Goal: Task Accomplishment & Management: Complete application form

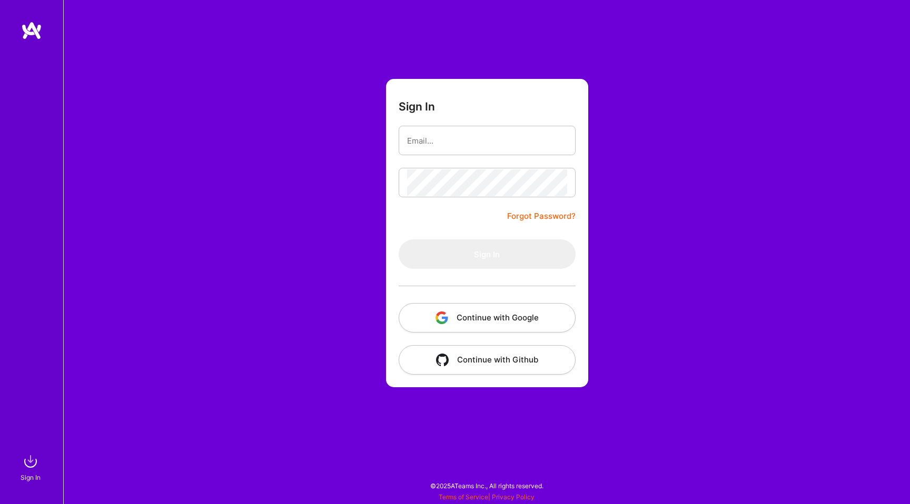
click at [462, 324] on button "Continue with Google" at bounding box center [487, 317] width 177 height 29
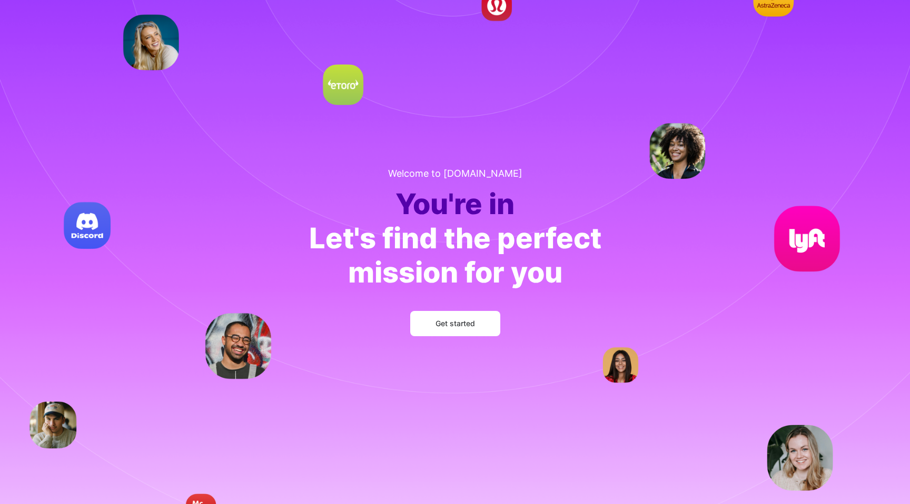
click at [439, 323] on span "Get started" at bounding box center [454, 324] width 39 height 11
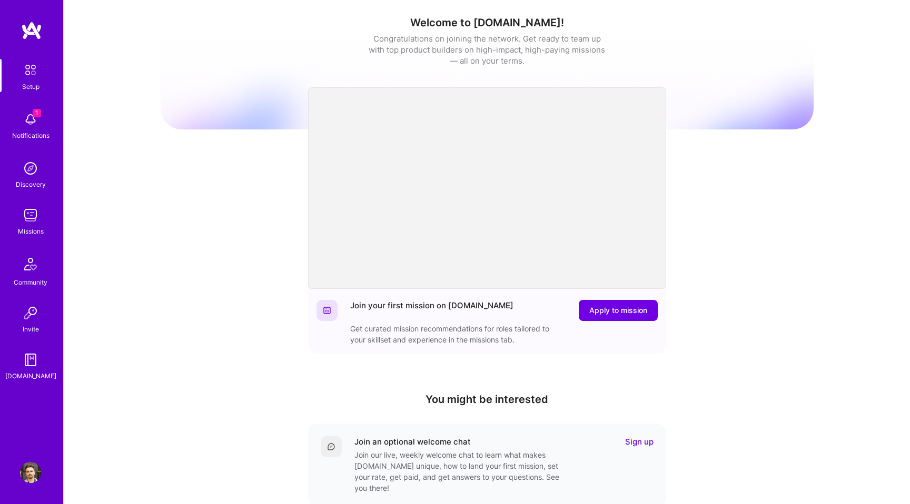
click at [494, 22] on h1 "Welcome to A.Team!" at bounding box center [487, 22] width 653 height 13
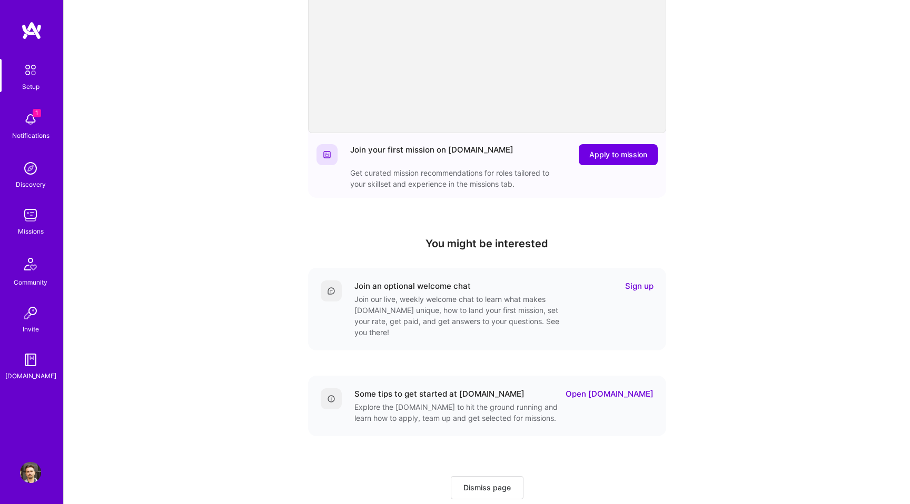
scroll to position [177, 0]
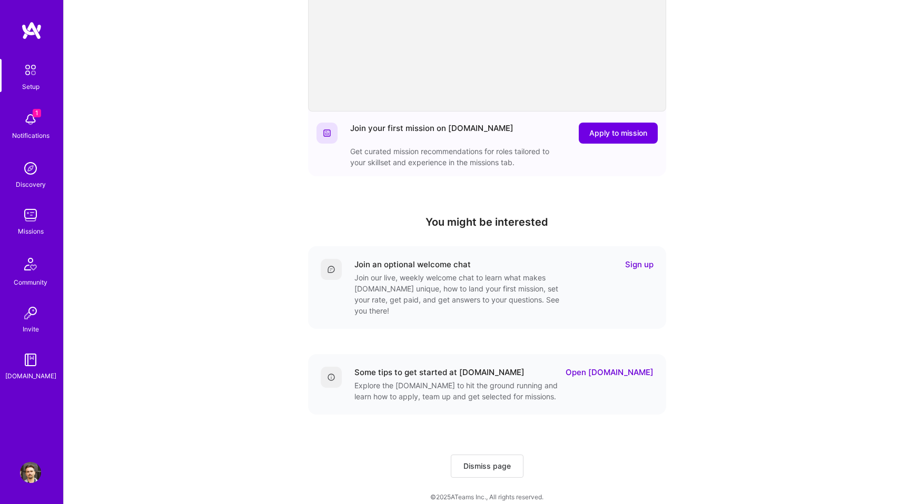
click at [35, 217] on img at bounding box center [30, 215] width 21 height 21
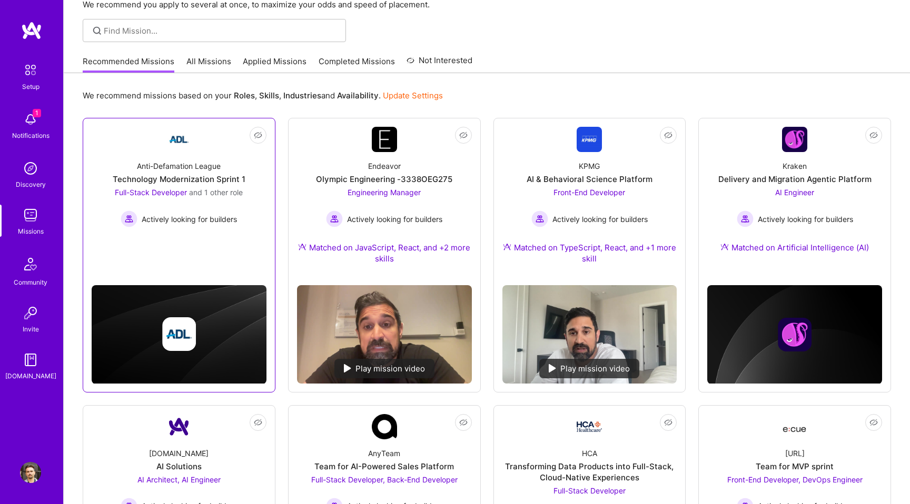
scroll to position [49, 0]
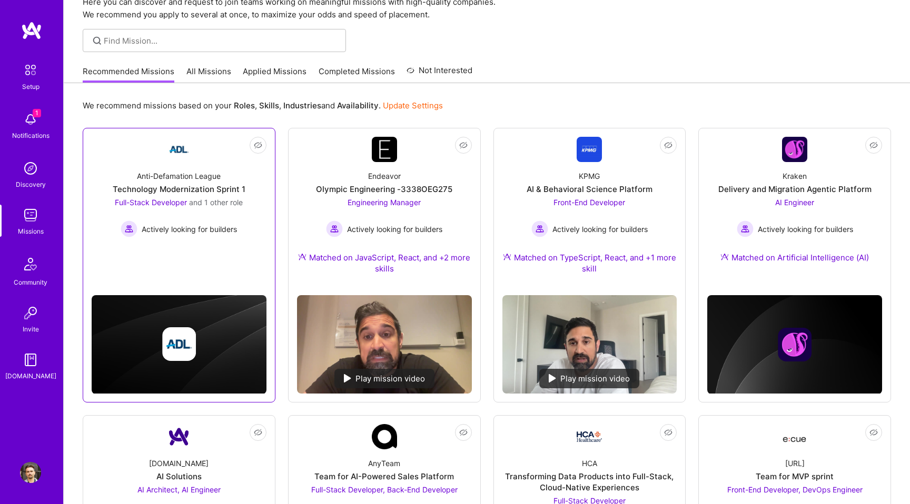
click at [222, 191] on div "Technology Modernization Sprint 1" at bounding box center [179, 189] width 133 height 11
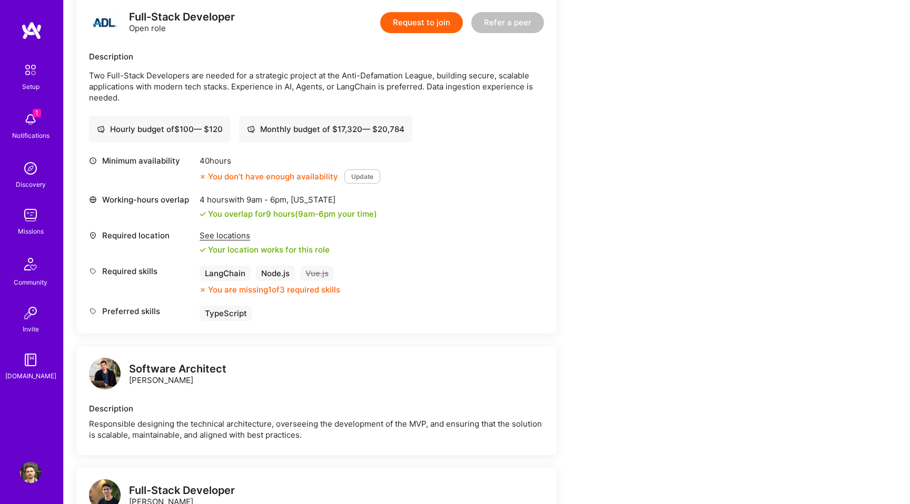
scroll to position [281, 0]
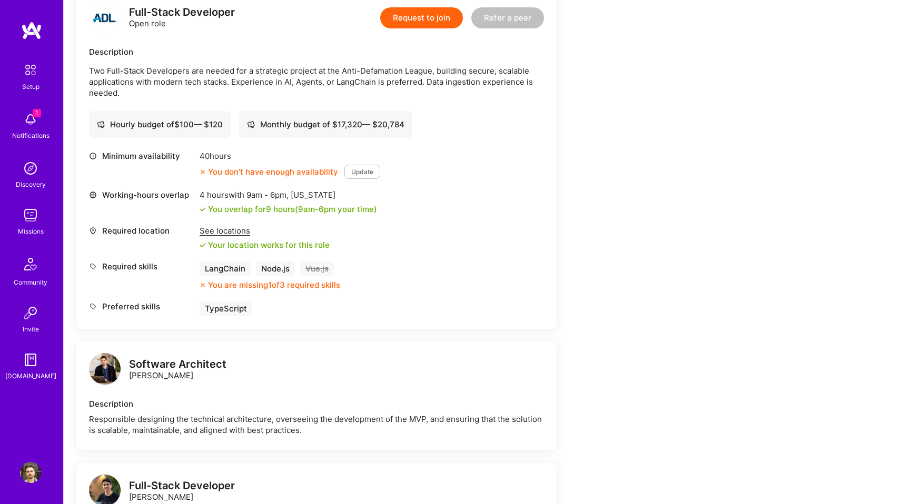
click at [354, 173] on button "Update" at bounding box center [362, 172] width 36 height 14
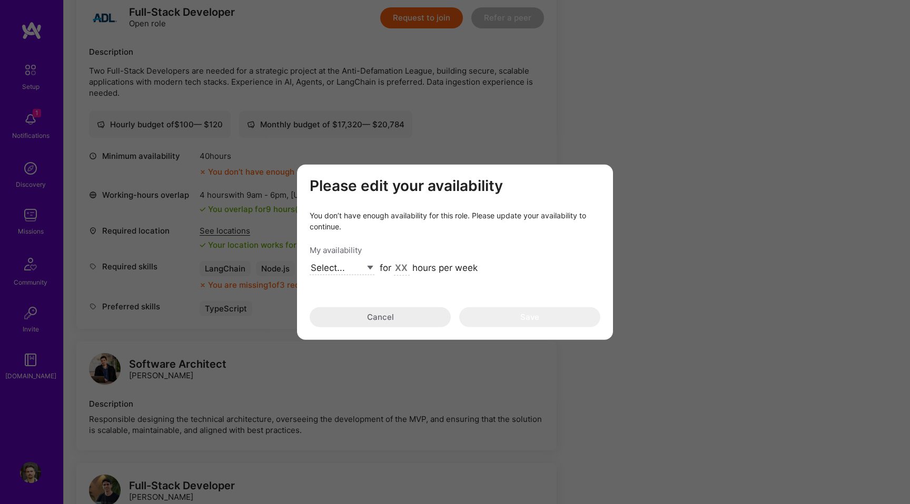
click at [367, 267] on select "Select... Right Now Future Date Not Available" at bounding box center [342, 268] width 65 height 14
click at [388, 320] on button "Cancel" at bounding box center [380, 317] width 141 height 20
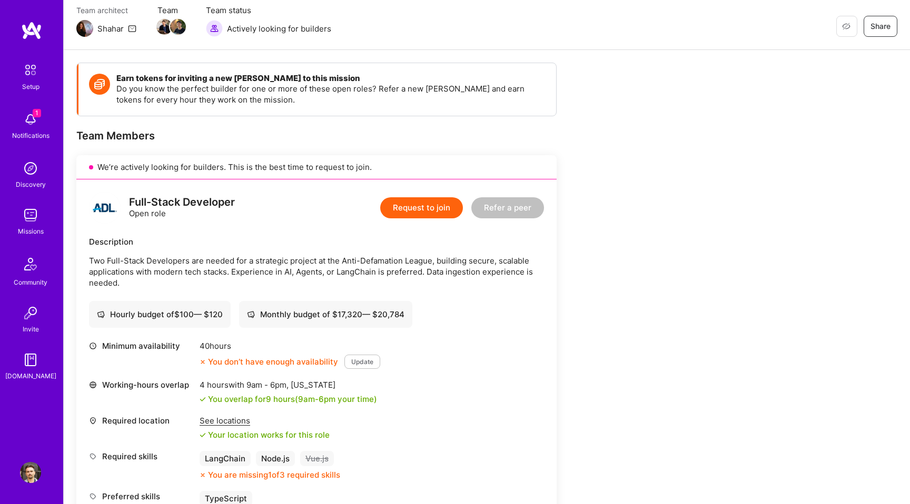
scroll to position [0, 0]
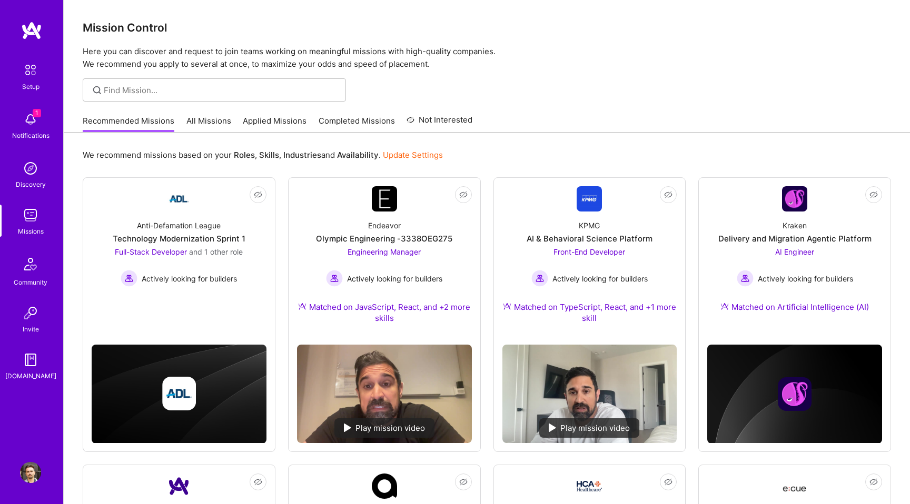
scroll to position [49, 0]
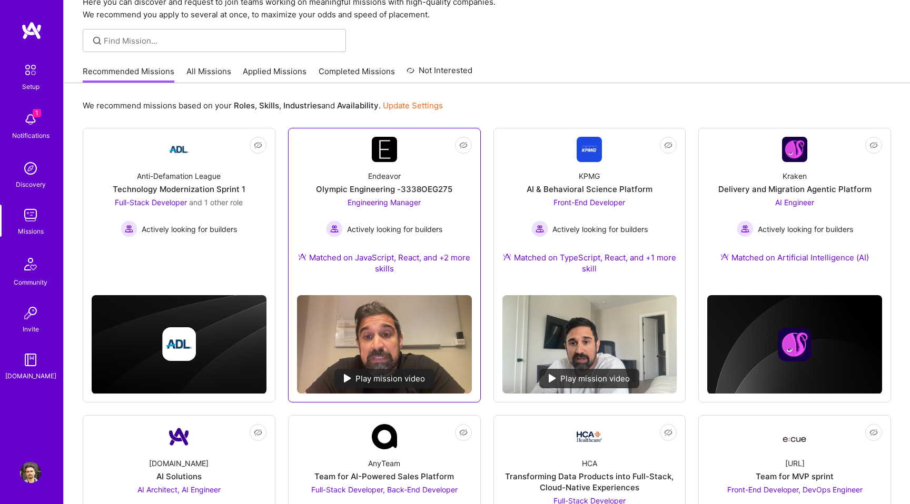
click at [347, 151] on link "Not Interested Endeavor Olympic Engineering -3338OEG275 Engineering Manager Act…" at bounding box center [384, 212] width 175 height 150
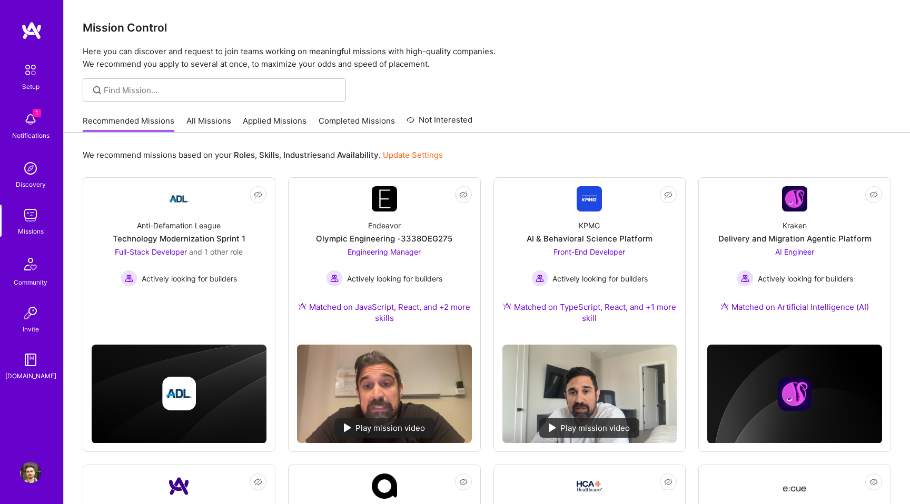
scroll to position [49, 0]
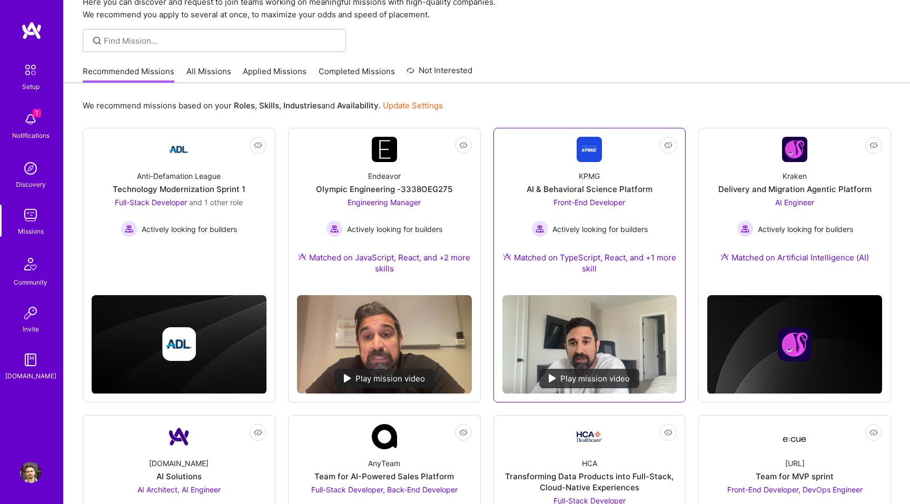
click at [545, 168] on div "KPMG AI & Behavioral Science Platform Front-End Developer Actively looking for …" at bounding box center [589, 224] width 175 height 125
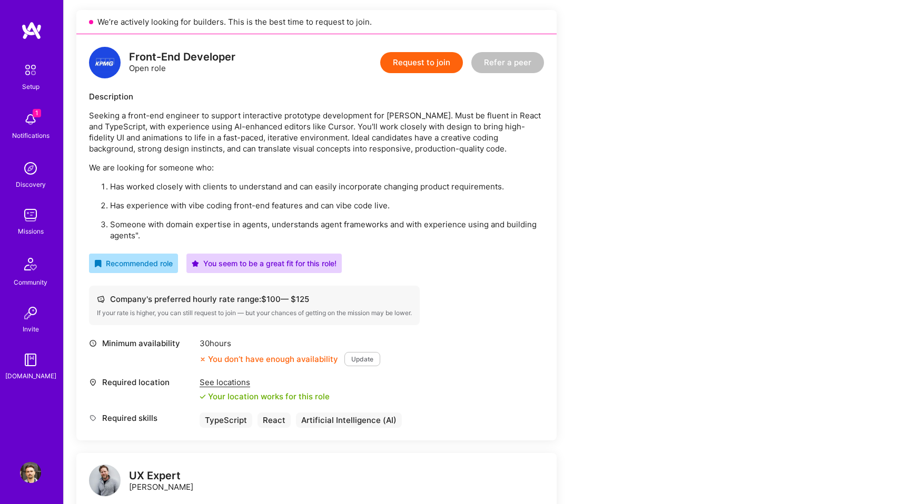
scroll to position [233, 0]
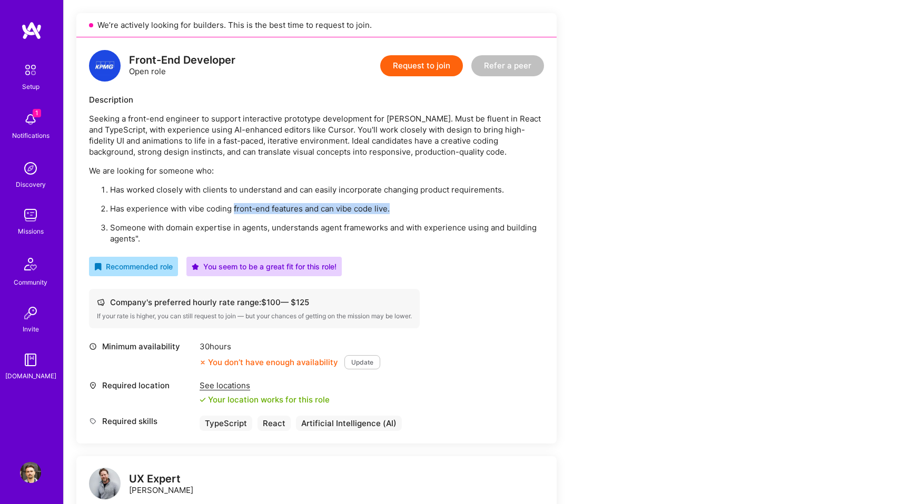
drag, startPoint x: 233, startPoint y: 208, endPoint x: 404, endPoint y: 211, distance: 171.7
click at [404, 211] on p "Has experience with vibe coding front-end features and can vibe code live." at bounding box center [327, 208] width 434 height 11
click at [438, 203] on p "Has experience with vibe coding front-end features and can vibe code live." at bounding box center [327, 208] width 434 height 11
drag, startPoint x: 410, startPoint y: 205, endPoint x: 107, endPoint y: 205, distance: 302.7
click at [110, 205] on li "Has experience with vibe coding front-end features and can vibe code live." at bounding box center [327, 208] width 434 height 11
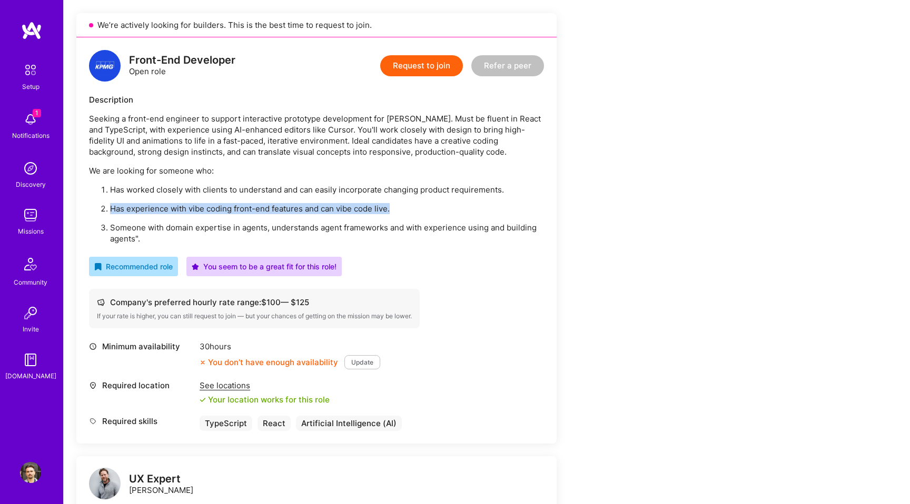
click at [101, 190] on div at bounding box center [101, 190] width 0 height 0
click at [269, 190] on p "Has worked closely with clients to understand and can easily incorporate changi…" at bounding box center [327, 189] width 434 height 11
drag, startPoint x: 396, startPoint y: 208, endPoint x: 334, endPoint y: 207, distance: 62.1
click at [334, 207] on p "Has experience with vibe coding front-end features and can vibe code live." at bounding box center [327, 208] width 434 height 11
click at [296, 206] on p "Has experience with vibe coding front-end features and can vibe code live." at bounding box center [327, 208] width 434 height 11
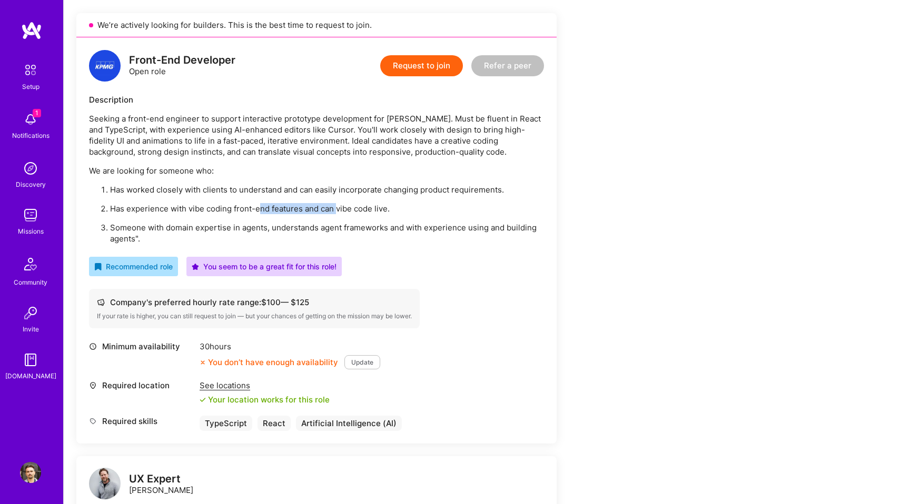
drag, startPoint x: 336, startPoint y: 210, endPoint x: 254, endPoint y: 211, distance: 82.7
click at [256, 211] on p "Has experience with vibe coding front-end features and can vibe code live." at bounding box center [327, 208] width 434 height 11
drag, startPoint x: 191, startPoint y: 207, endPoint x: 232, endPoint y: 207, distance: 41.1
click at [232, 207] on p "Has experience with vibe coding front-end features and can vibe code live." at bounding box center [327, 208] width 434 height 11
copy p "vibe coding"
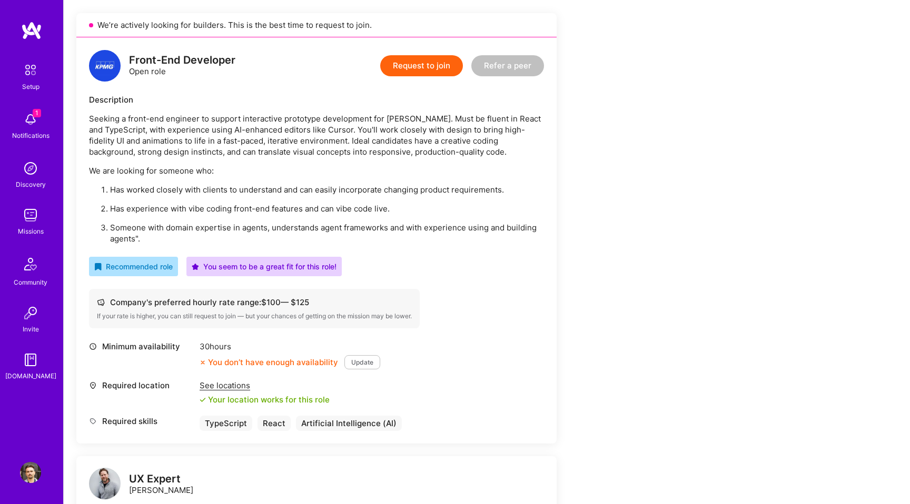
click at [311, 193] on p "Has worked closely with clients to understand and can easily incorporate changi…" at bounding box center [327, 189] width 434 height 11
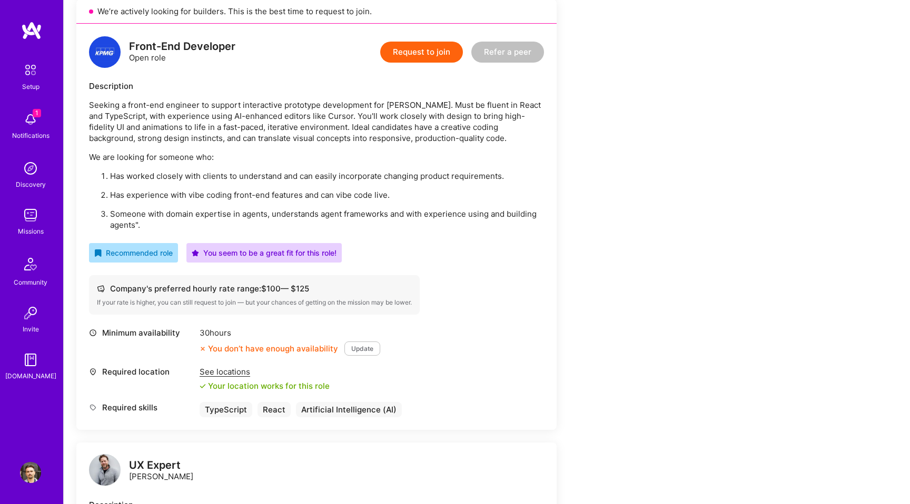
scroll to position [248, 0]
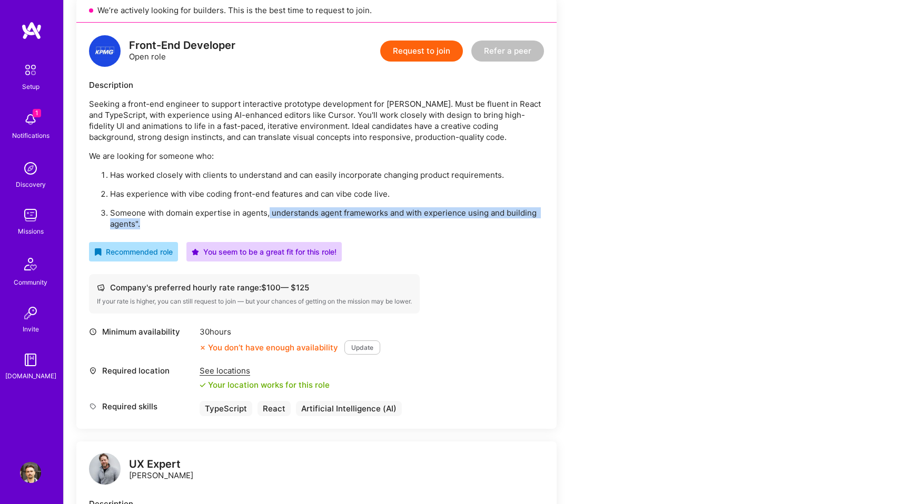
drag, startPoint x: 269, startPoint y: 213, endPoint x: 281, endPoint y: 226, distance: 18.6
click at [281, 226] on p "Someone with domain expertise in agents, understands agent frameworks and with …" at bounding box center [327, 218] width 434 height 22
click at [311, 223] on p "Someone with domain expertise in agents, understands agent frameworks and with …" at bounding box center [327, 218] width 434 height 22
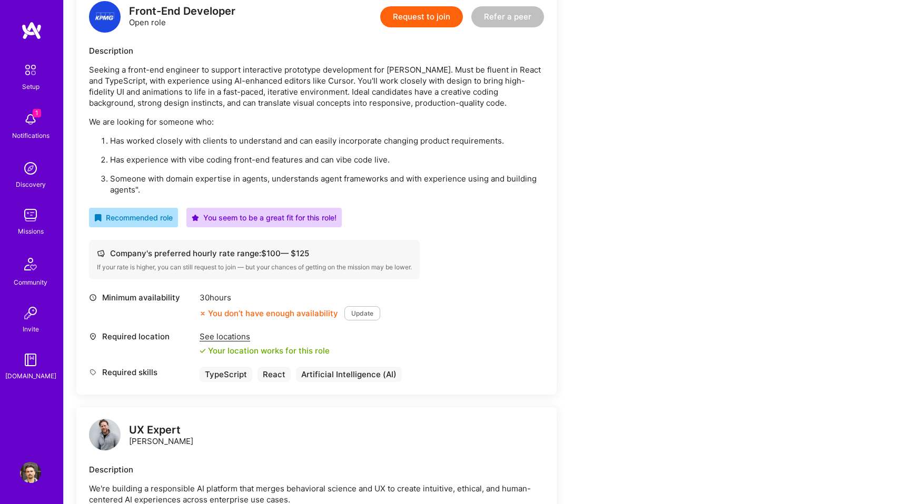
scroll to position [289, 0]
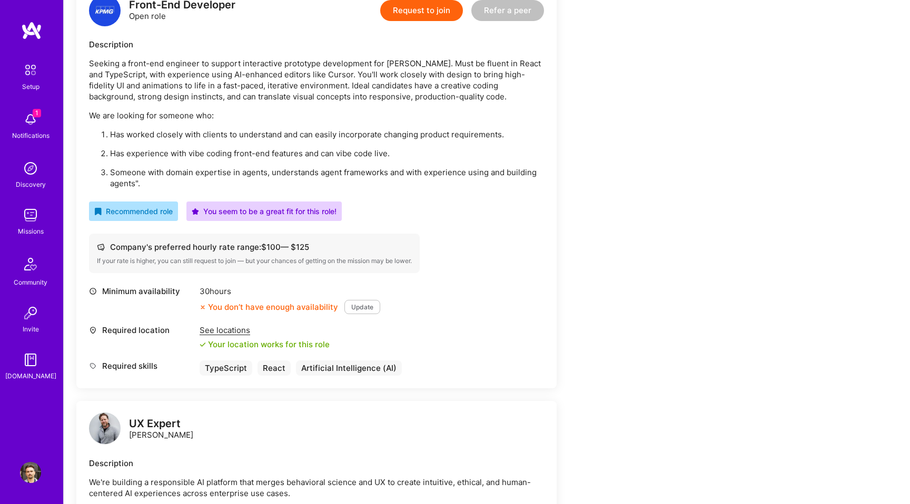
click at [359, 308] on button "Update" at bounding box center [362, 307] width 36 height 14
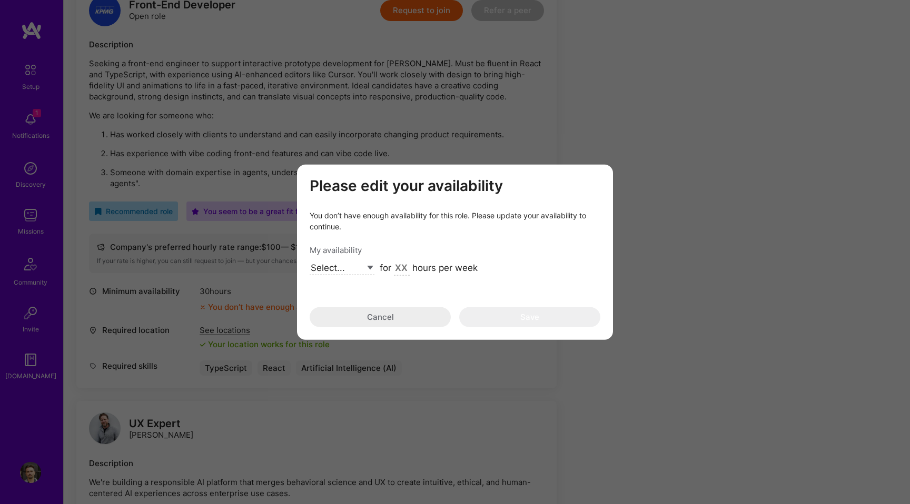
click at [354, 272] on select "Select... Right Now Future Date Not Available" at bounding box center [342, 268] width 65 height 14
select select "Right Now"
click at [310, 261] on select "Select... Right Now Future Date Not Available" at bounding box center [342, 268] width 65 height 14
click at [401, 265] on input "modal" at bounding box center [402, 269] width 16 height 14
drag, startPoint x: 408, startPoint y: 265, endPoint x: 387, endPoint y: 267, distance: 20.6
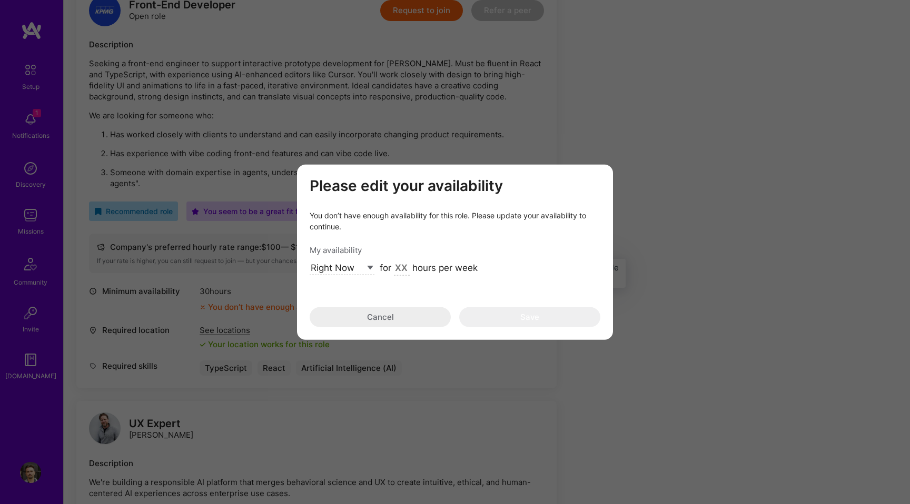
click at [387, 267] on div "for hours per week" at bounding box center [429, 269] width 98 height 14
type input "40"
click at [496, 312] on button "Save" at bounding box center [529, 317] width 141 height 20
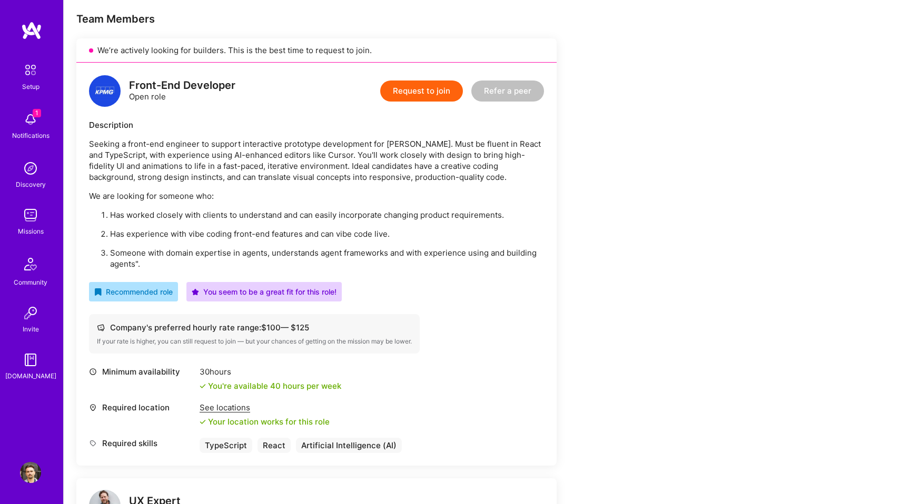
scroll to position [190, 0]
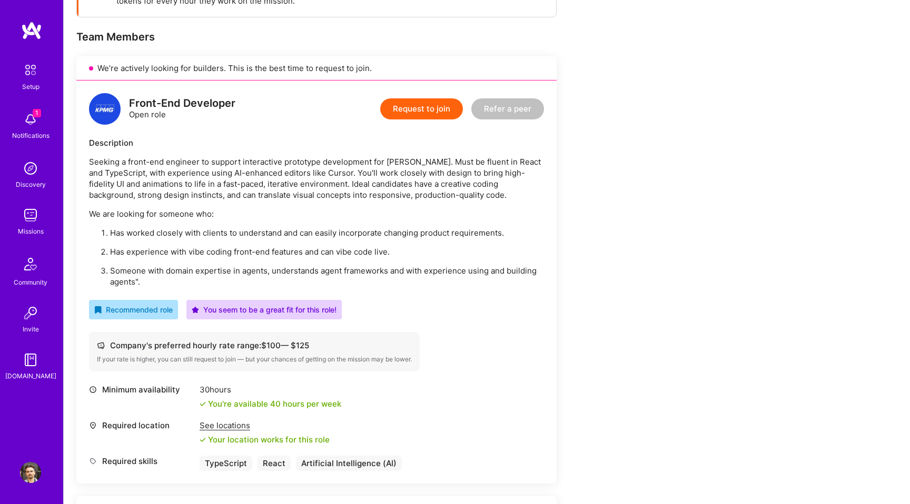
click at [404, 111] on button "Request to join" at bounding box center [421, 108] width 83 height 21
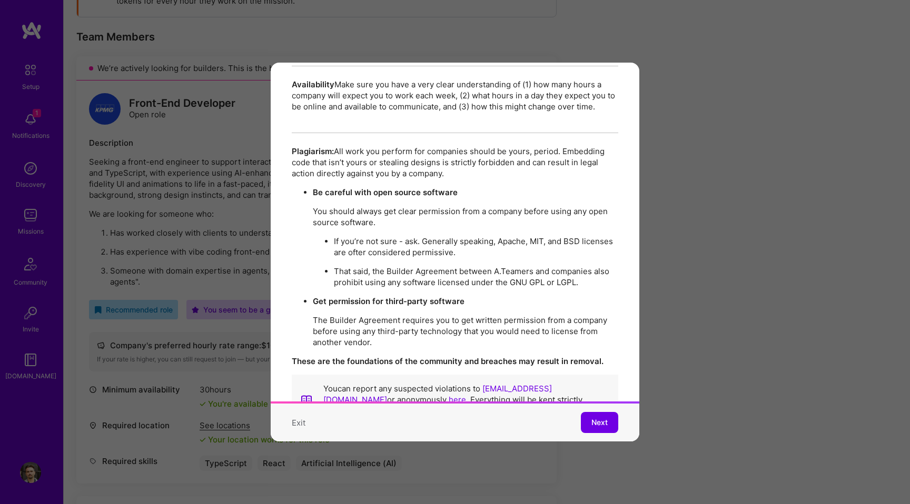
scroll to position [1806, 0]
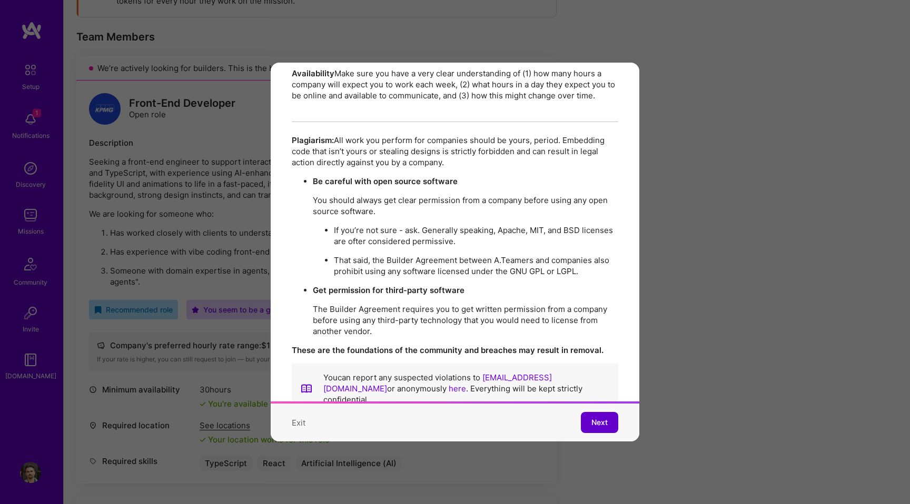
click at [599, 422] on span "Next" at bounding box center [599, 423] width 16 height 11
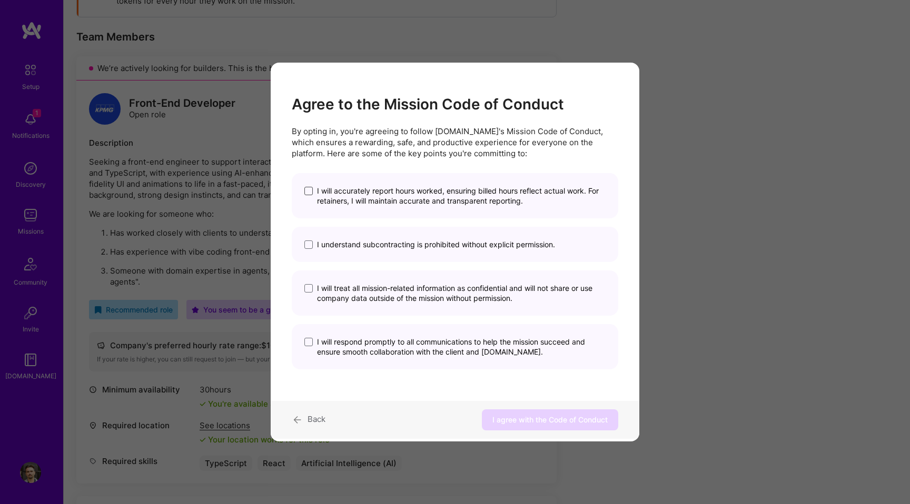
click at [308, 193] on span "modal" at bounding box center [308, 191] width 8 height 8
click at [0, 0] on input "I will accurately report hours worked, ensuring billed hours reflect actual wor…" at bounding box center [0, 0] width 0 height 0
click at [306, 243] on span "modal" at bounding box center [308, 245] width 8 height 8
click at [0, 0] on input "I understand subcontracting is prohibited without explicit permission." at bounding box center [0, 0] width 0 height 0
click at [301, 291] on div "I will treat all mission-related information as confidential and will not share…" at bounding box center [455, 293] width 326 height 45
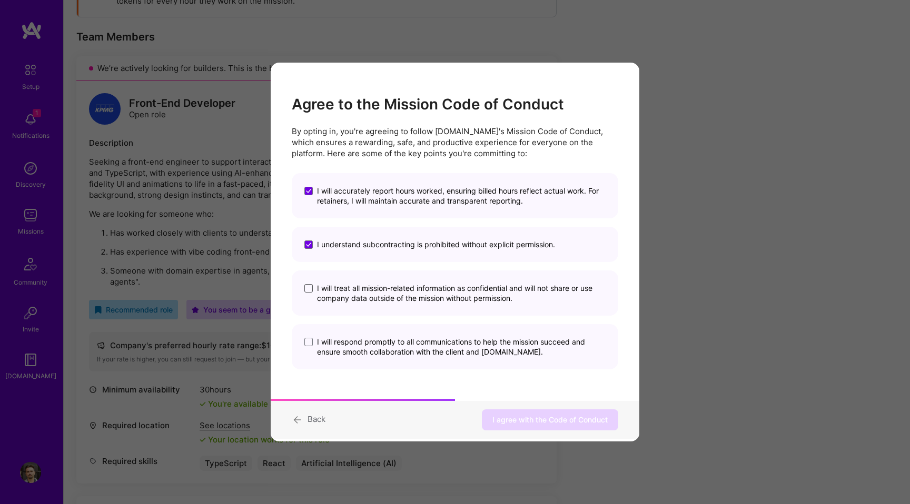
click at [309, 286] on span "modal" at bounding box center [308, 288] width 8 height 8
click at [0, 0] on input "I will treat all mission-related information as confidential and will not share…" at bounding box center [0, 0] width 0 height 0
click at [307, 343] on span "modal" at bounding box center [308, 342] width 8 height 8
click at [0, 0] on input "I will respond promptly to all communications to help the mission succeed and e…" at bounding box center [0, 0] width 0 height 0
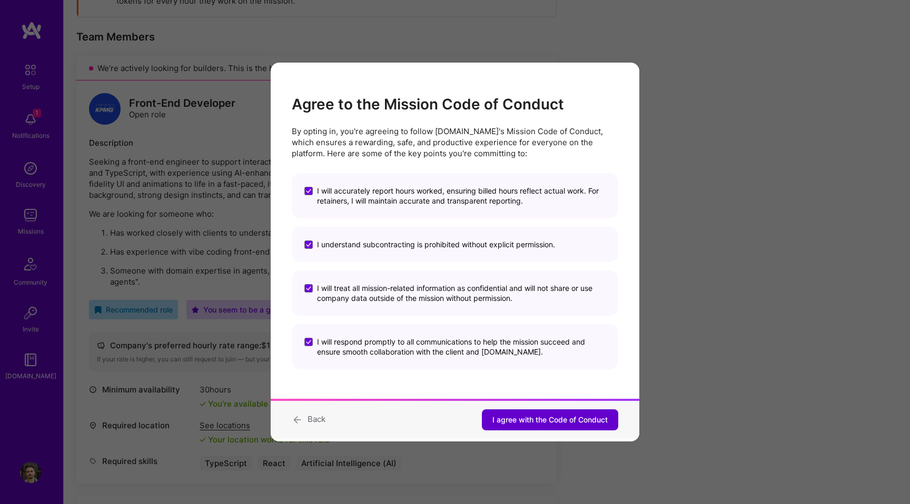
click at [510, 418] on span "I agree with the Code of Conduct" at bounding box center [549, 420] width 115 height 11
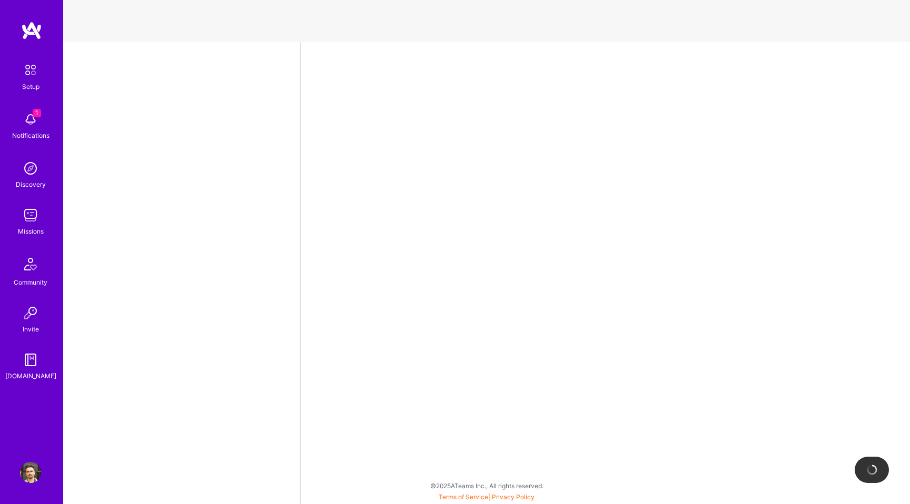
select select "US"
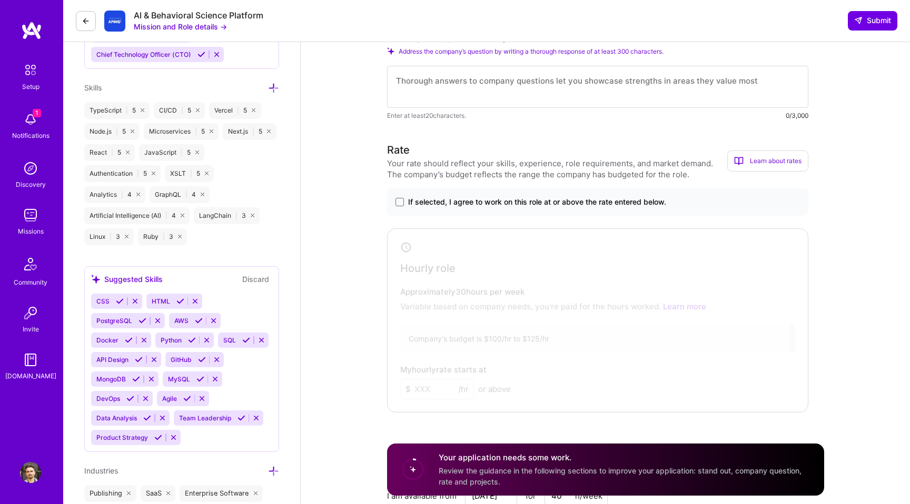
scroll to position [524, 0]
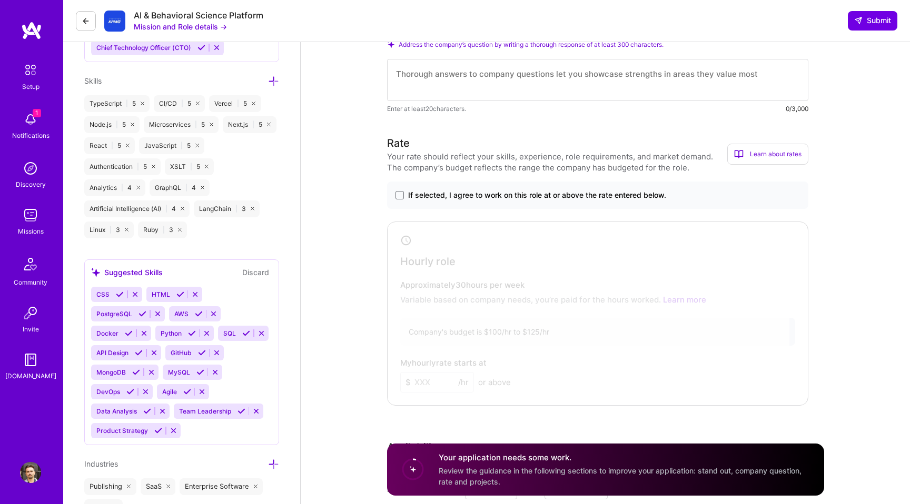
click at [410, 199] on span "If selected, I agree to work on this role at or above the rate entered below." at bounding box center [537, 195] width 258 height 11
click at [0, 0] on input "If selected, I agree to work on this role at or above the rate entered below." at bounding box center [0, 0] width 0 height 0
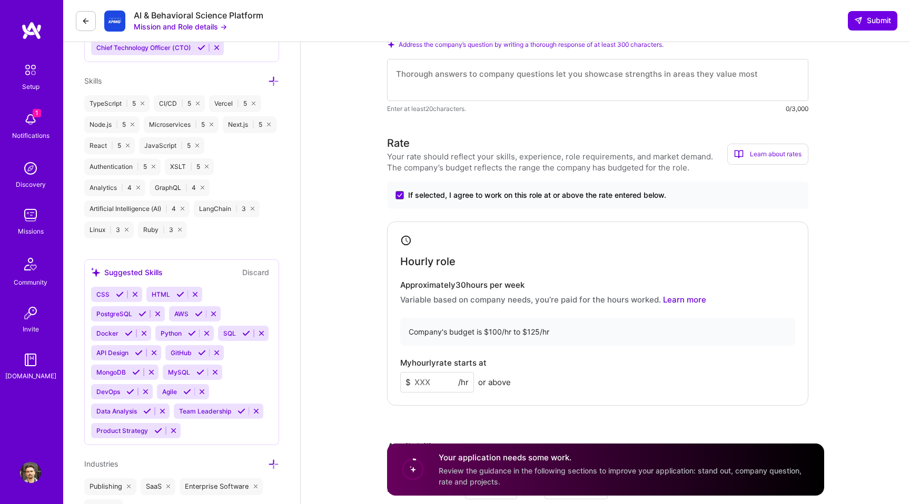
drag, startPoint x: 438, startPoint y: 385, endPoint x: 402, endPoint y: 385, distance: 36.3
click at [402, 385] on input at bounding box center [437, 382] width 74 height 21
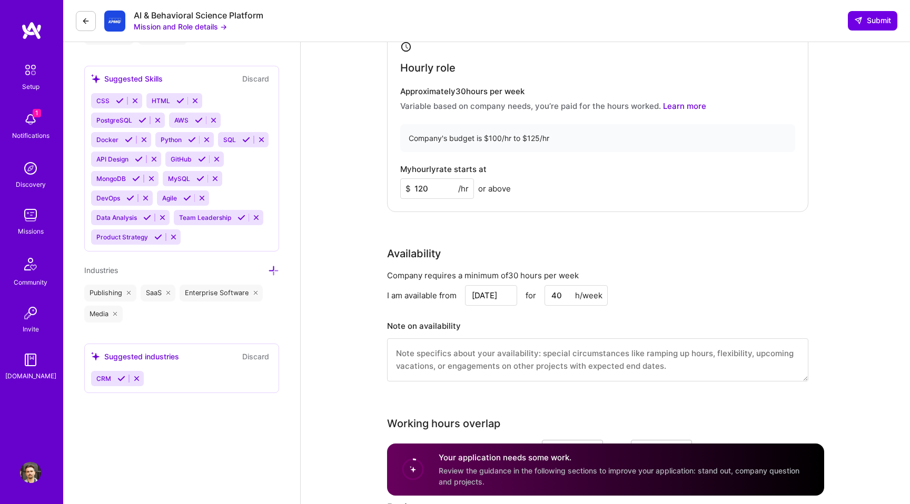
scroll to position [722, 0]
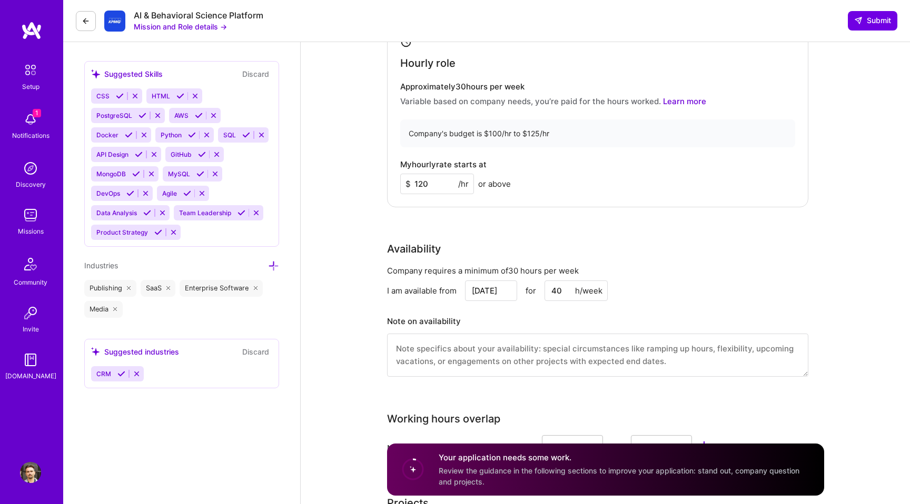
type input "120"
drag, startPoint x: 555, startPoint y: 289, endPoint x: 545, endPoint y: 289, distance: 10.0
click at [545, 289] on input "40" at bounding box center [575, 291] width 63 height 21
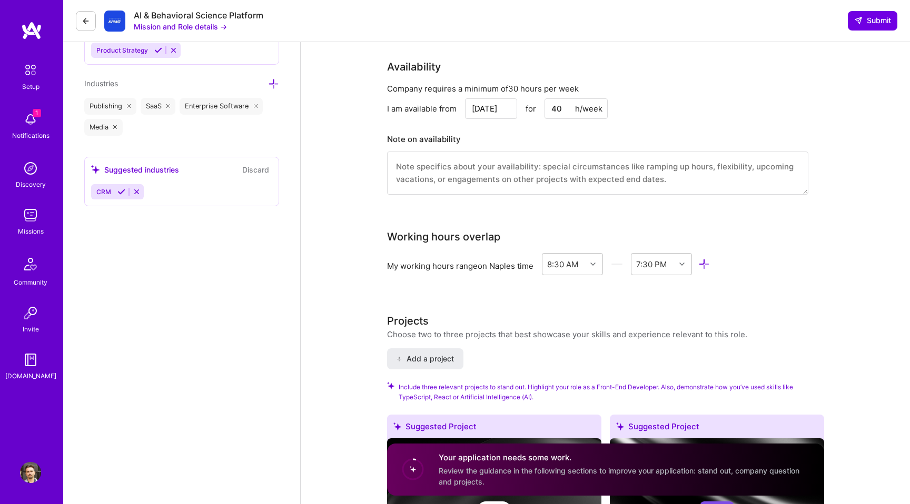
scroll to position [906, 0]
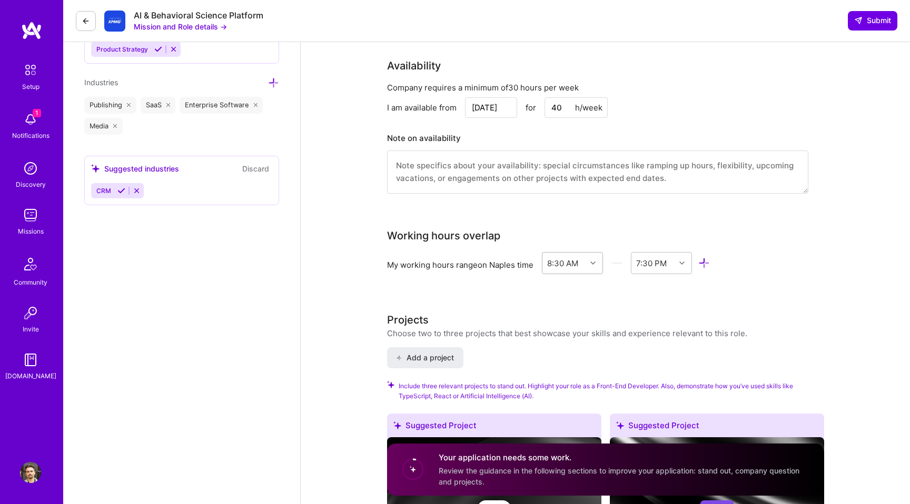
click at [592, 261] on icon at bounding box center [592, 263] width 5 height 5
click at [561, 309] on div "10:00 AM" at bounding box center [573, 309] width 62 height 19
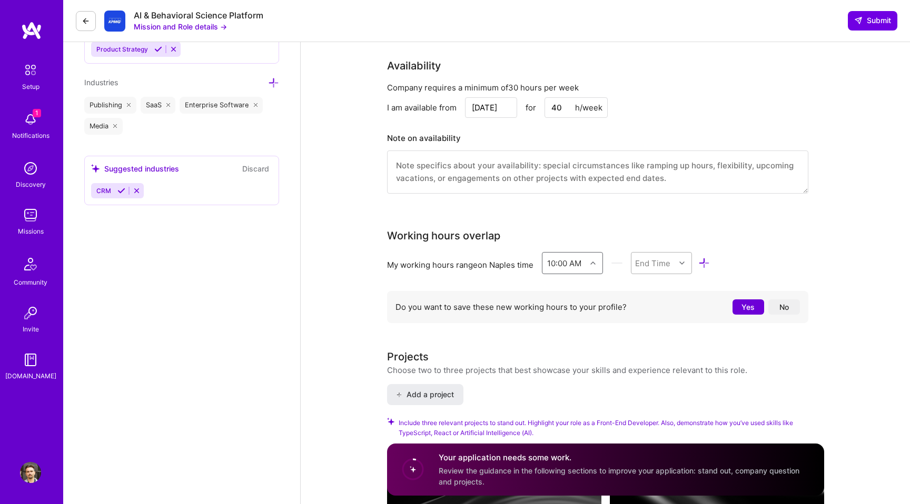
click at [651, 263] on div "End Time" at bounding box center [652, 262] width 35 height 11
click at [653, 354] on div "8:00 PM" at bounding box center [662, 353] width 62 height 19
click at [678, 262] on div at bounding box center [683, 263] width 16 height 14
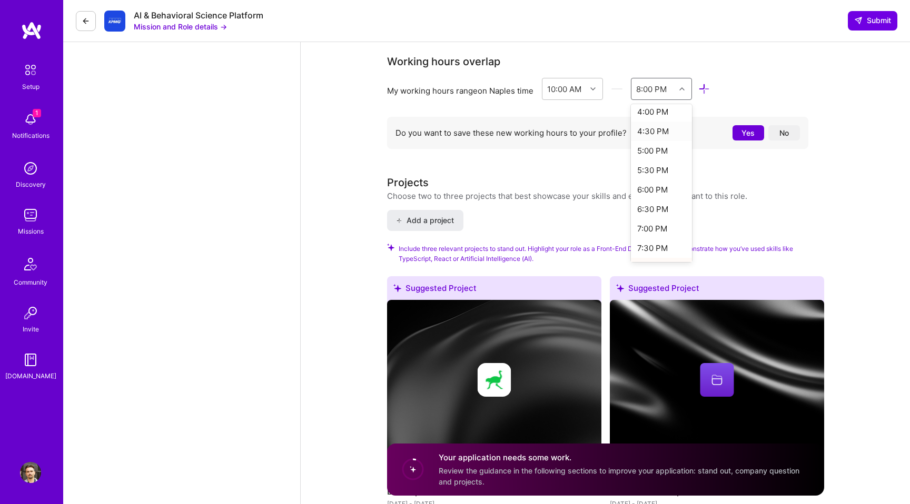
scroll to position [241, 0]
click at [652, 188] on div "6:00 PM" at bounding box center [662, 186] width 62 height 19
click at [718, 67] on div "Working hours overlap" at bounding box center [597, 62] width 421 height 16
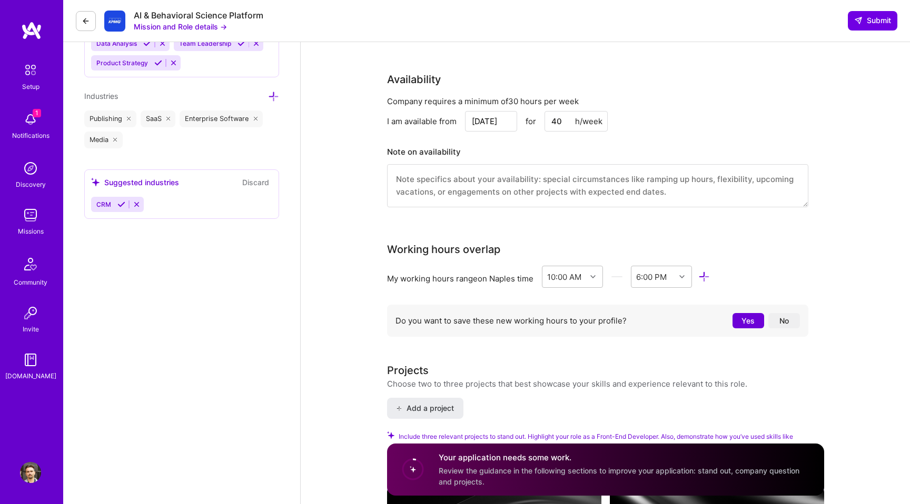
scroll to position [882, 0]
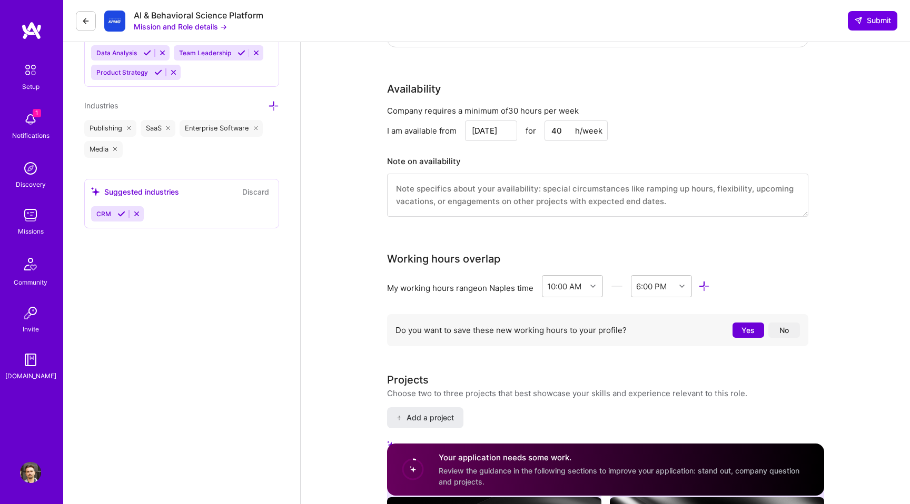
click at [745, 332] on button "Yes" at bounding box center [748, 330] width 32 height 15
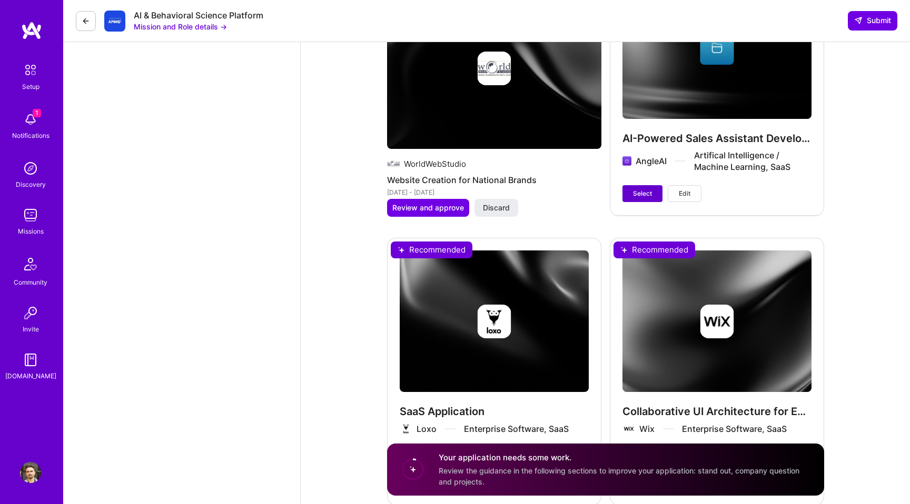
scroll to position [1561, 0]
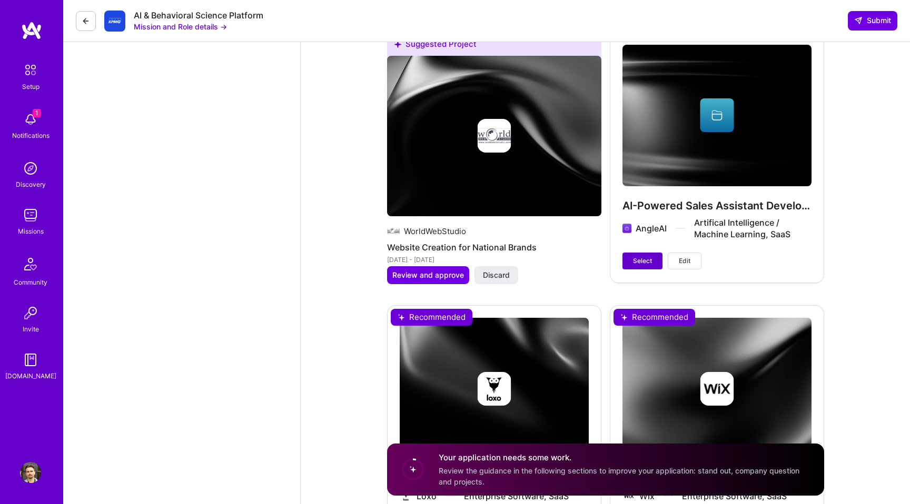
click at [647, 261] on span "Select" at bounding box center [642, 260] width 19 height 9
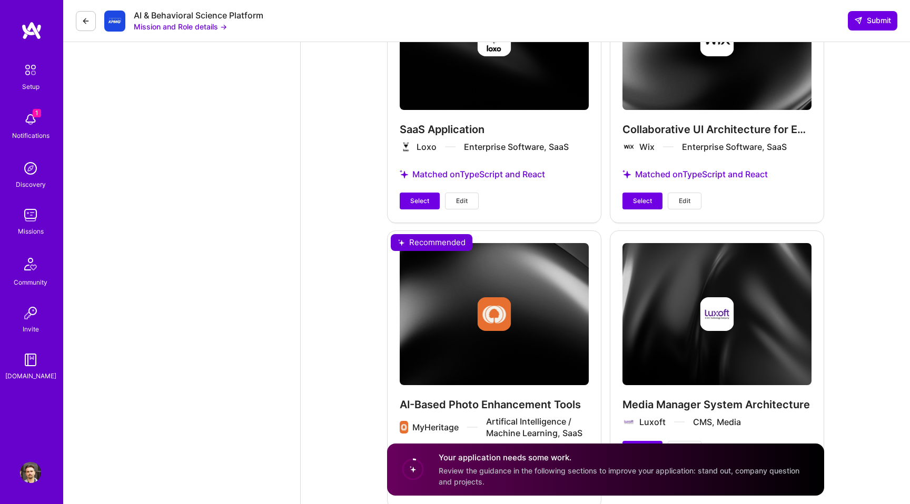
scroll to position [1887, 0]
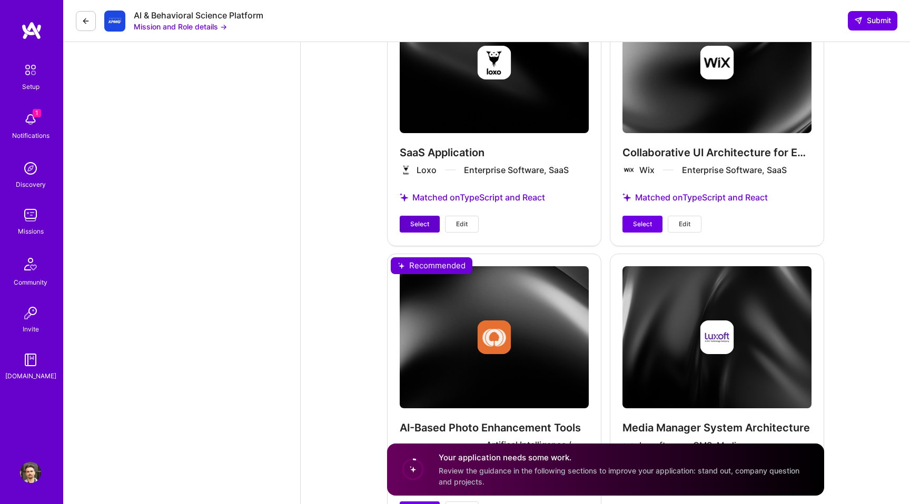
click at [429, 223] on button "Select" at bounding box center [420, 224] width 40 height 17
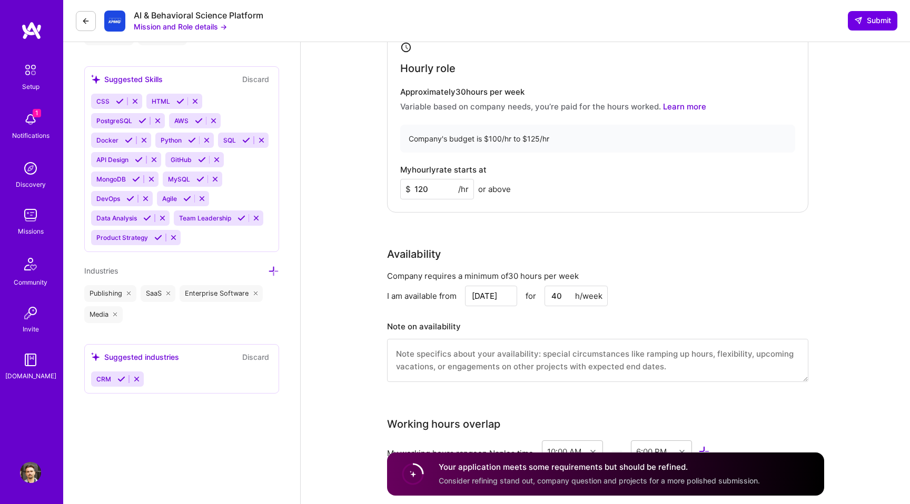
scroll to position [728, 0]
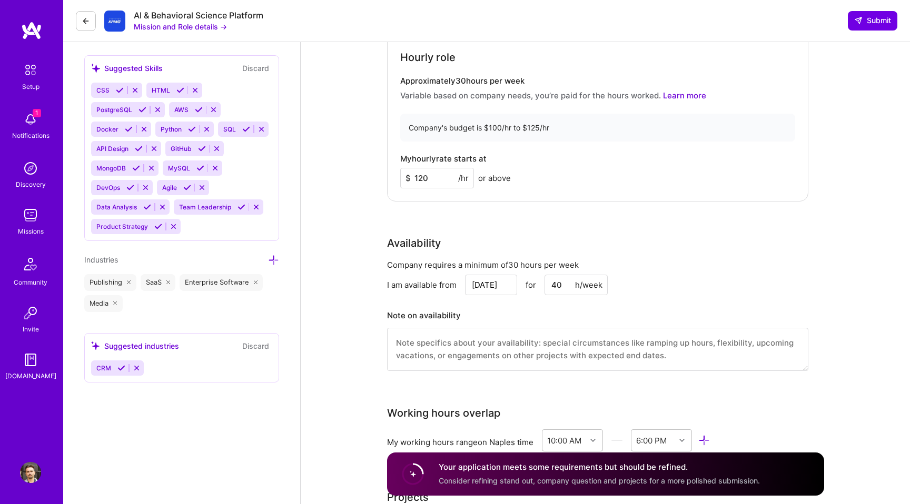
click at [120, 364] on icon at bounding box center [121, 368] width 8 height 8
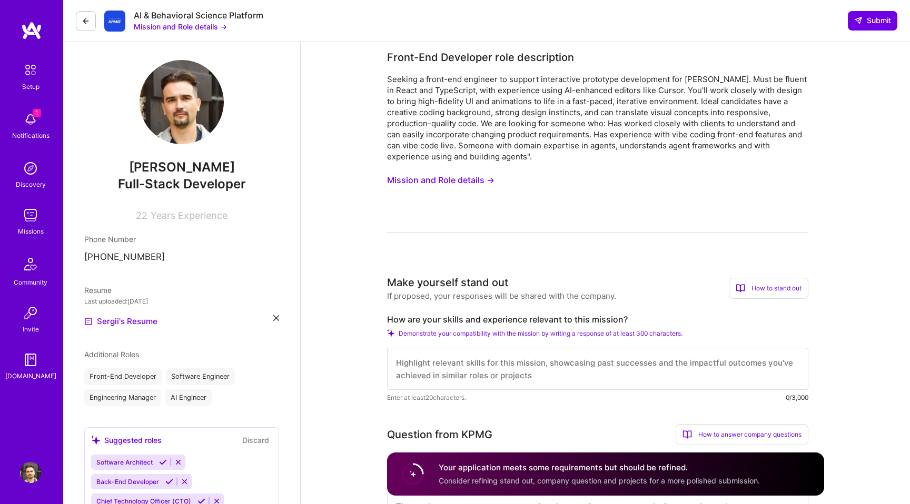
scroll to position [4, 0]
click at [458, 183] on button "Mission and Role details →" at bounding box center [440, 179] width 107 height 19
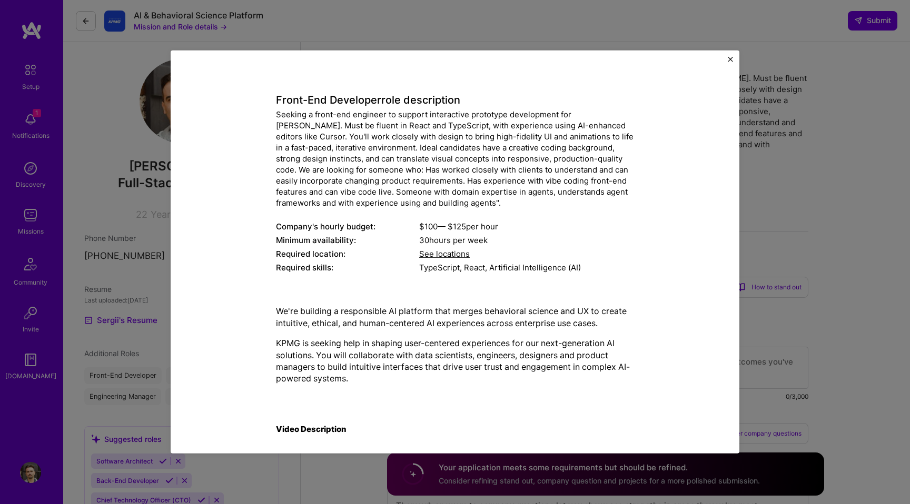
scroll to position [34, 0]
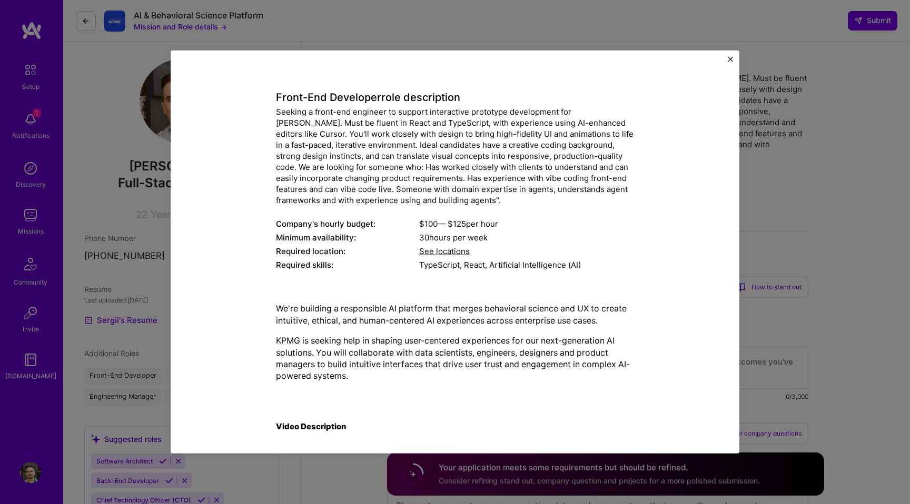
click at [458, 253] on span "See locations" at bounding box center [444, 251] width 51 height 10
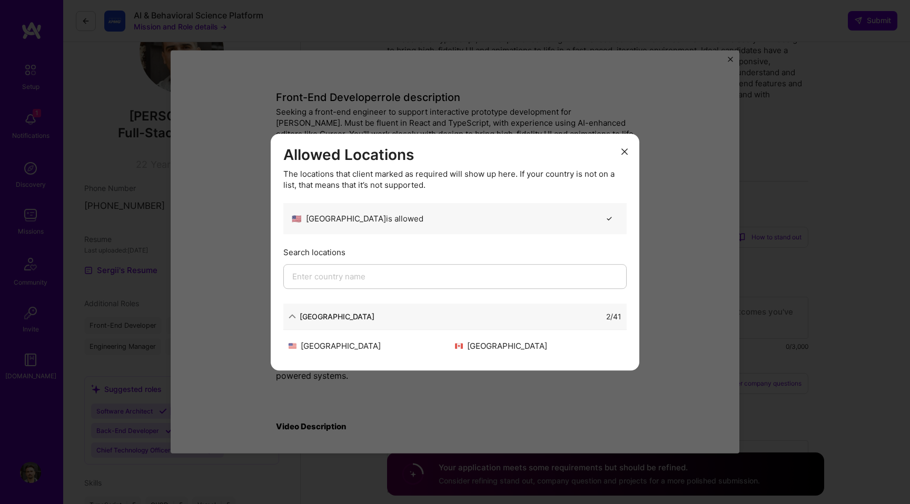
scroll to position [76, 0]
click at [627, 154] on button "modal" at bounding box center [624, 150] width 13 height 17
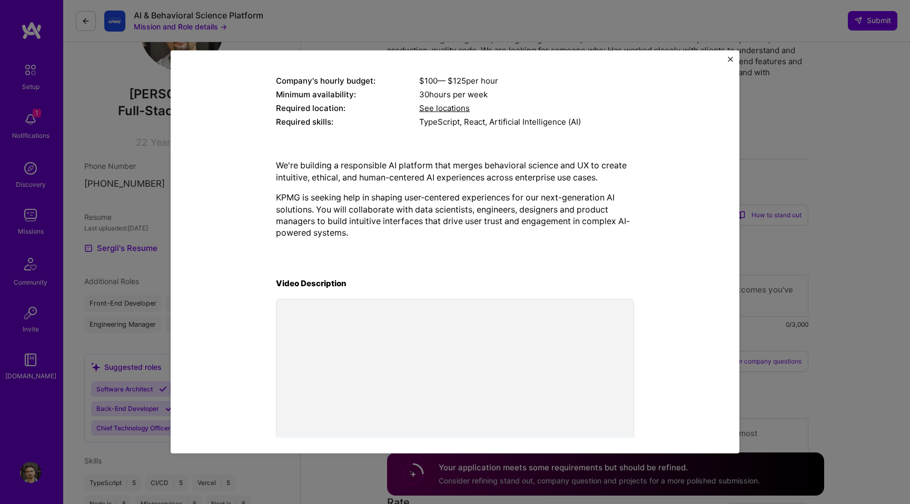
scroll to position [206, 0]
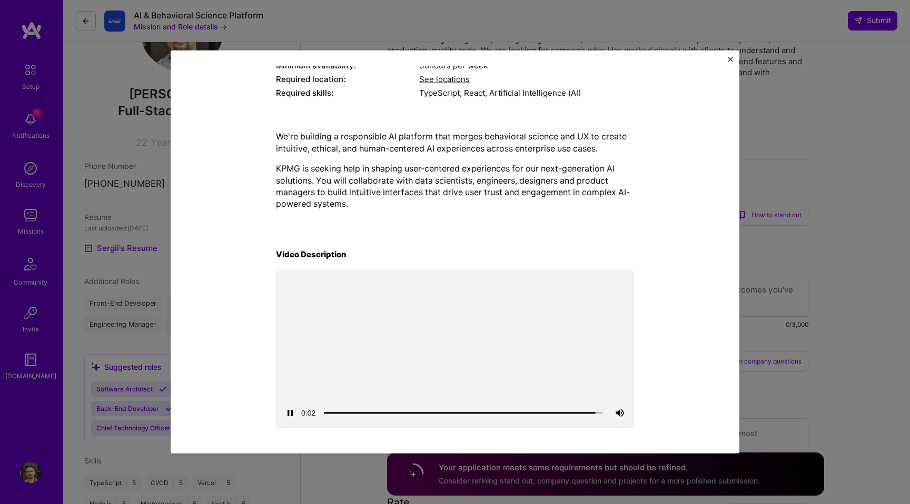
click at [261, 228] on div "Mission Description and Role Details Front-End Developer role description Seeki…" at bounding box center [455, 149] width 520 height 561
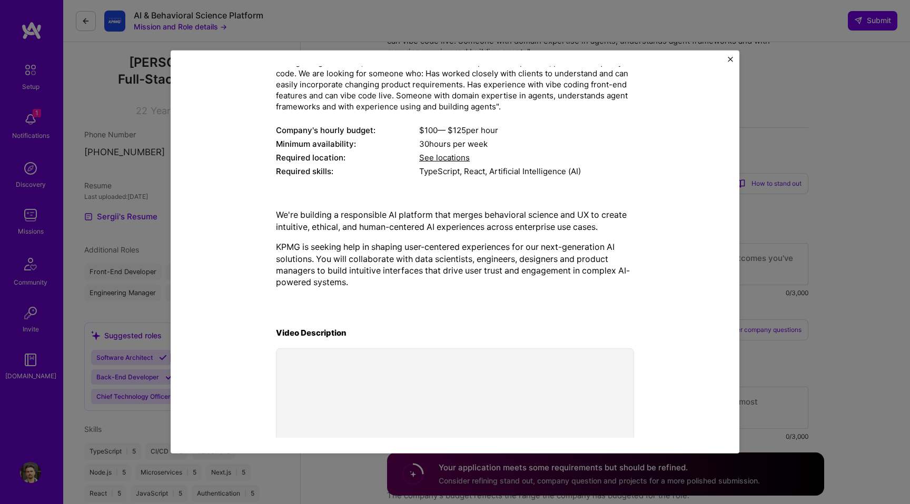
scroll to position [44, 0]
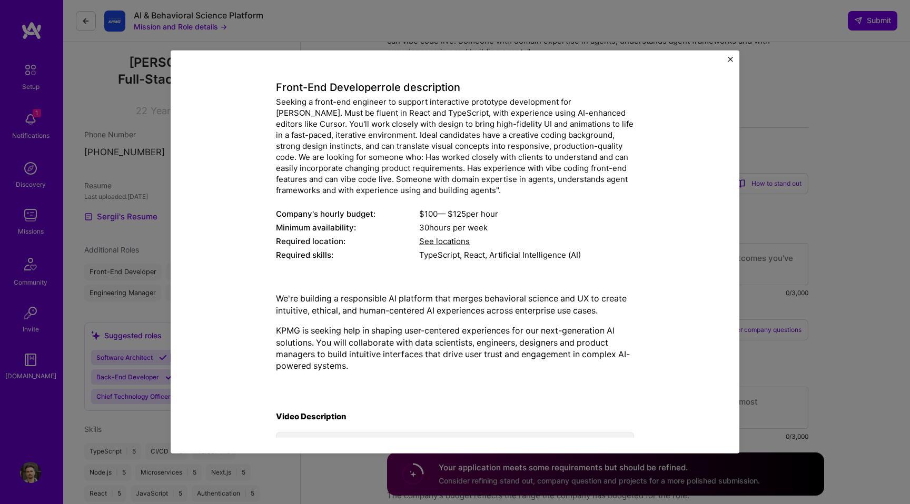
click at [570, 42] on div "Mission Description and Role Details Front-End Developer role description Seeki…" at bounding box center [455, 252] width 910 height 504
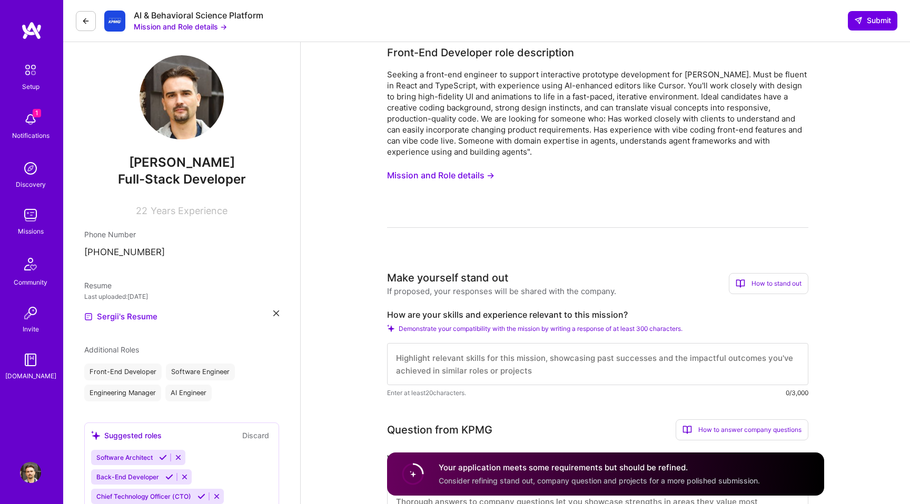
scroll to position [4, 0]
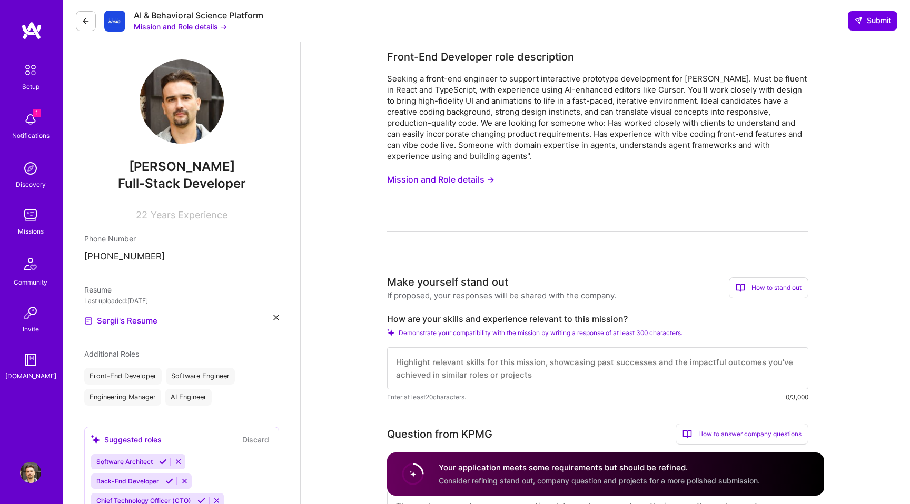
click at [690, 77] on div "Seeking a front-end engineer to support interactive prototype development for V…" at bounding box center [597, 117] width 421 height 88
copy div "Valari"
click at [400, 111] on div "Seeking a front-end engineer to support interactive prototype development for V…" at bounding box center [597, 117] width 421 height 88
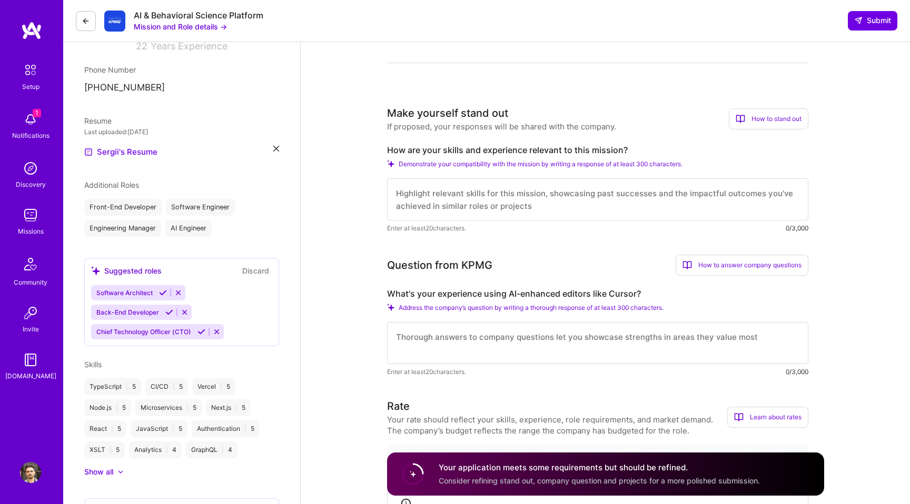
scroll to position [383, 0]
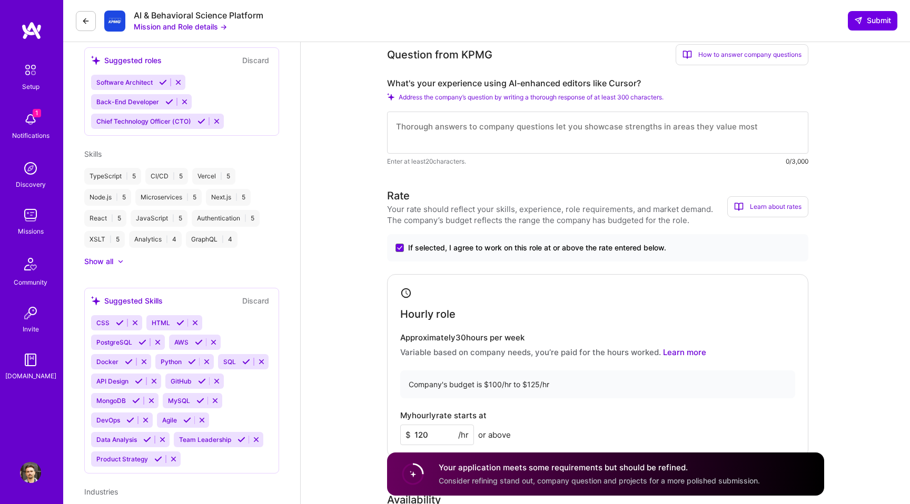
click at [425, 125] on textarea at bounding box center [597, 133] width 421 height 42
click at [464, 144] on textarea "I work on a daily basis using AI assistants. I worked with Cursor but pre" at bounding box center [597, 133] width 421 height 42
click at [673, 129] on textarea "I work on a daily basis using AI assistants. I worked with Cursor but pre" at bounding box center [597, 133] width 421 height 42
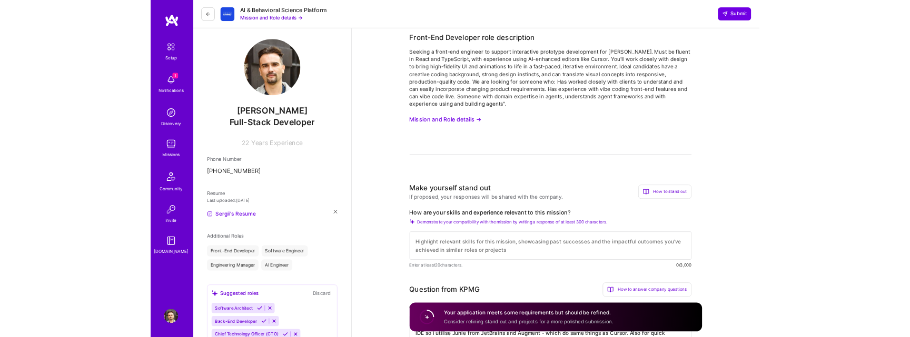
scroll to position [0, 0]
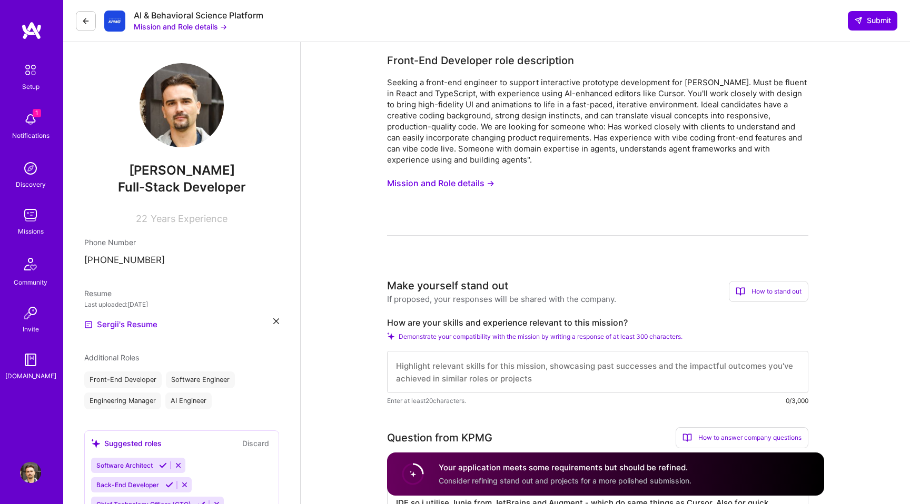
type textarea "I work on a daily basis using AI assistants. I worked with Cursor but still pre…"
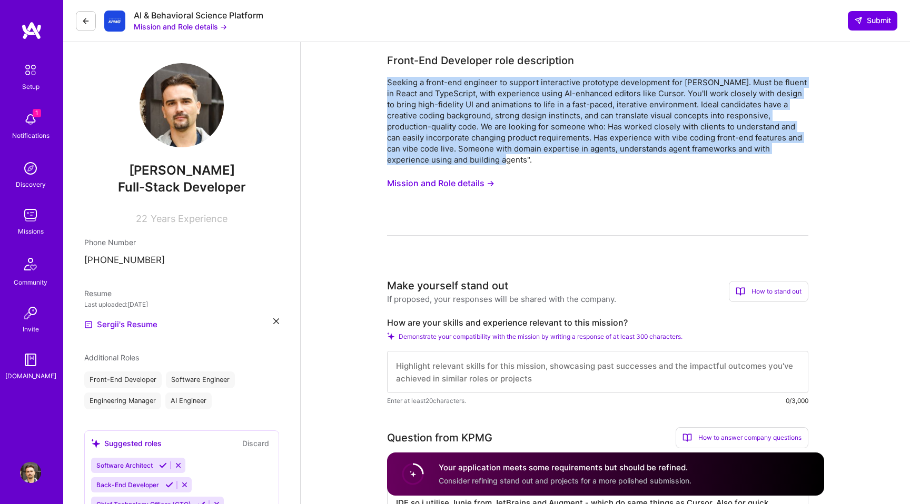
drag, startPoint x: 477, startPoint y: 162, endPoint x: 376, endPoint y: 82, distance: 128.8
copy div "Seeking a front-end engineer to support interactive prototype development for V…"
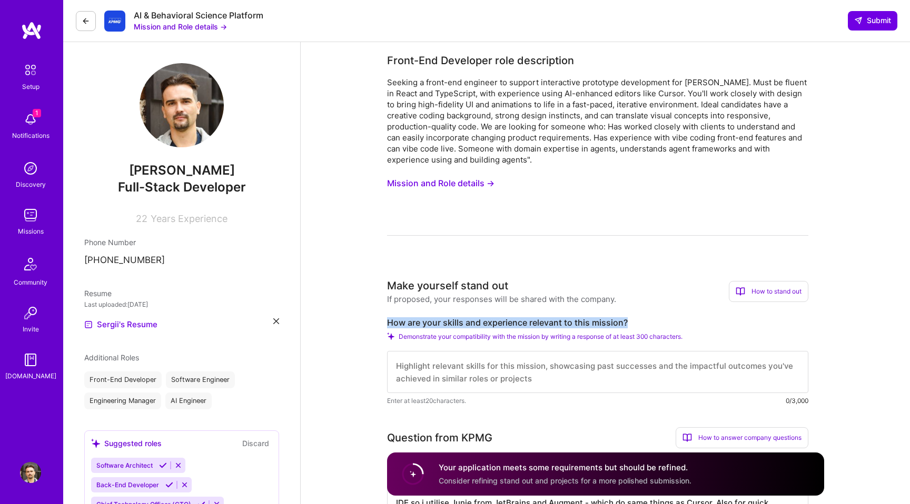
drag, startPoint x: 633, startPoint y: 317, endPoint x: 650, endPoint y: 323, distance: 17.5
click at [650, 323] on div "Make yourself stand out If proposed, your responses will be shared with the com…" at bounding box center [597, 342] width 421 height 128
copy label "How are your skills and experience relevant to this mission?"
drag, startPoint x: 529, startPoint y: 377, endPoint x: 444, endPoint y: 371, distance: 85.0
click at [444, 371] on textarea at bounding box center [597, 372] width 421 height 42
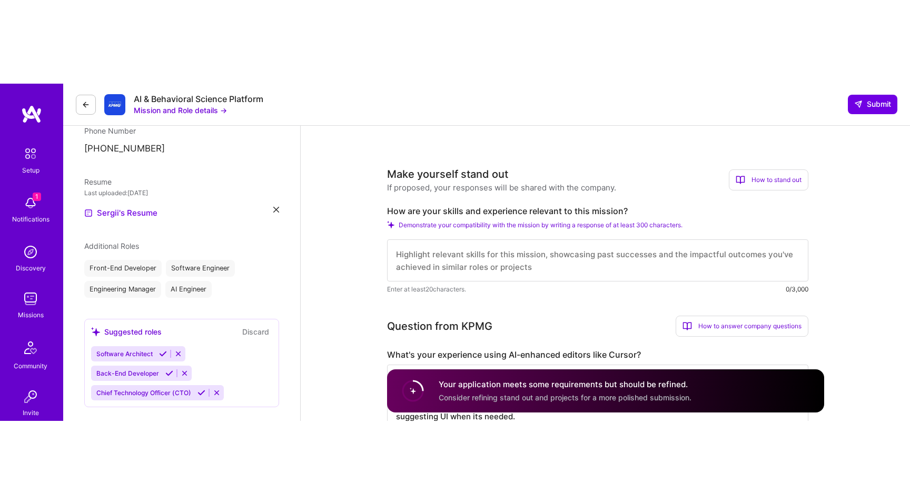
scroll to position [200, 0]
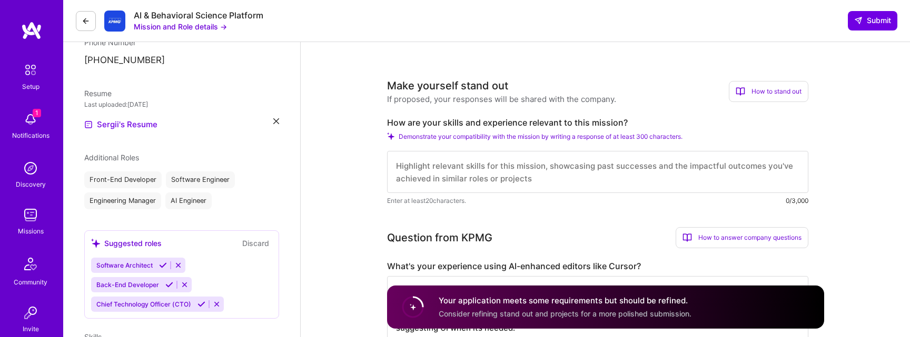
click at [471, 174] on textarea at bounding box center [597, 172] width 421 height 42
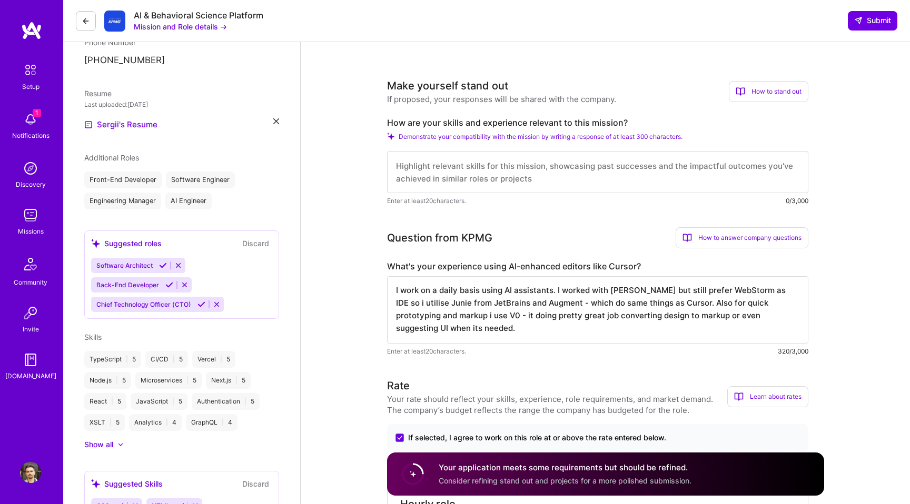
click at [521, 163] on textarea at bounding box center [597, 172] width 421 height 42
paste textarea "I’ve delivered fast-moving prototypes and MVPs using React and TypeScript, ofte…"
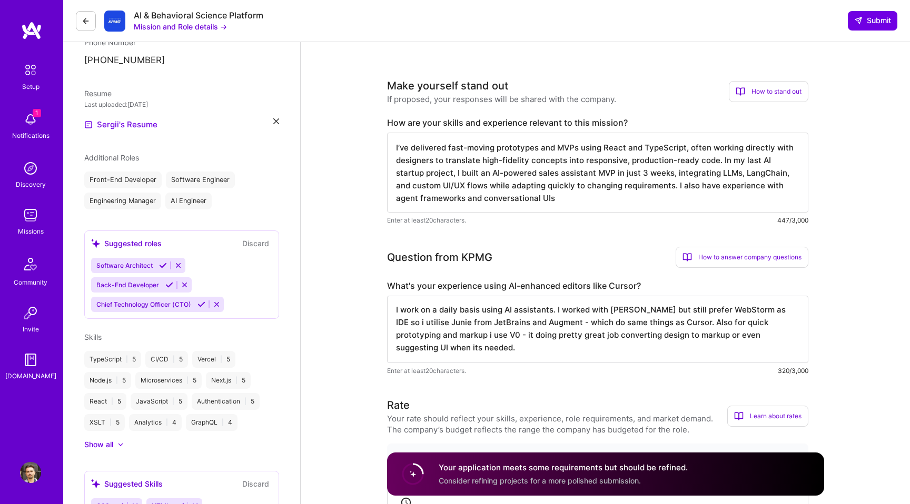
click at [692, 147] on textarea "I’ve delivered fast-moving prototypes and MVPs using React and TypeScript, ofte…" at bounding box center [597, 173] width 421 height 80
click at [540, 200] on textarea "I’ve delivered fast-moving prototypes and MVPs using React and TypeScript, work…" at bounding box center [597, 173] width 421 height 80
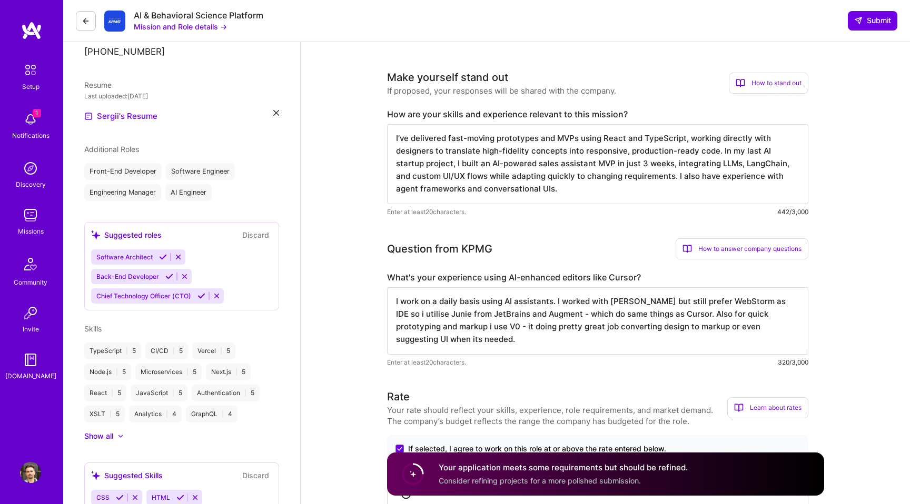
scroll to position [214, 0]
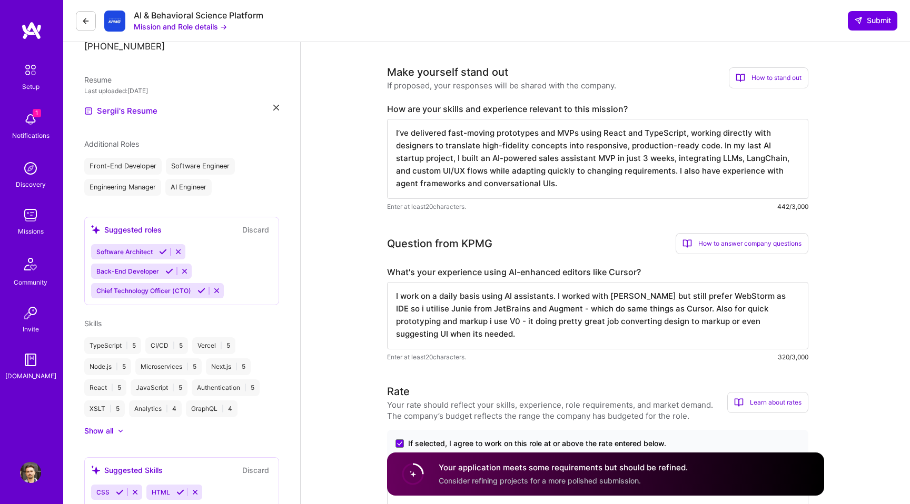
type textarea "I’ve delivered fast-moving prototypes and MVPs using React and TypeScript, work…"
click at [424, 333] on textarea "I work on a daily basis using AI assistants. I worked with Cursor but still pre…" at bounding box center [597, 315] width 421 height 67
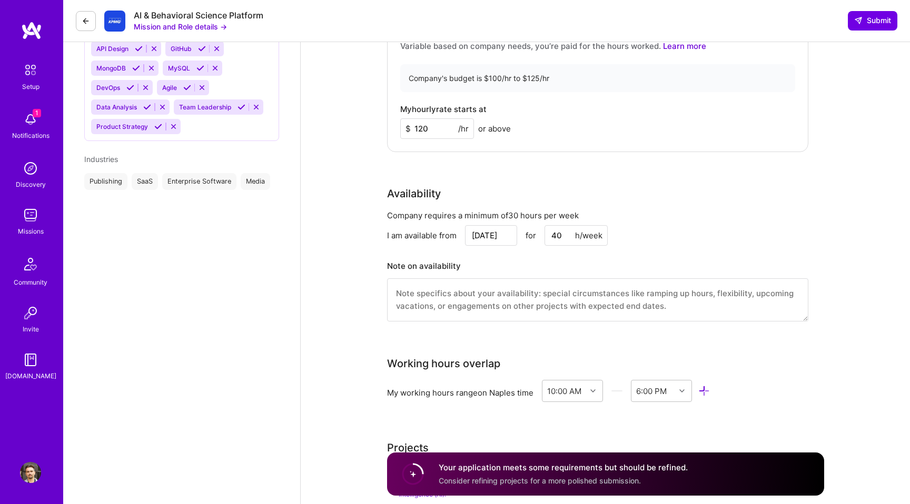
scroll to position [723, 0]
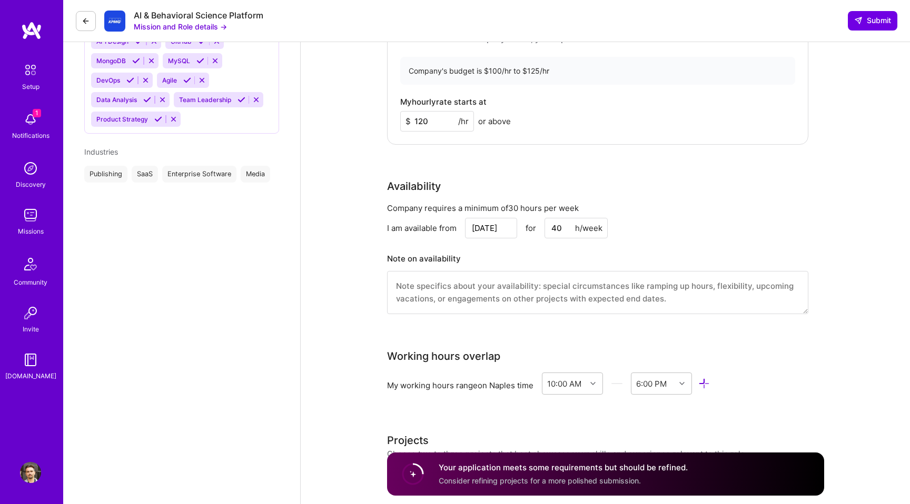
type textarea "I work on a daily basis using AI assistants. I worked with Cursor but still pre…"
click at [491, 226] on input "Aug 27" at bounding box center [491, 228] width 52 height 21
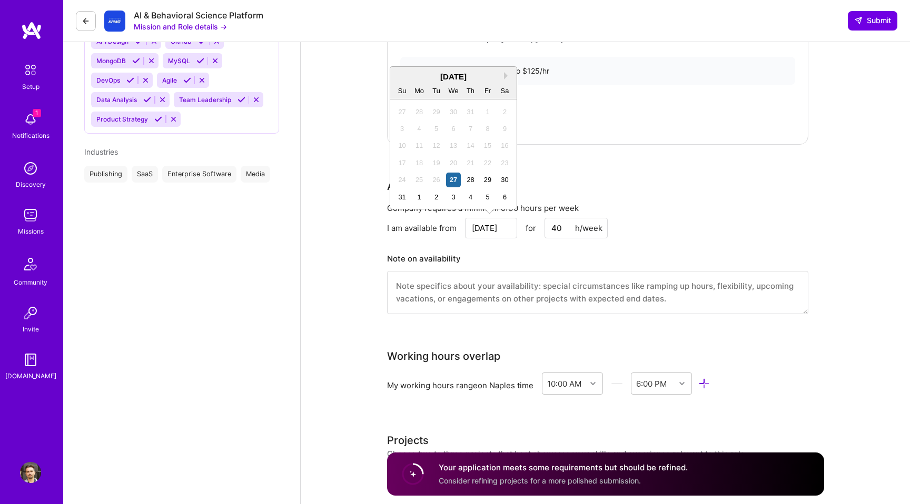
click at [388, 244] on div "Company requires a minimum of 30 hours per week I am available from Aug 27 Next…" at bounding box center [597, 265] width 421 height 125
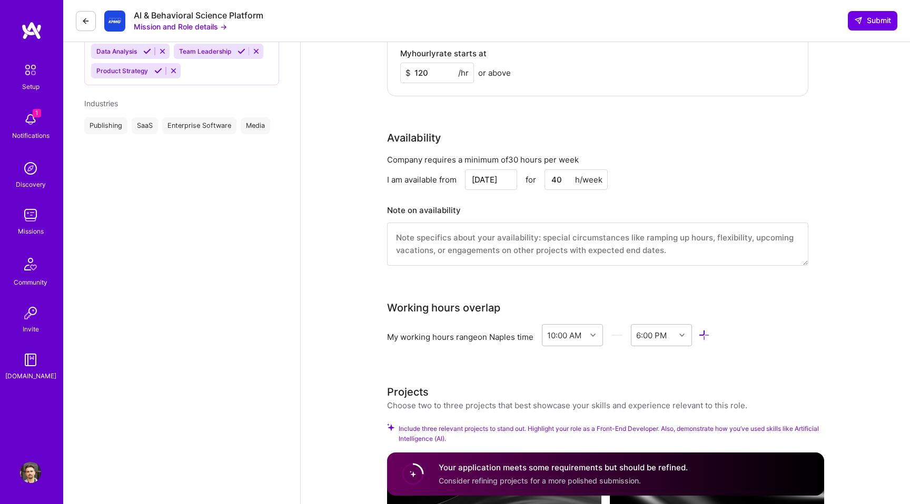
scroll to position [782, 0]
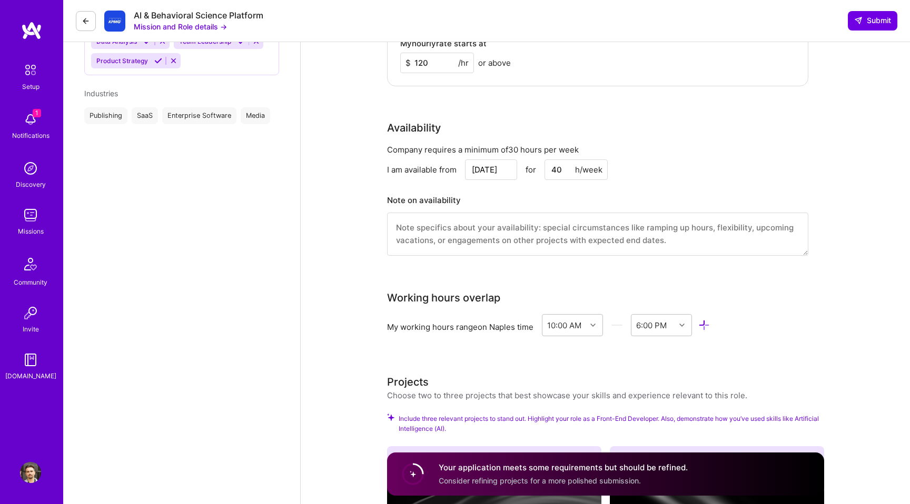
click at [491, 164] on input "Aug 27" at bounding box center [491, 170] width 52 height 21
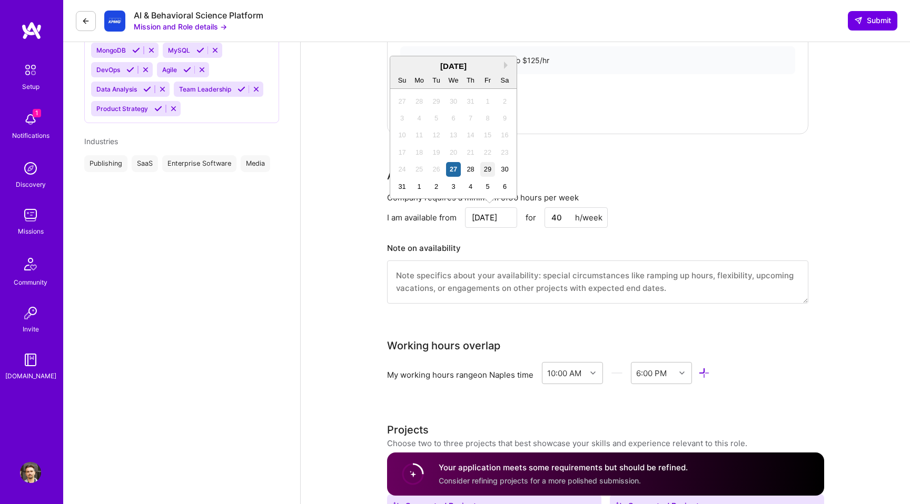
scroll to position [730, 0]
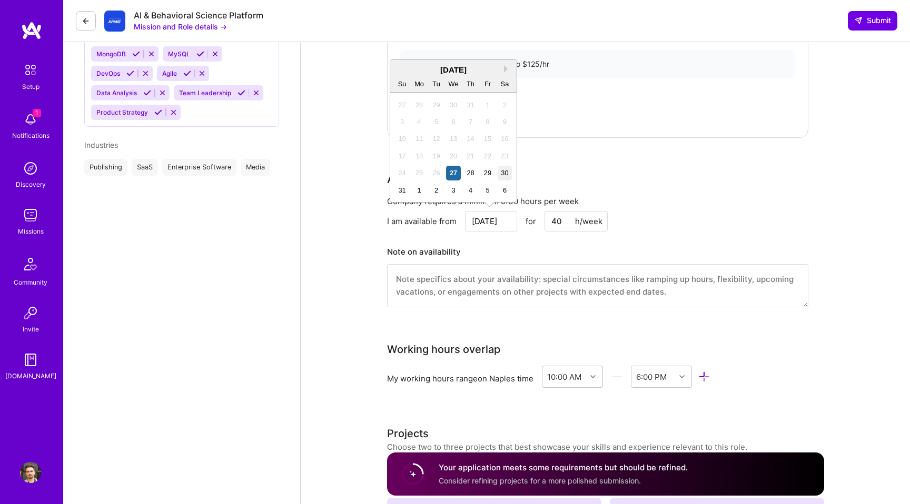
click at [504, 176] on div "30" at bounding box center [505, 173] width 14 height 14
type input "Aug 30"
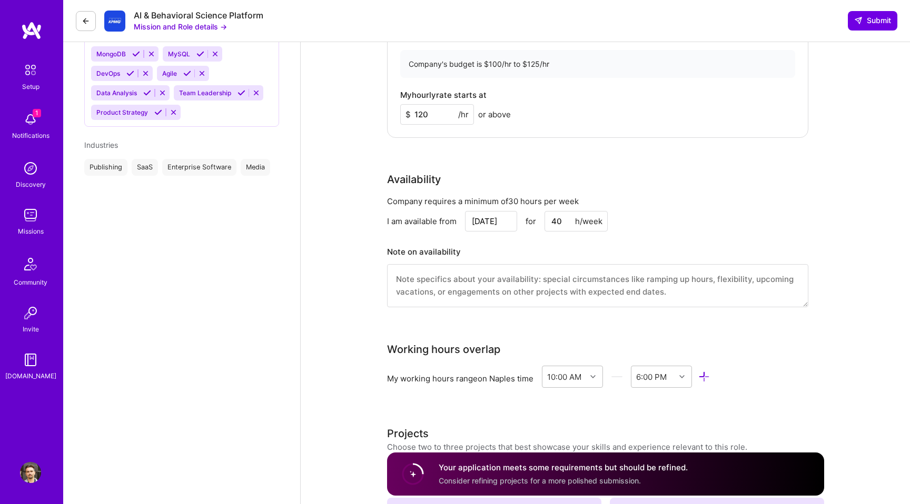
click at [412, 238] on div "Company requires a minimum of 30 hours per week I am available from Aug 30 for …" at bounding box center [597, 258] width 421 height 125
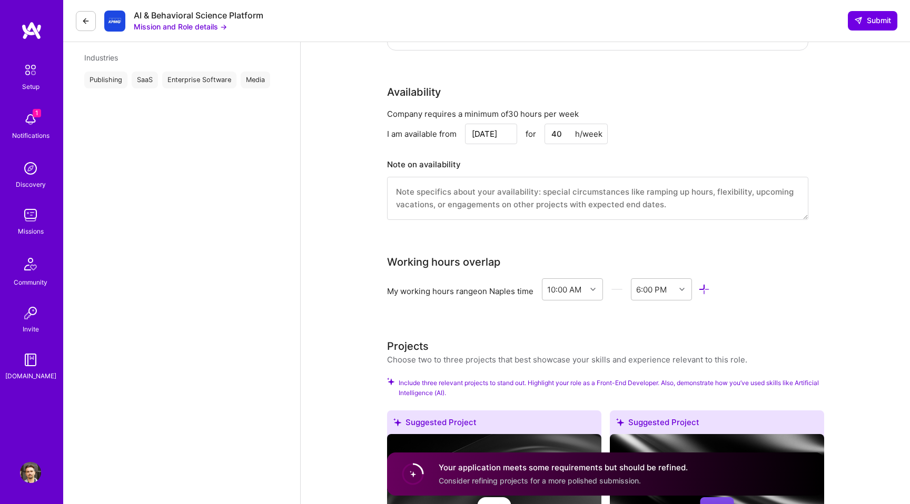
scroll to position [818, 0]
drag, startPoint x: 556, startPoint y: 131, endPoint x: 544, endPoint y: 131, distance: 11.6
click at [545, 131] on input "40" at bounding box center [575, 133] width 63 height 21
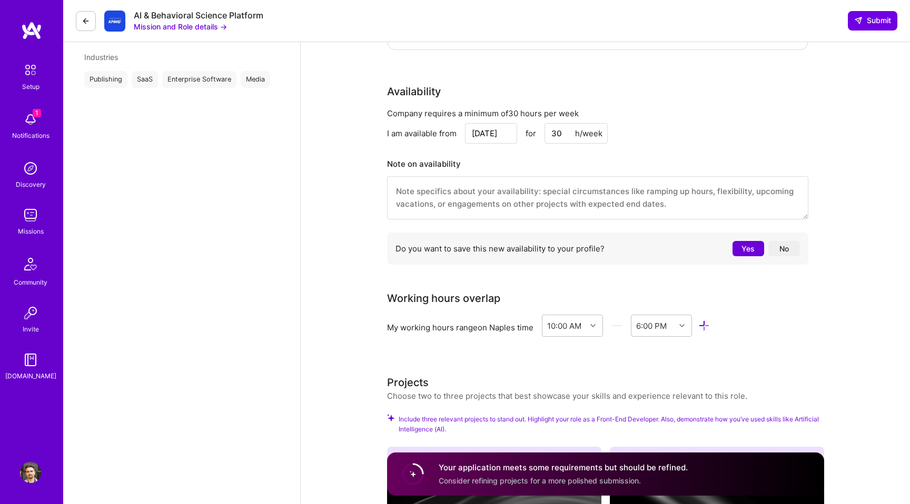
type input "30"
click at [480, 202] on textarea at bounding box center [597, 197] width 421 height 43
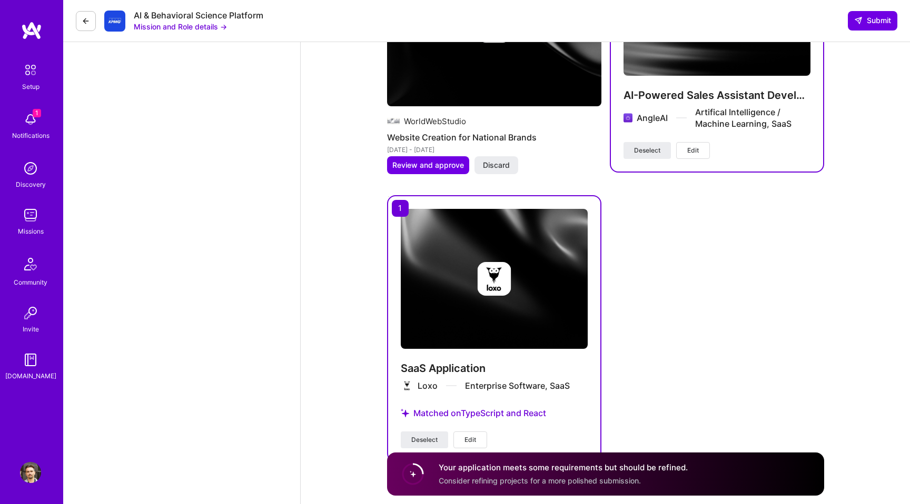
scroll to position [1649, 0]
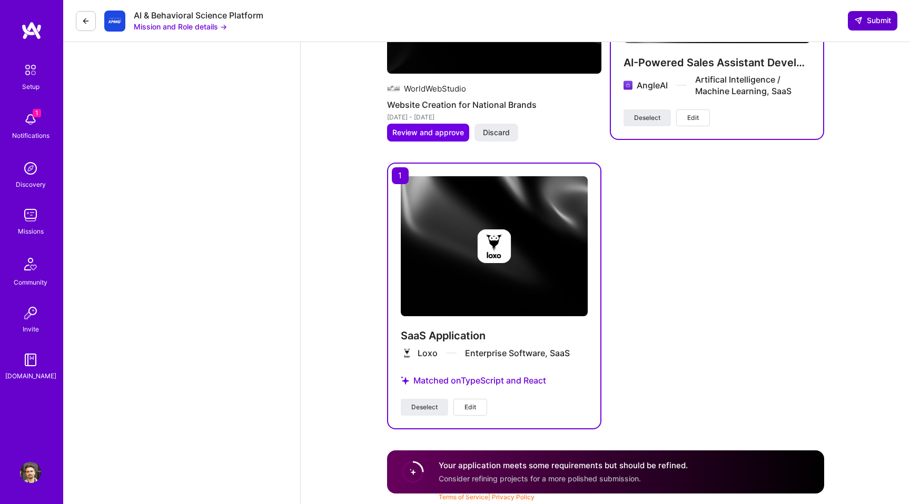
type textarea "I will be able to work 40h/week if needed."
click at [864, 21] on span "Submit" at bounding box center [872, 20] width 37 height 11
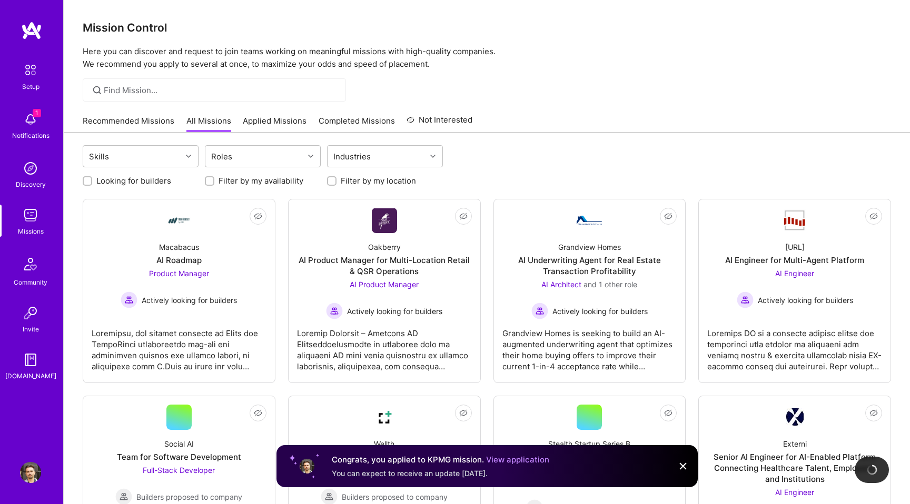
click at [681, 466] on img at bounding box center [683, 466] width 13 height 13
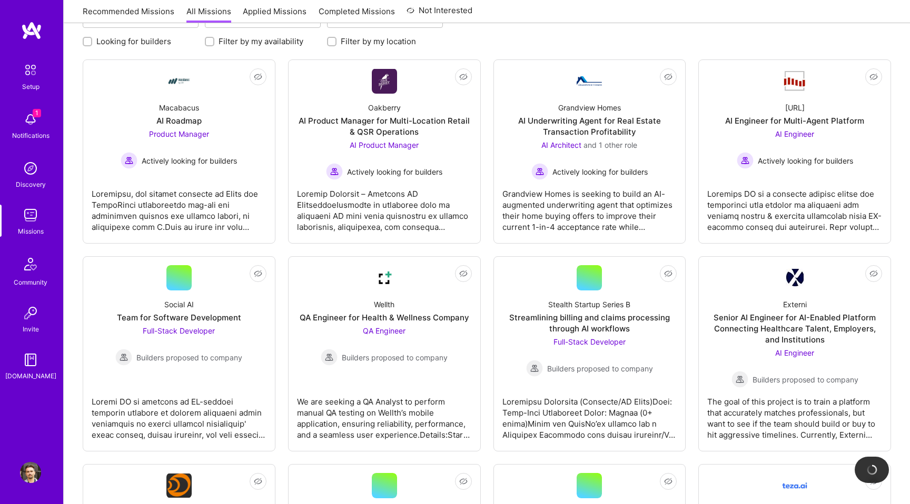
scroll to position [142, 0]
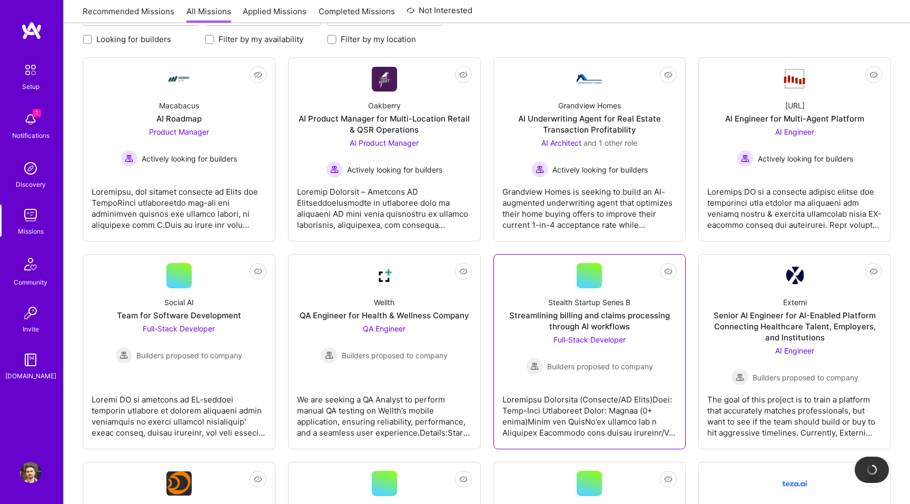
click at [610, 339] on span "Full-Stack Developer" at bounding box center [589, 339] width 72 height 9
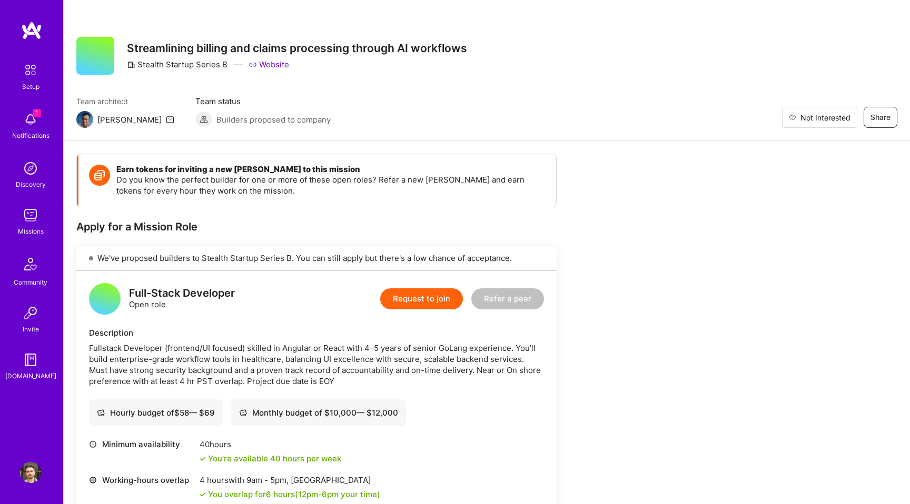
click at [835, 113] on span "Not Interested" at bounding box center [825, 117] width 50 height 11
click at [35, 228] on div "Missions" at bounding box center [31, 231] width 26 height 11
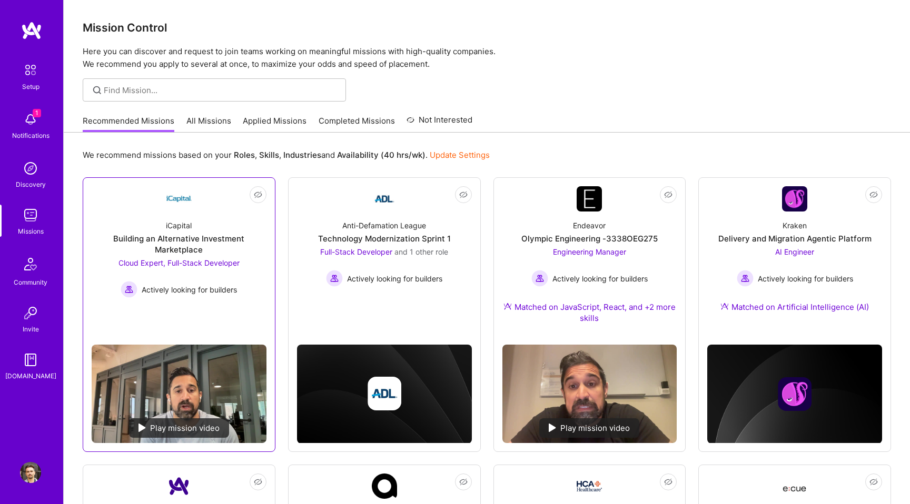
click at [193, 291] on span "Actively looking for builders" at bounding box center [189, 289] width 95 height 11
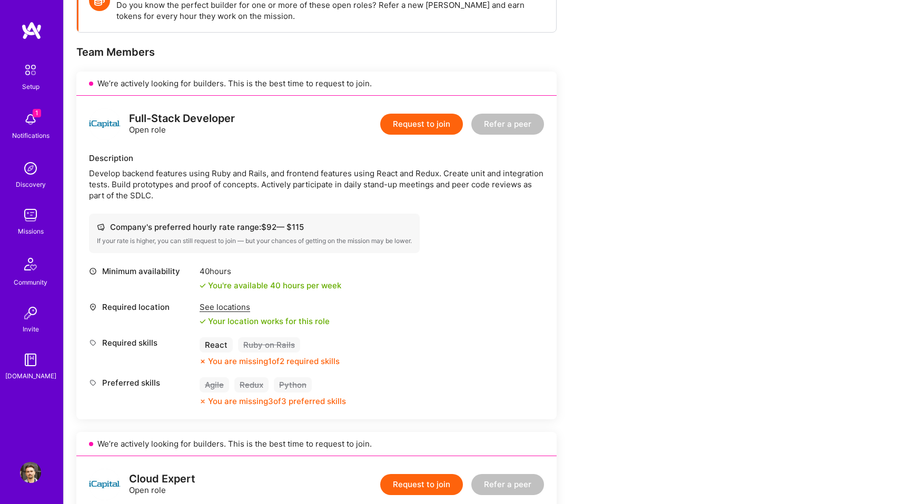
scroll to position [180, 0]
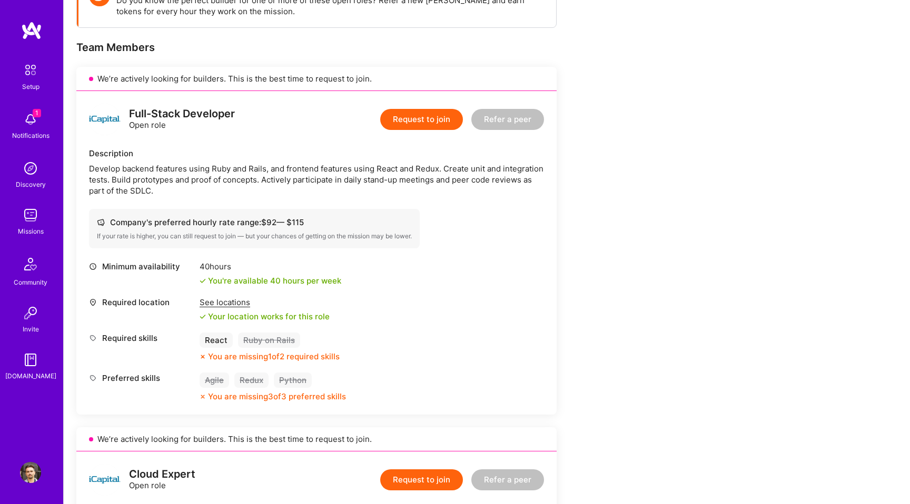
click at [193, 291] on div "Minimum availability 40 hours You're available 40 hours per week Required locat…" at bounding box center [316, 331] width 455 height 141
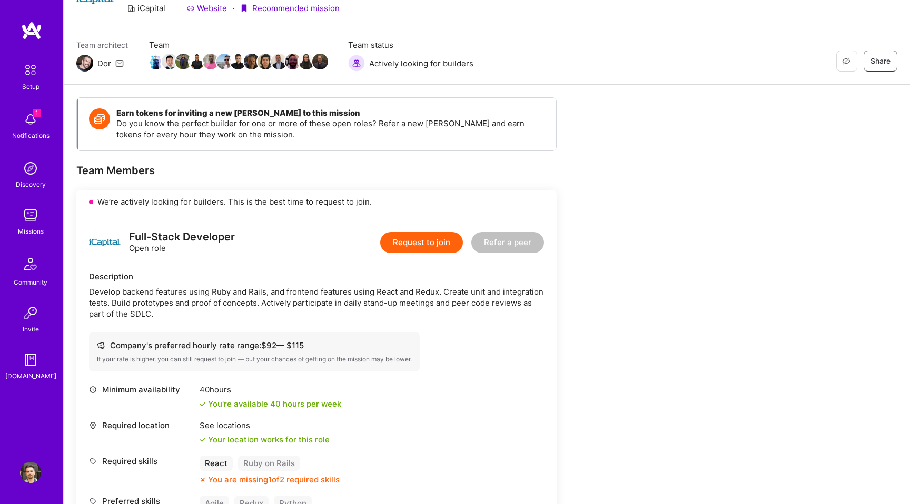
scroll to position [34, 0]
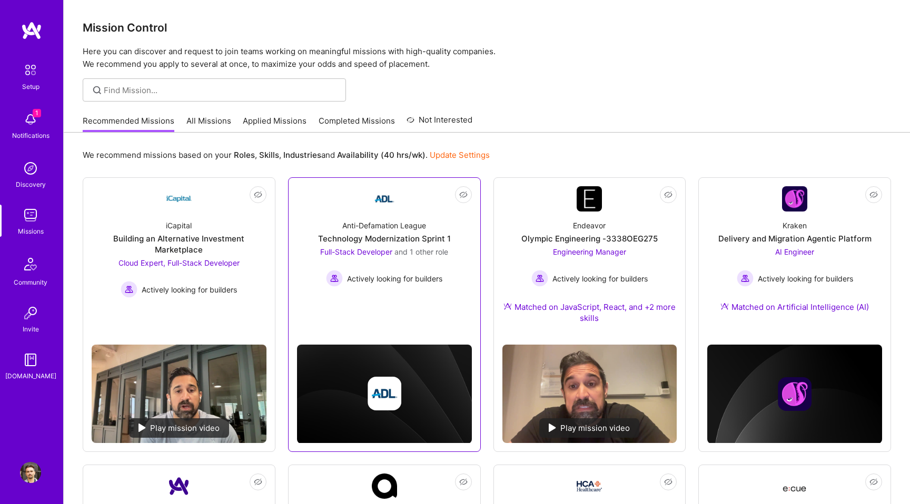
click at [359, 197] on link "Not Interested Anti-Defamation League Technology Modernization Sprint 1 Full-St…" at bounding box center [384, 248] width 175 height 124
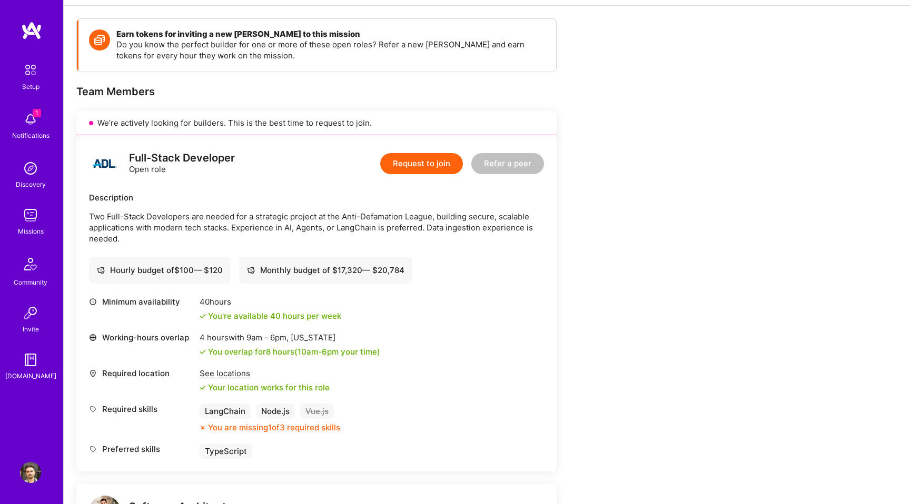
scroll to position [145, 0]
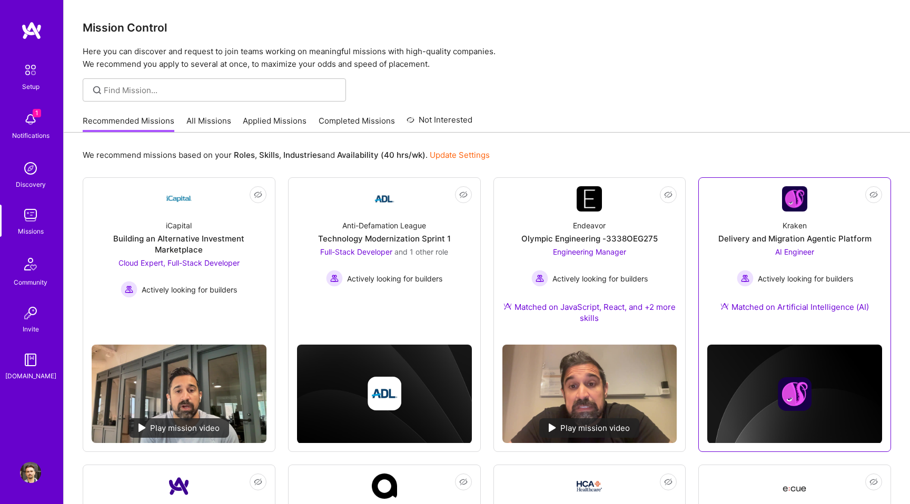
click at [733, 207] on link "Not Interested Kraken Delivery and Migration Agentic Platform AI Engineer Activ…" at bounding box center [794, 255] width 175 height 139
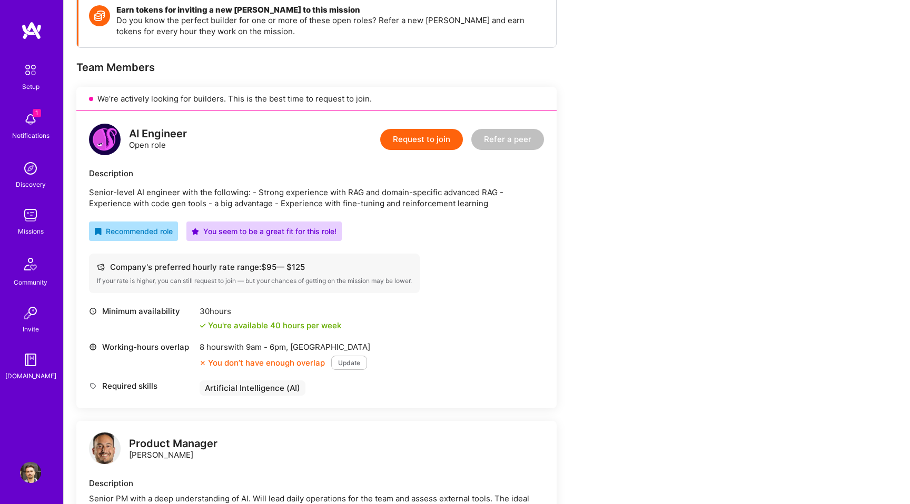
scroll to position [159, 0]
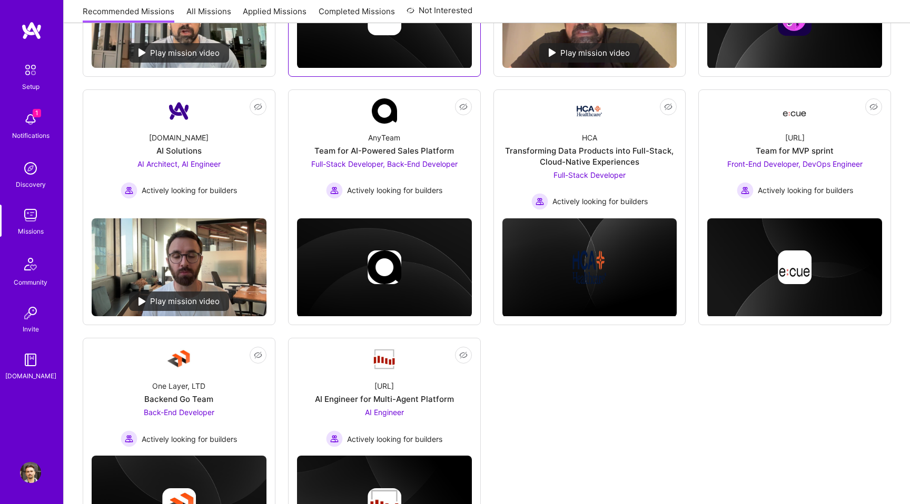
scroll to position [397, 0]
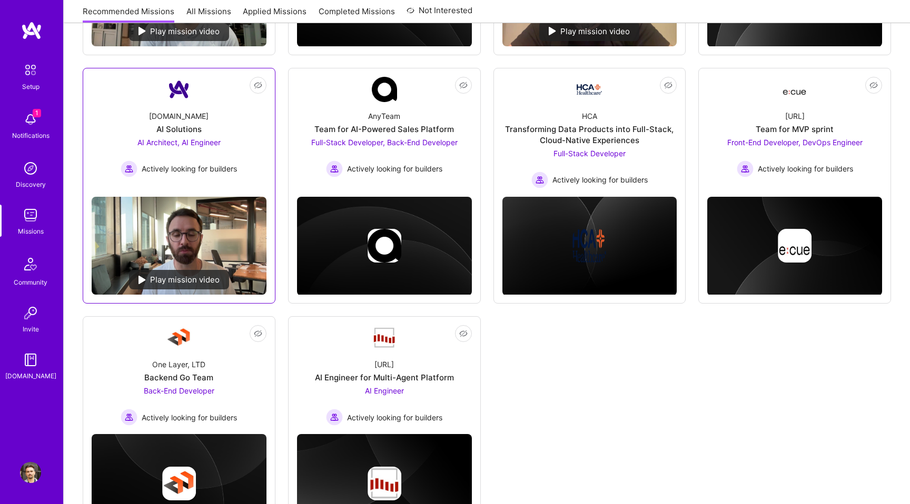
click at [225, 127] on div "A.Team AI Solutions AI Architect, AI Engineer Actively looking for builders" at bounding box center [179, 139] width 175 height 75
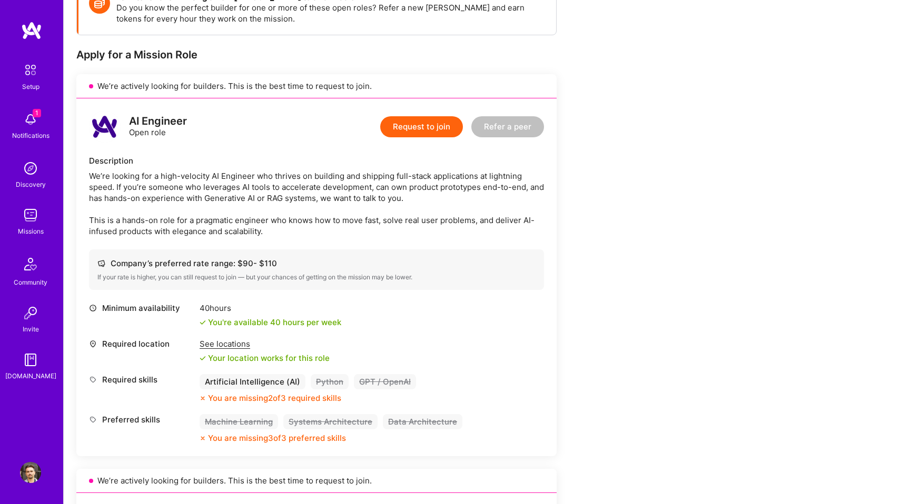
scroll to position [188, 0]
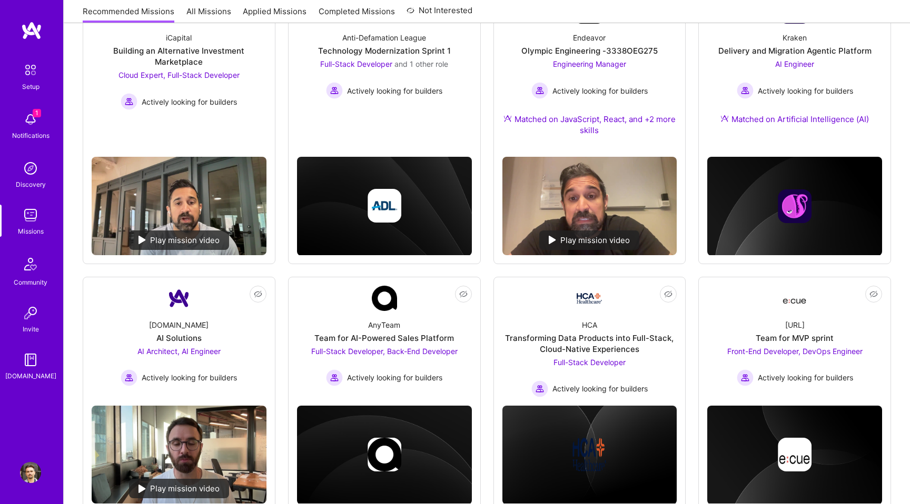
scroll to position [397, 0]
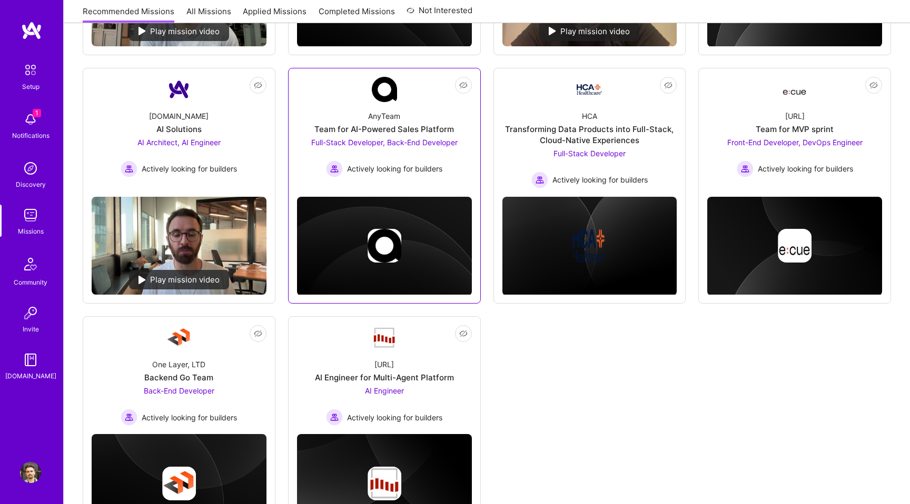
click at [318, 118] on div "AnyTeam Team for AI-Powered Sales Platform Full-Stack Developer, Back-End Devel…" at bounding box center [384, 139] width 175 height 75
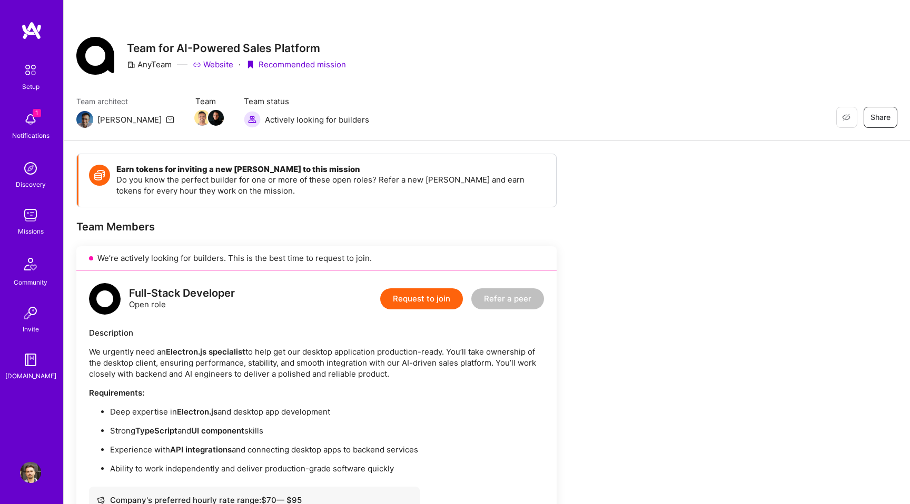
scroll to position [2, 0]
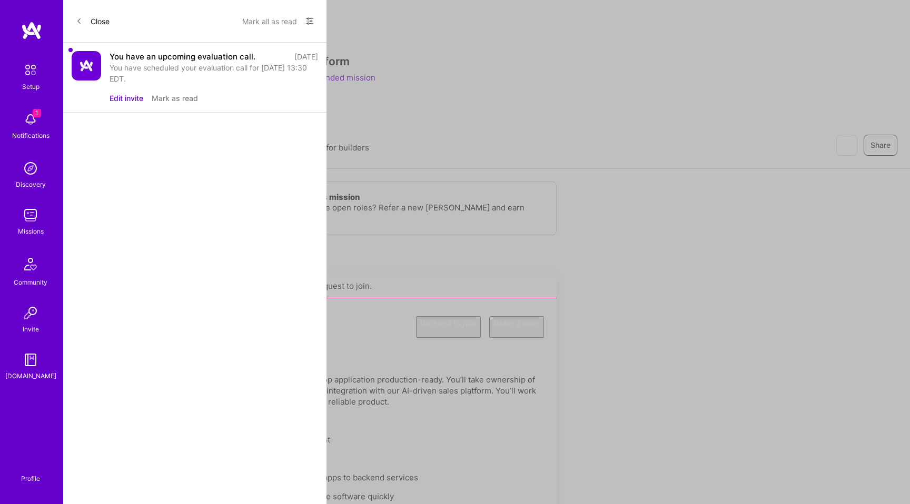
scroll to position [397, 0]
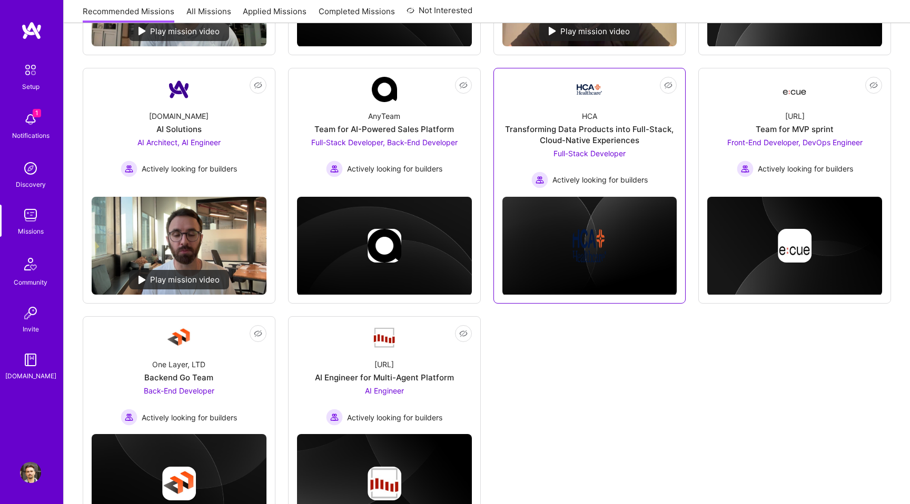
click at [540, 100] on link "Not Interested HCA Transforming Data Products into Full-Stack, Cloud-Native Exp…" at bounding box center [589, 133] width 175 height 112
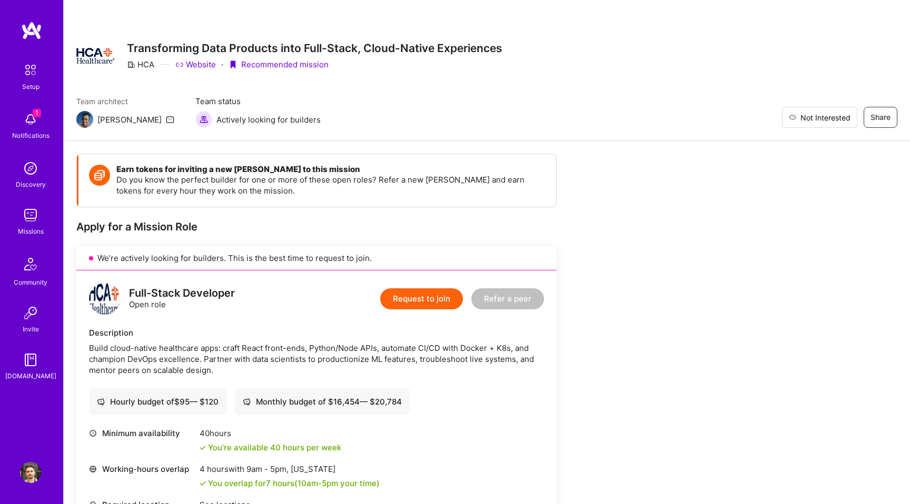
click at [833, 120] on span "Not Interested" at bounding box center [825, 117] width 50 height 11
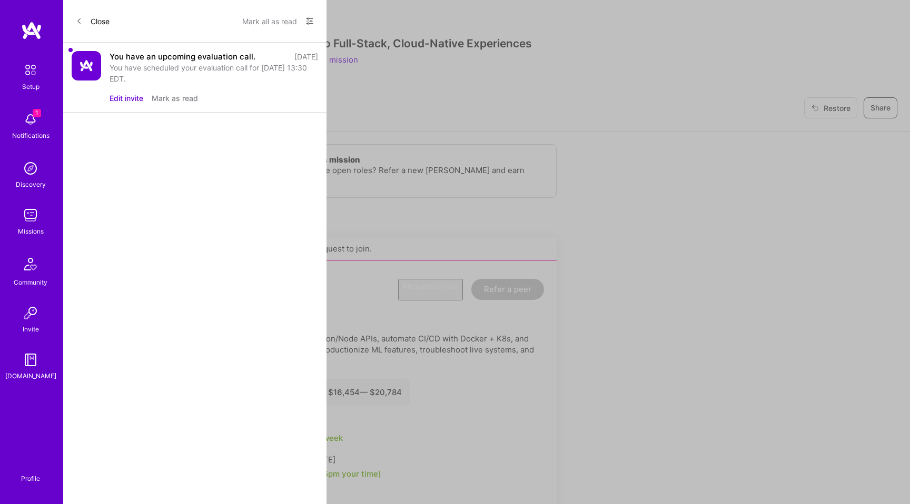
scroll to position [397, 0]
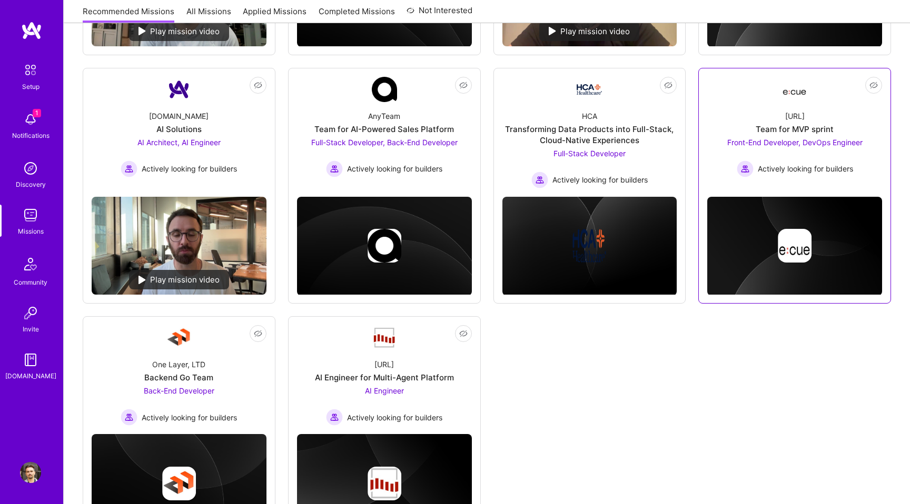
click at [765, 85] on link "Not Interested Ecue.ai Team for MVP sprint Front-End Developer, DevOps Engineer…" at bounding box center [794, 129] width 175 height 105
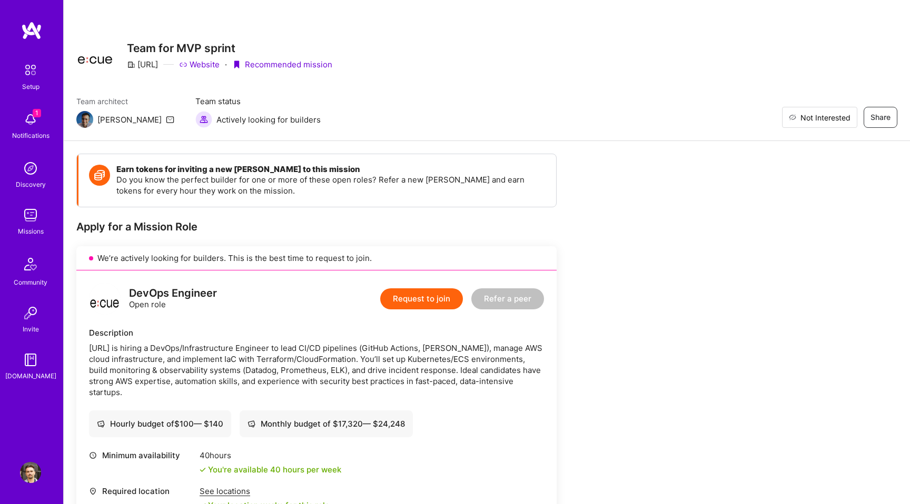
click at [847, 116] on span "Not Interested" at bounding box center [825, 117] width 50 height 11
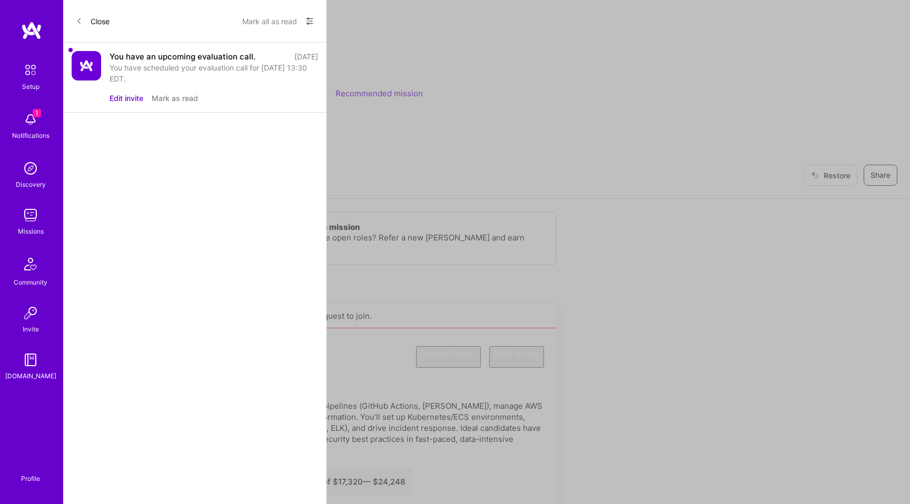
scroll to position [397, 0]
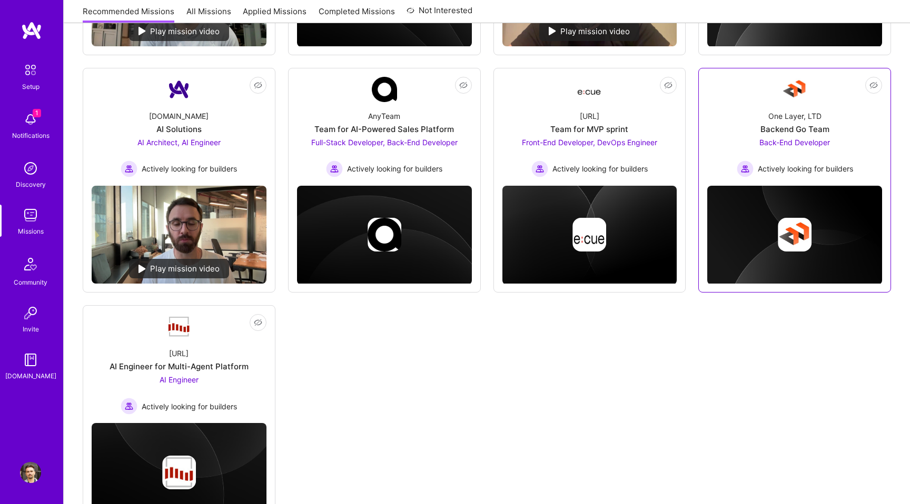
click at [729, 122] on div "One Layer, LTD Backend Go Team Back-End Developer Actively looking for builders" at bounding box center [794, 139] width 175 height 75
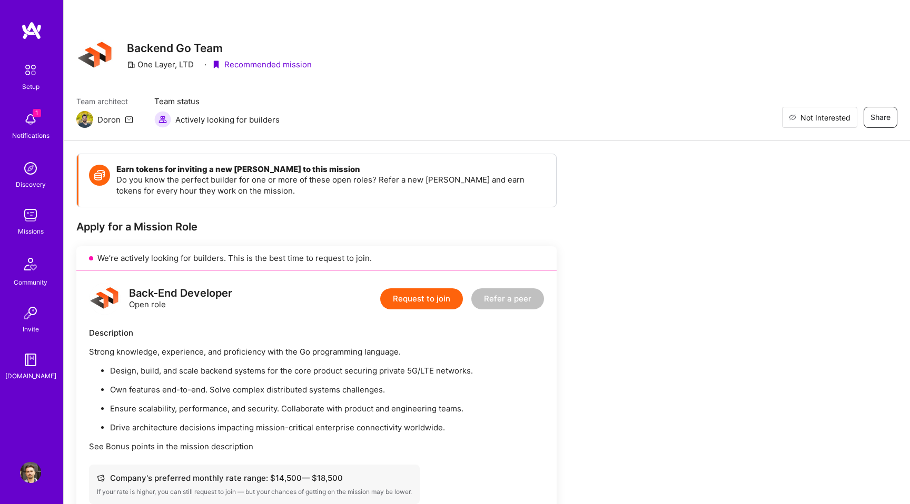
click at [842, 114] on span "Not Interested" at bounding box center [825, 117] width 50 height 11
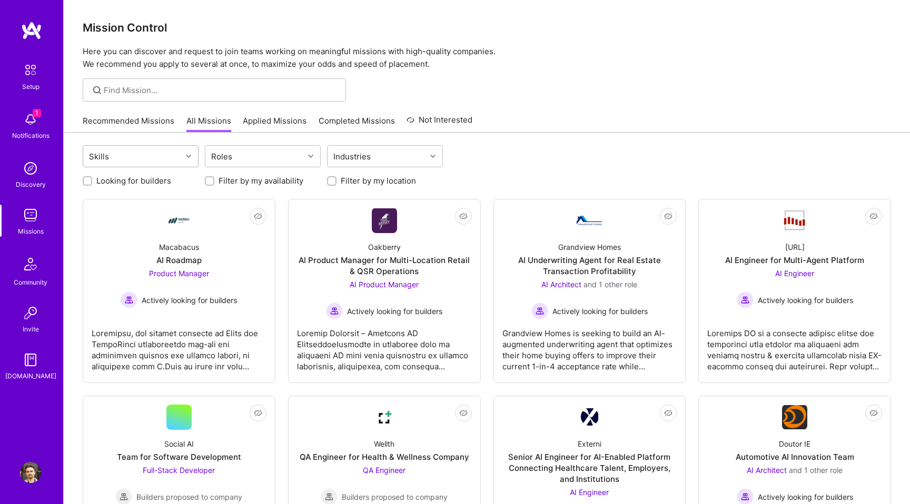
click at [186, 154] on icon at bounding box center [188, 156] width 5 height 5
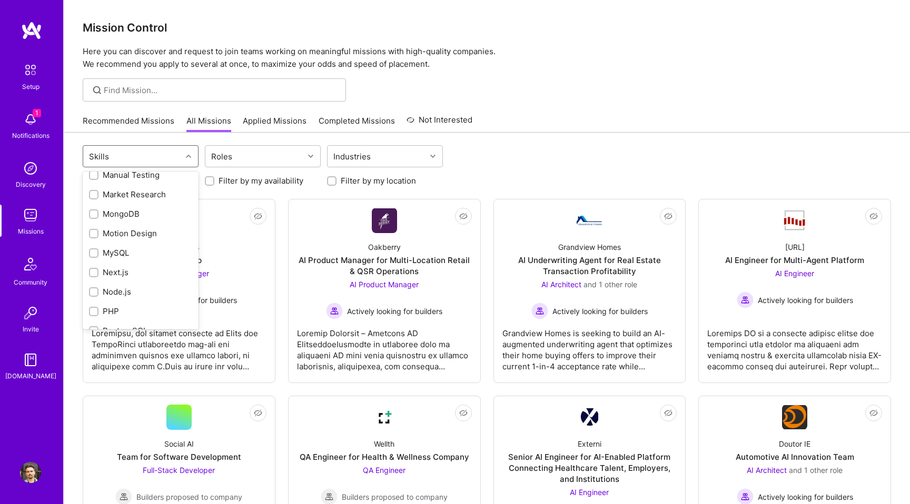
scroll to position [728, 0]
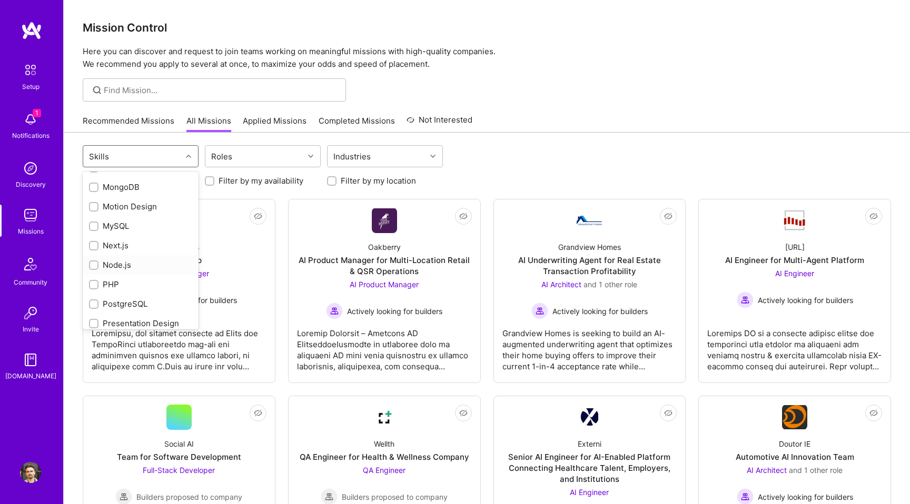
click at [94, 262] on input "checkbox" at bounding box center [94, 265] width 7 height 7
checkbox input "true"
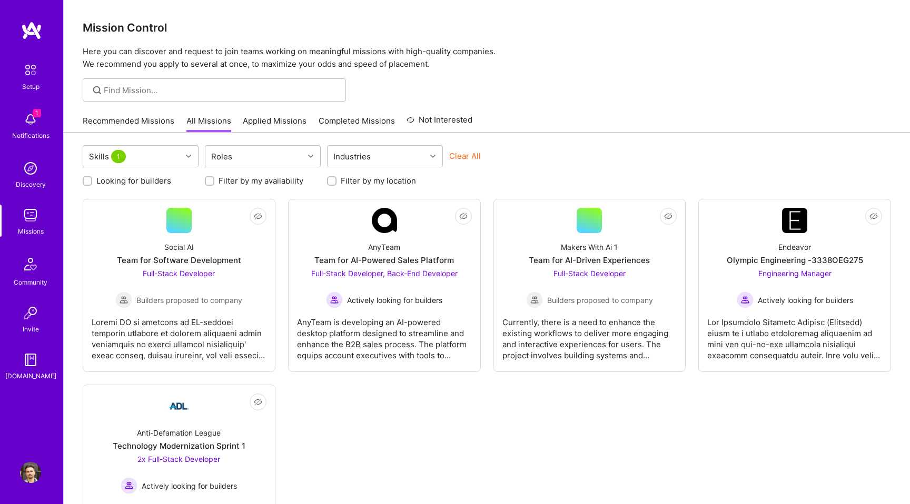
click at [572, 82] on div at bounding box center [487, 89] width 846 height 23
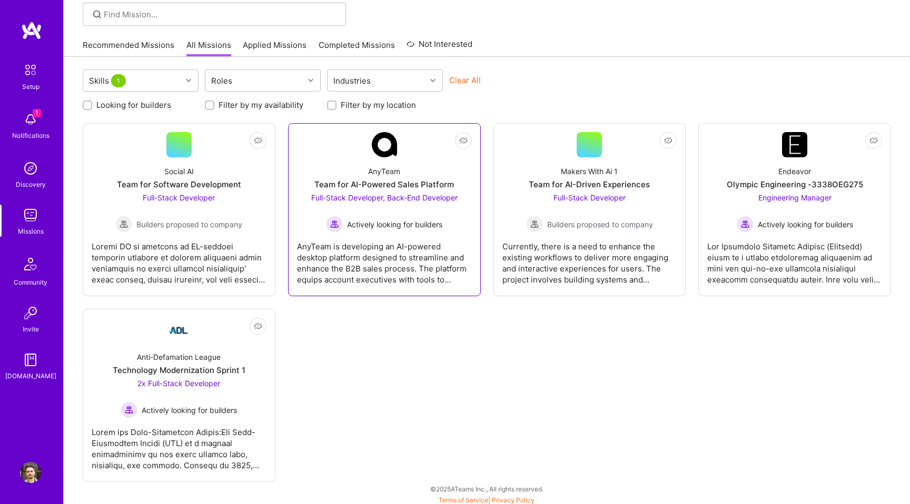
scroll to position [79, 0]
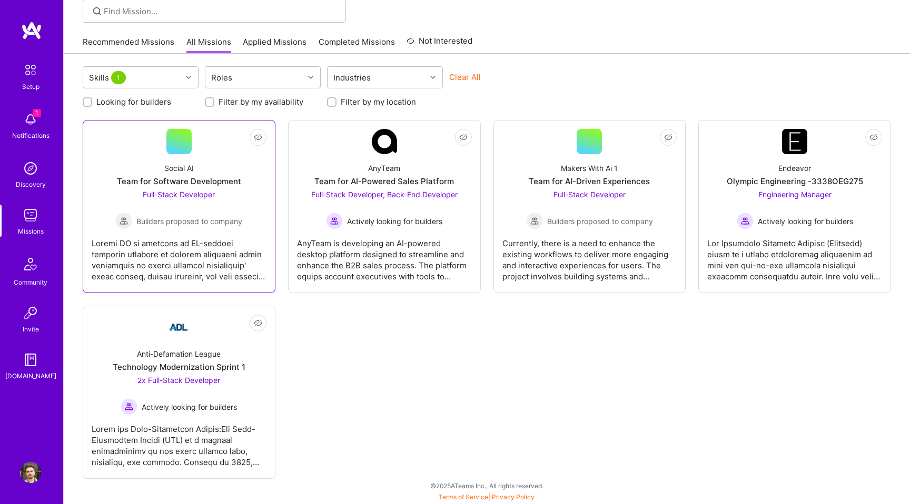
click at [234, 207] on div "Full-Stack Developer Builders proposed to company" at bounding box center [178, 209] width 127 height 41
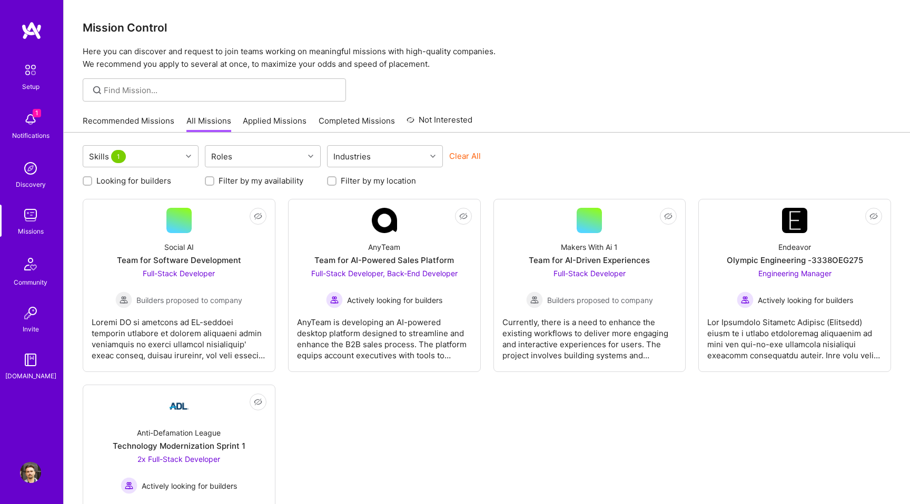
scroll to position [79, 0]
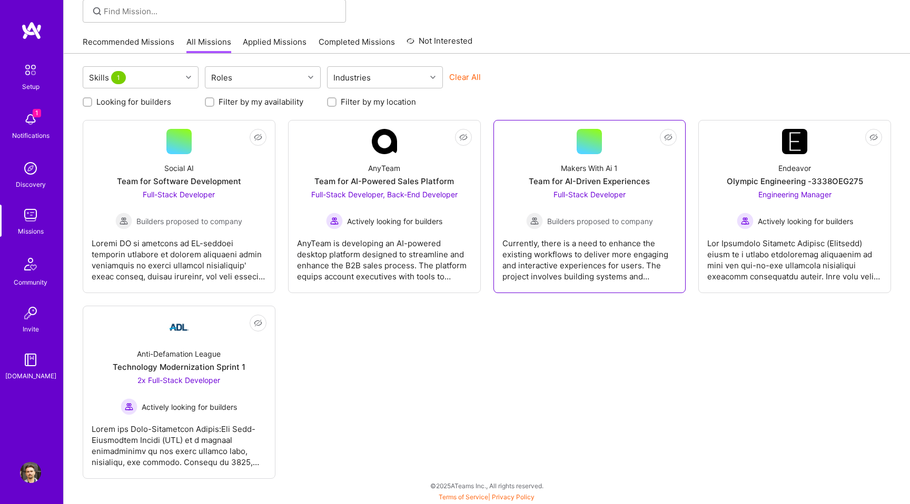
click at [560, 176] on div "Team for AI-Driven Experiences" at bounding box center [589, 181] width 121 height 11
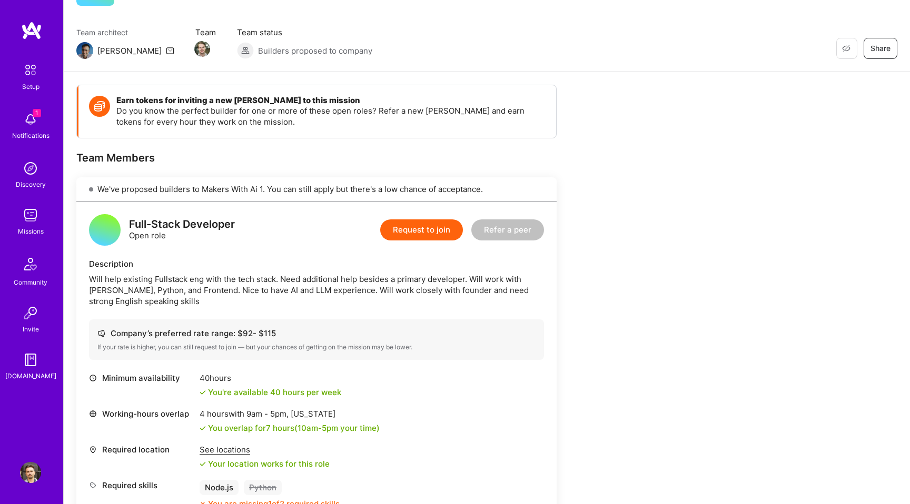
scroll to position [48, 0]
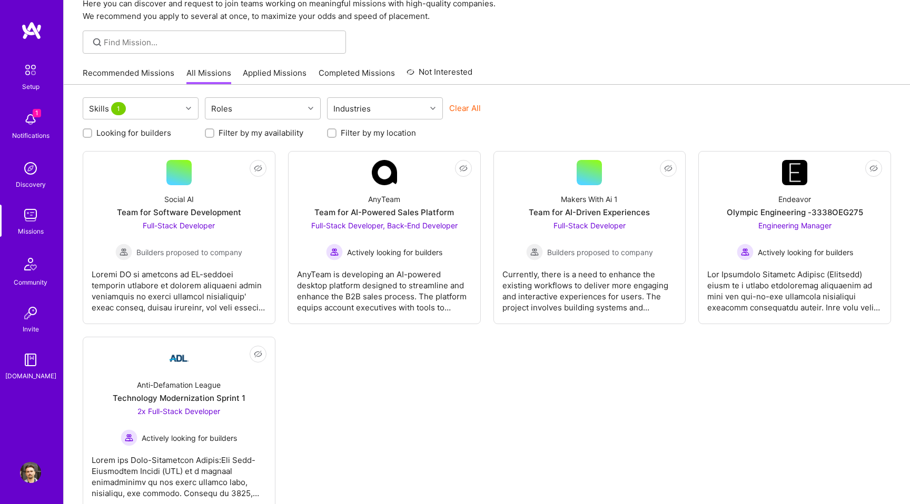
scroll to position [79, 0]
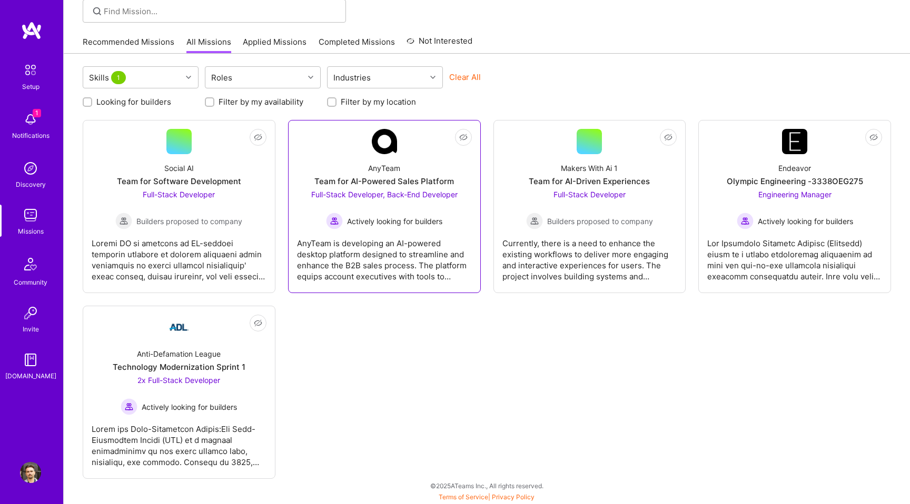
click at [353, 180] on div "Team for AI-Powered Sales Platform" at bounding box center [384, 181] width 140 height 11
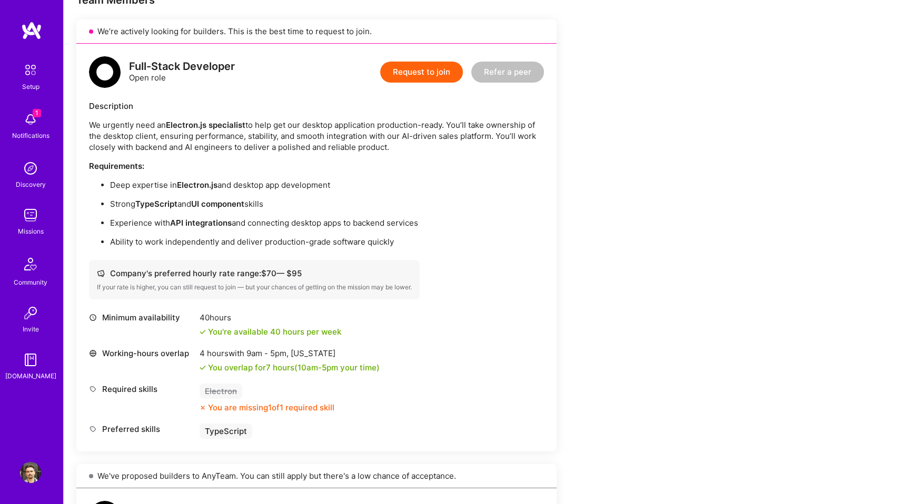
scroll to position [228, 0]
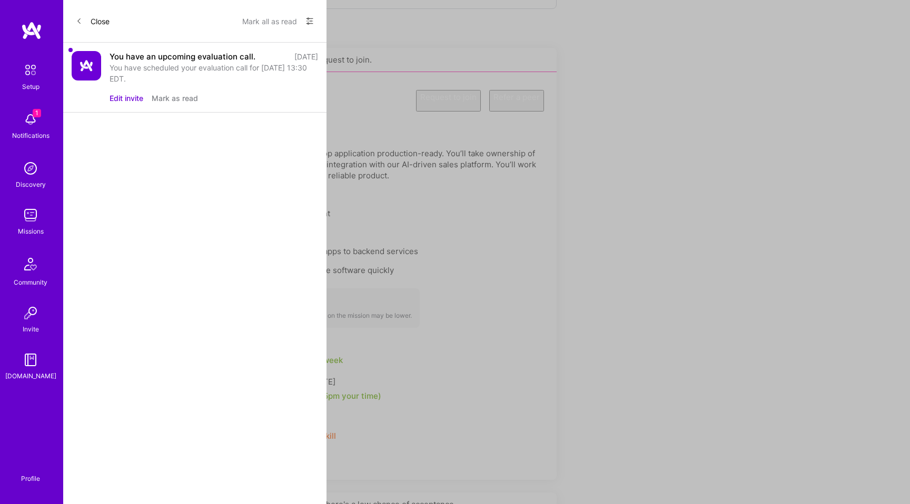
scroll to position [79, 0]
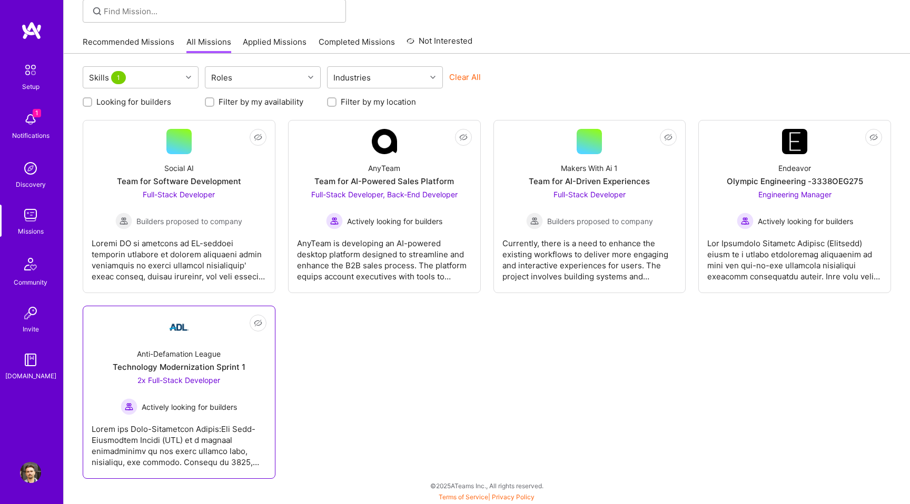
click at [246, 353] on div "Anti-Defamation League Technology Modernization Sprint 1 2x Full-Stack Develope…" at bounding box center [179, 377] width 175 height 75
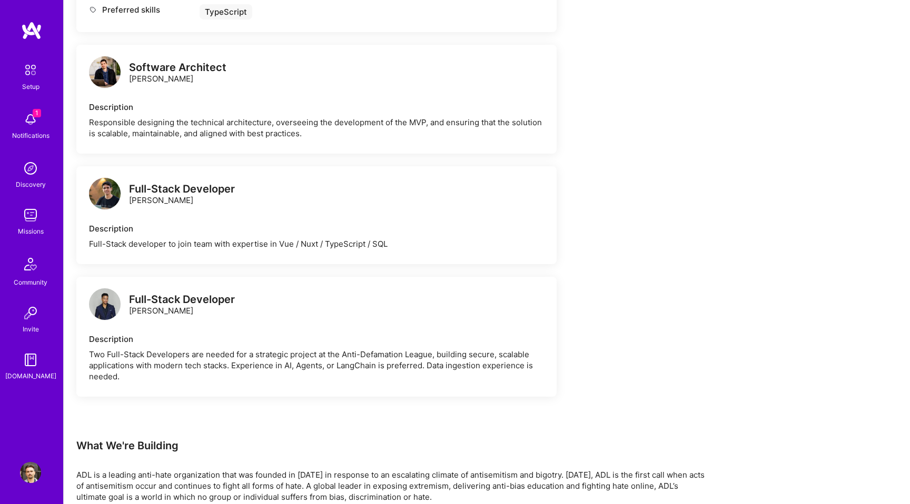
scroll to position [576, 0]
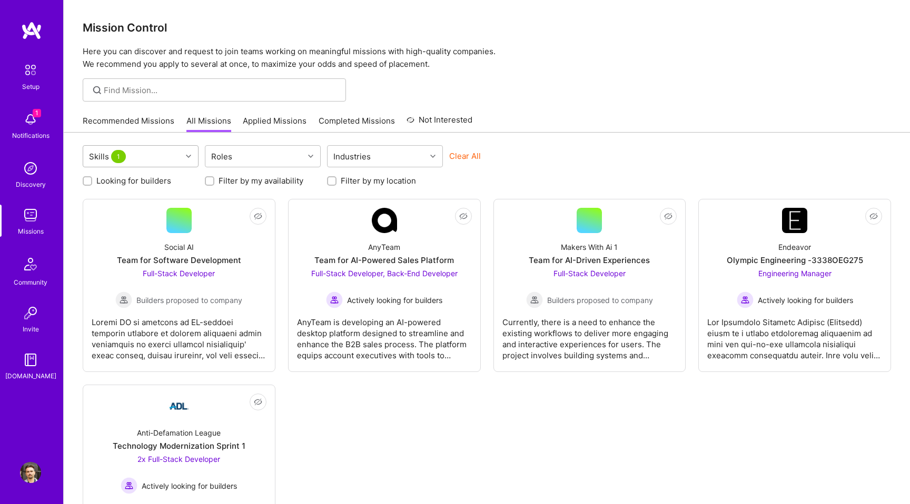
click at [182, 155] on div at bounding box center [190, 157] width 16 height 14
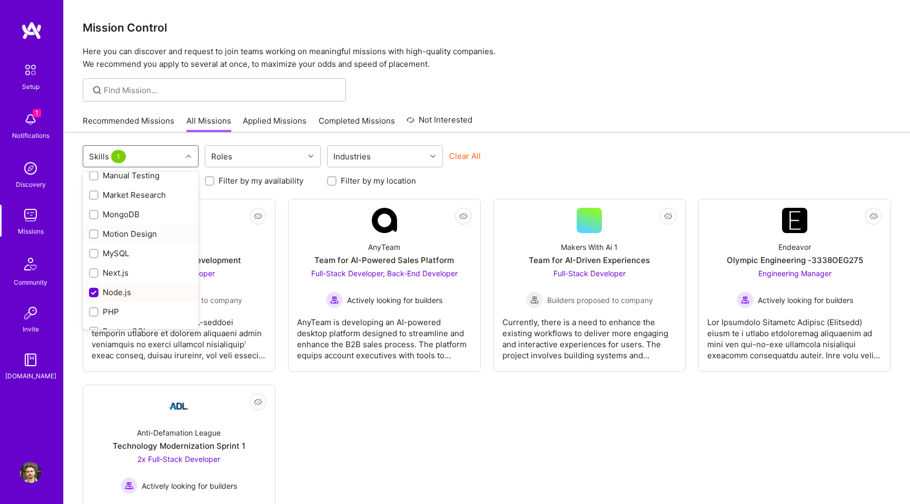
scroll to position [741, 0]
click at [93, 251] on input "checkbox" at bounding box center [94, 253] width 9 height 9
checkbox input "false"
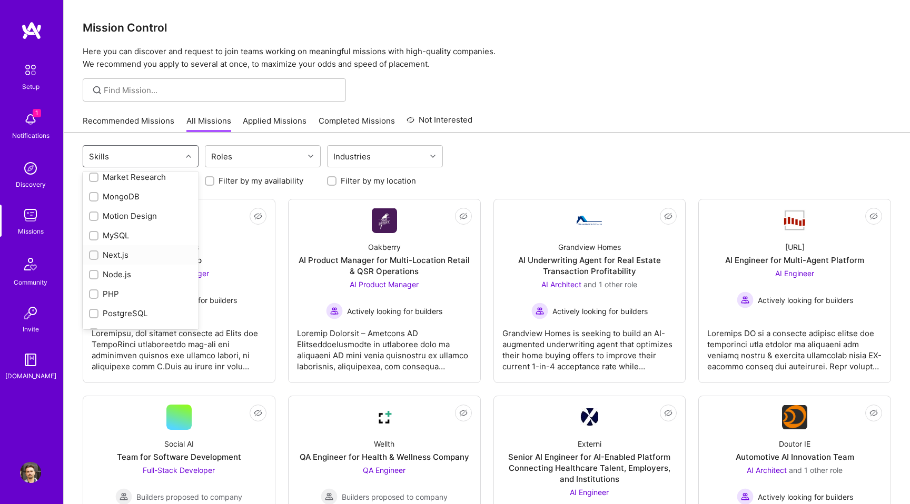
scroll to position [717, 0]
click at [93, 256] on input "checkbox" at bounding box center [94, 257] width 7 height 7
checkbox input "true"
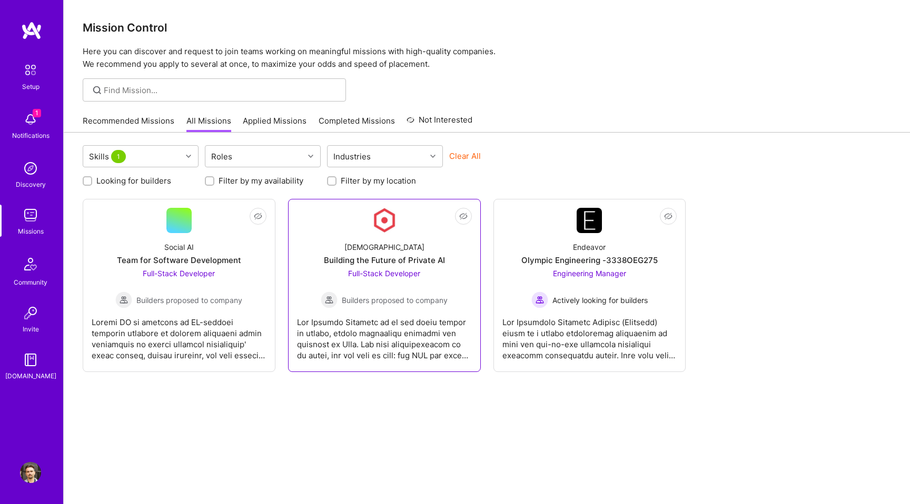
click at [333, 258] on div "Building the Future of Private AI" at bounding box center [384, 260] width 121 height 11
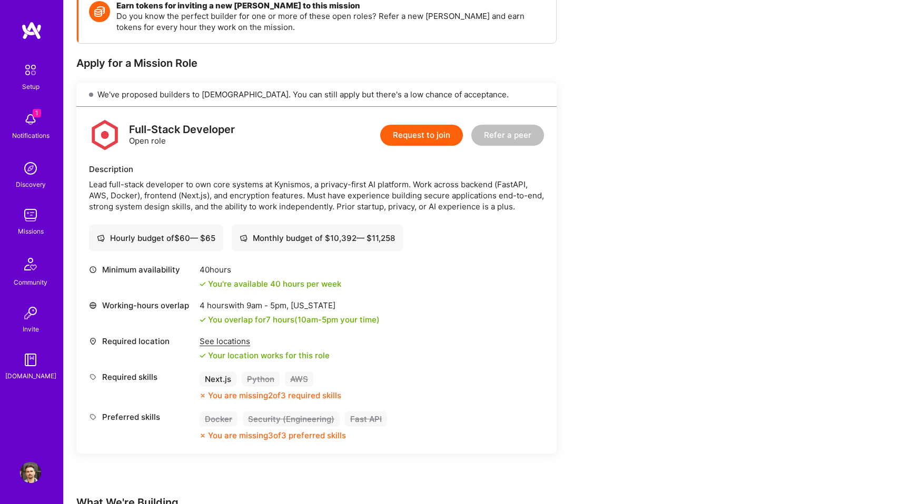
scroll to position [167, 0]
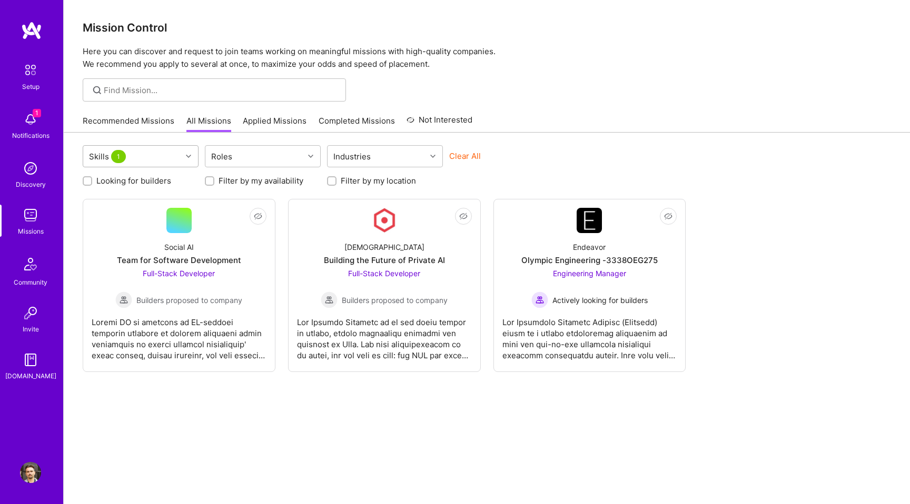
click at [178, 155] on div "Skills 1" at bounding box center [132, 156] width 98 height 21
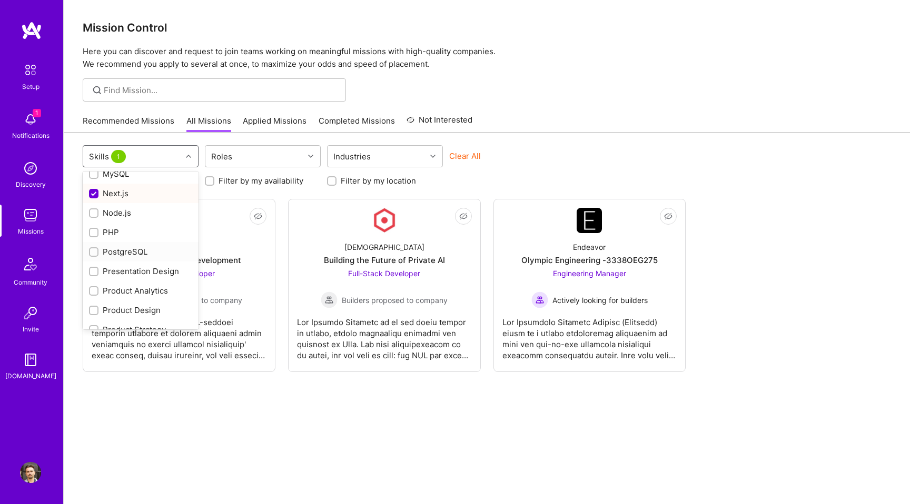
scroll to position [777, 0]
click at [91, 196] on input "checkbox" at bounding box center [94, 197] width 9 height 9
checkbox input "false"
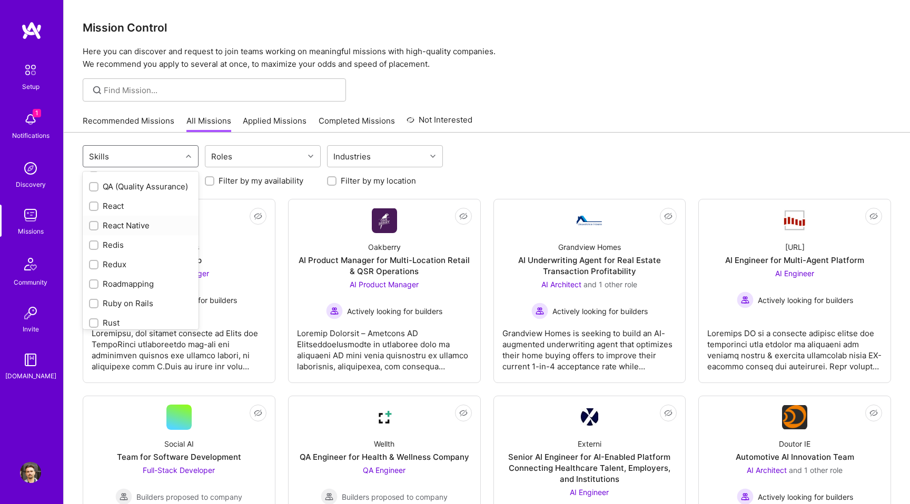
scroll to position [981, 0]
click at [92, 205] on input "checkbox" at bounding box center [94, 207] width 7 height 7
checkbox input "true"
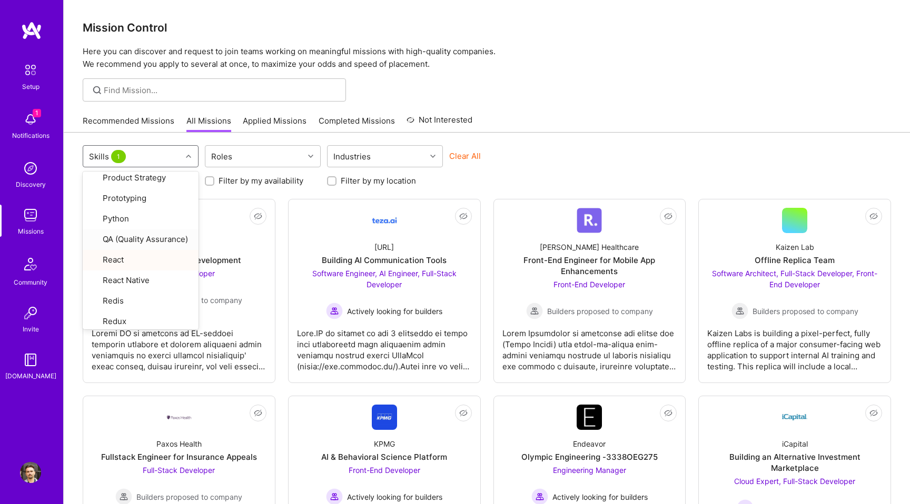
click at [584, 78] on div "Mission Control Here you can discover and request to join teams working on mean…" at bounding box center [487, 297] width 846 height 594
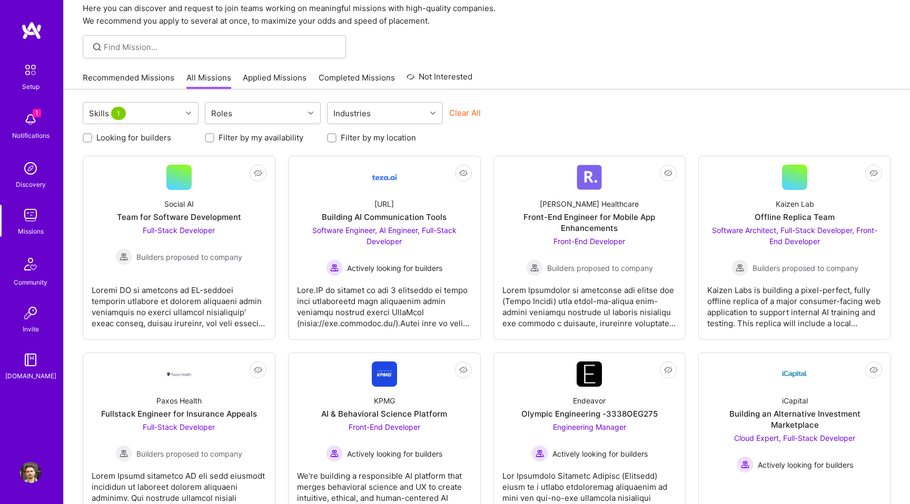
scroll to position [90, 0]
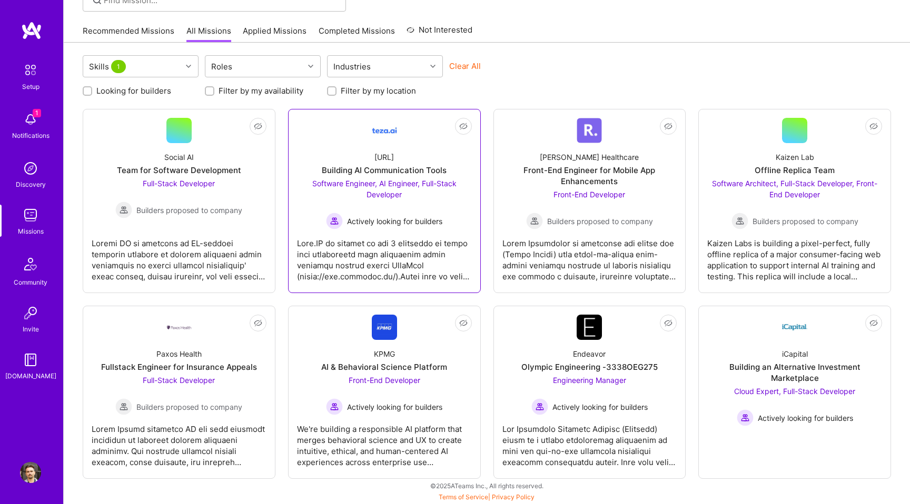
click at [327, 147] on div "[URL] Building AI Communication Tools Software Engineer, AI Engineer, Full-Stac…" at bounding box center [384, 186] width 175 height 86
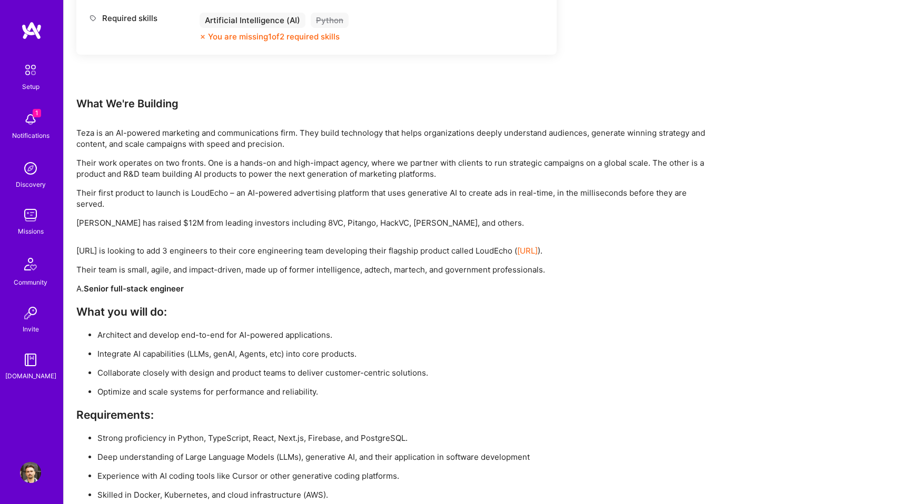
scroll to position [1449, 0]
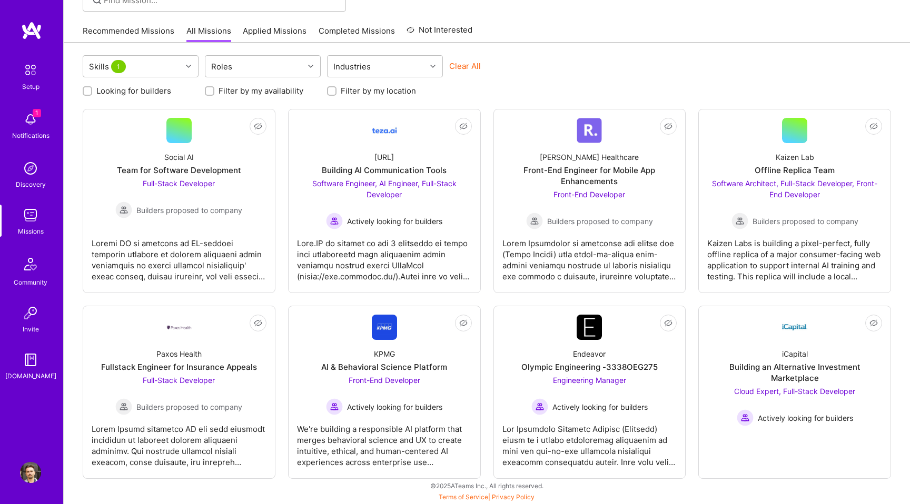
scroll to position [90, 0]
click at [538, 176] on div "Front-End Engineer for Mobile App Enhancements" at bounding box center [589, 176] width 175 height 22
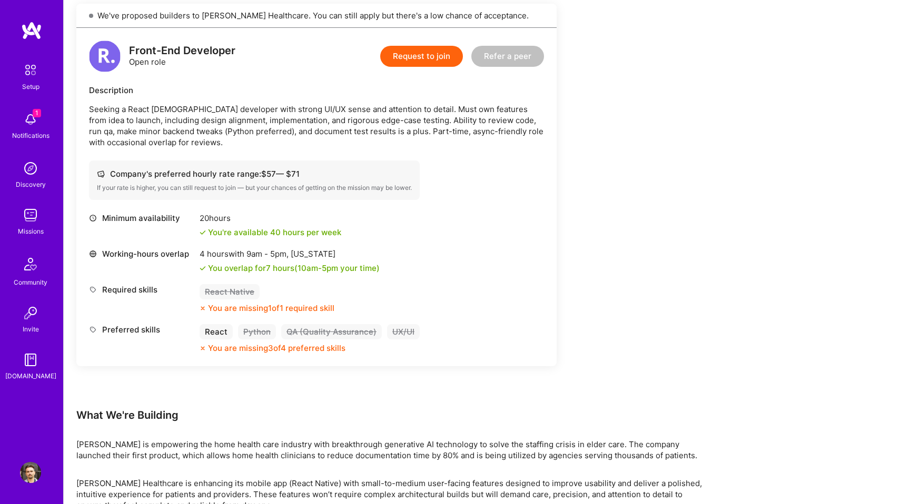
scroll to position [244, 0]
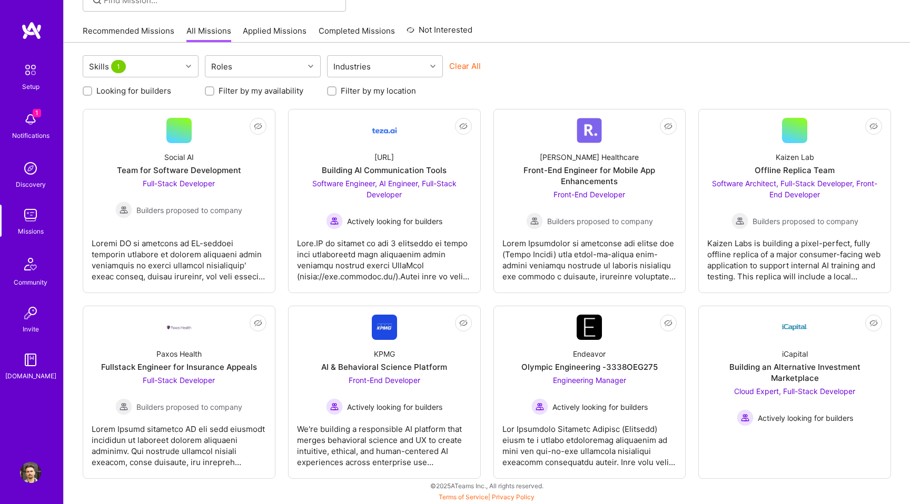
scroll to position [90, 0]
click at [737, 161] on div "Kaizen Lab Offline Replica Team Software Architect, Full-Stack Developer, Front…" at bounding box center [794, 186] width 175 height 86
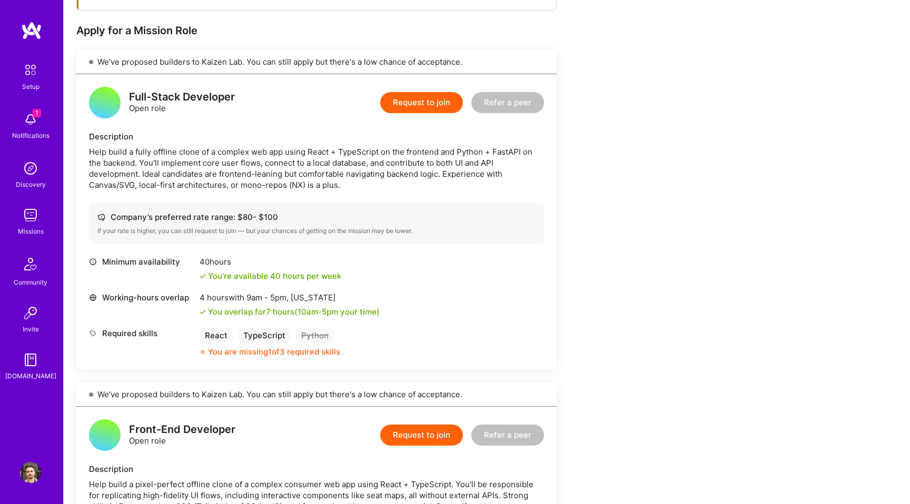
scroll to position [200, 0]
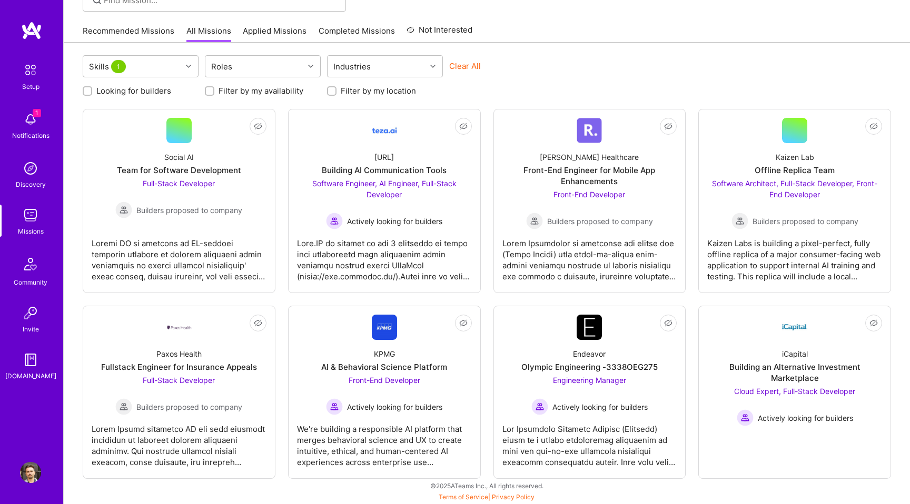
scroll to position [90, 0]
click at [734, 143] on link "Not Interested Kaizen Lab Offline Replica Team Software Architect, Full-Stack D…" at bounding box center [794, 201] width 175 height 166
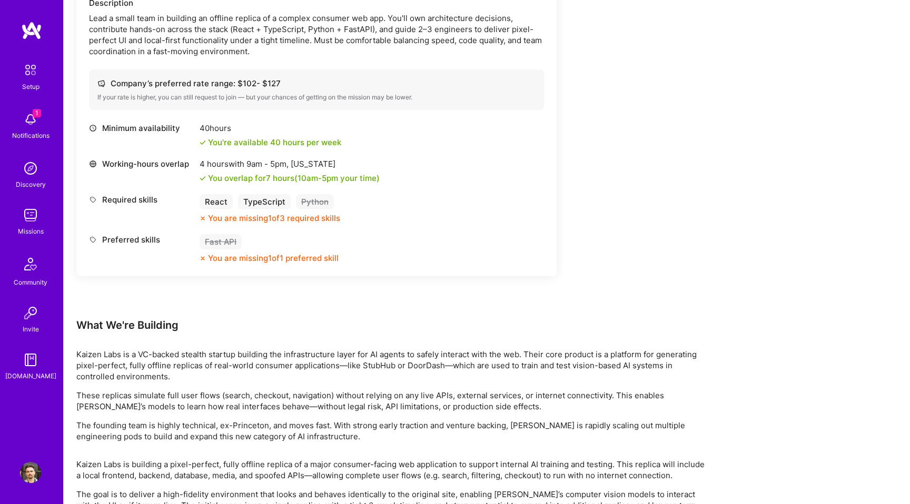
scroll to position [1015, 0]
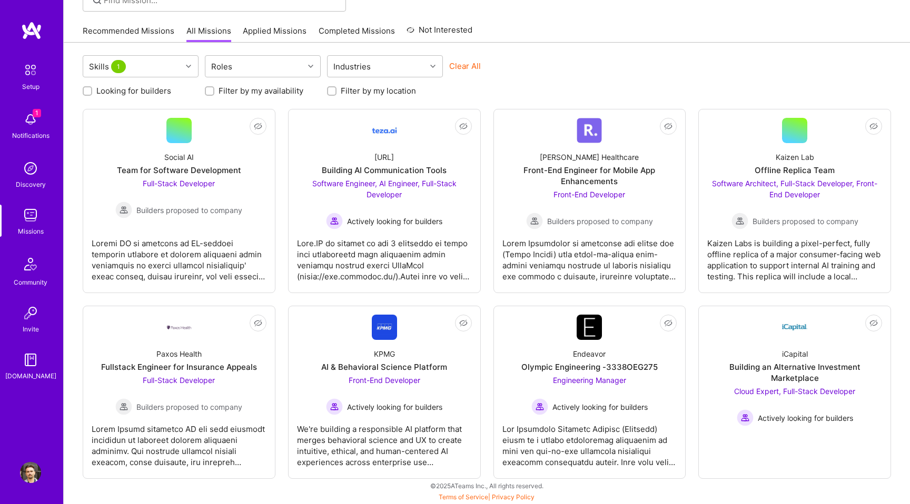
scroll to position [90, 0]
click at [208, 375] on div "Full-Stack Developer Builders proposed to company" at bounding box center [178, 395] width 127 height 41
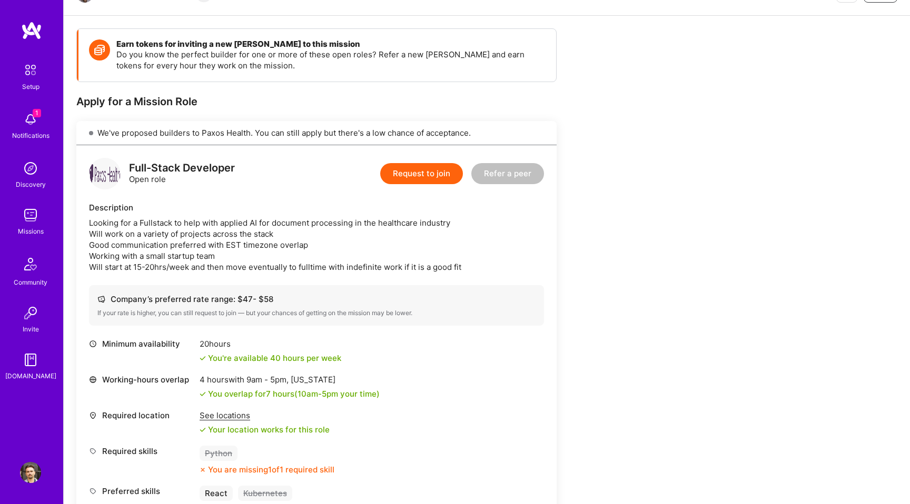
scroll to position [245, 0]
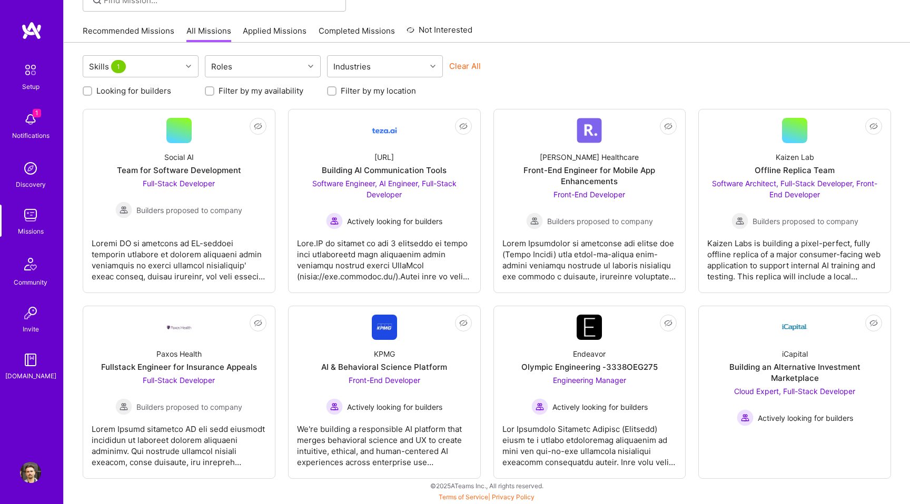
scroll to position [90, 0]
click at [568, 374] on div "Endeavor Olympic Engineering -3338OEG275 Engineering Manager Actively looking f…" at bounding box center [589, 377] width 175 height 75
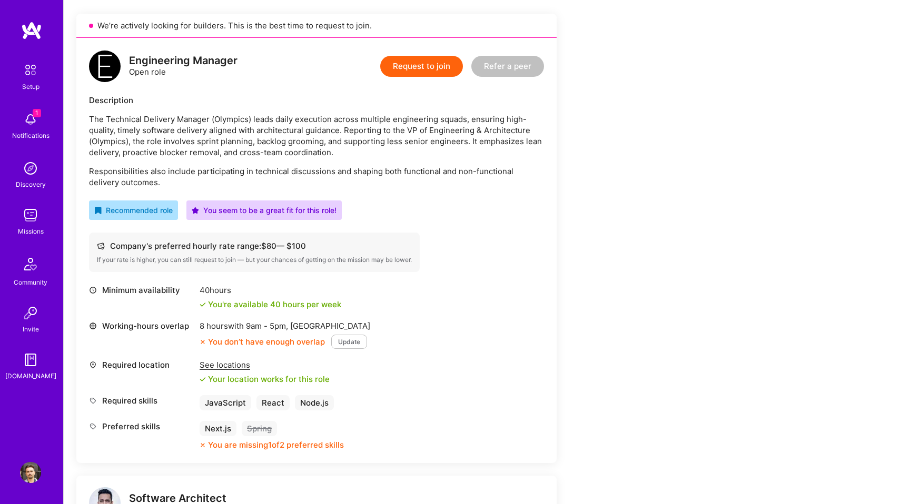
scroll to position [227, 0]
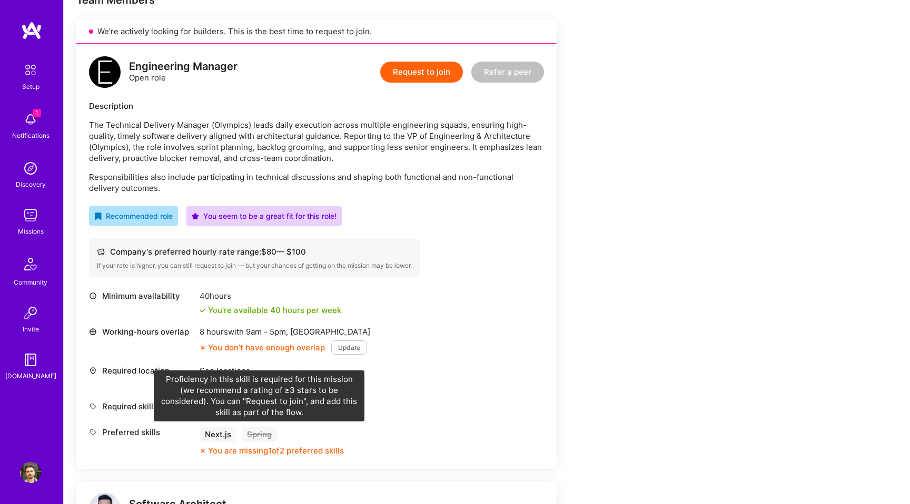
click at [260, 434] on div "Spring" at bounding box center [259, 434] width 35 height 15
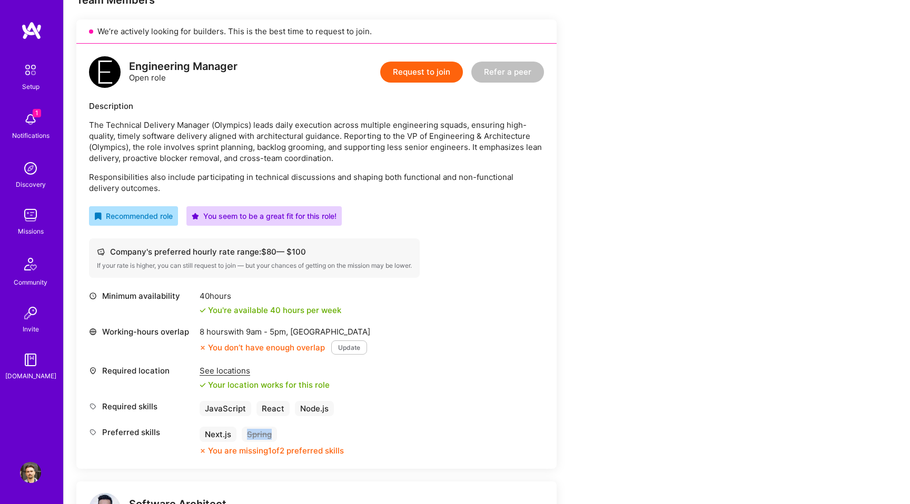
click at [260, 434] on div "Spring" at bounding box center [259, 434] width 35 height 15
copy div "Spring"
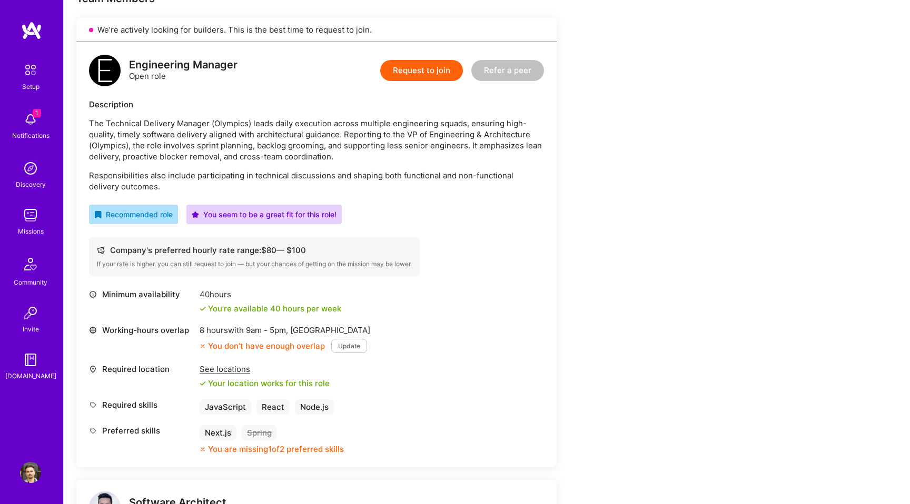
click at [196, 182] on p "Responsibilities also include participating in technical discussions and shapin…" at bounding box center [316, 181] width 455 height 22
drag, startPoint x: 249, startPoint y: 331, endPoint x: 289, endPoint y: 331, distance: 40.5
click at [289, 331] on span "9am - 5pm ," at bounding box center [267, 330] width 46 height 10
click at [328, 318] on div "Minimum availability 40 hours You're available 40 hours per week Working-hours …" at bounding box center [316, 372] width 455 height 166
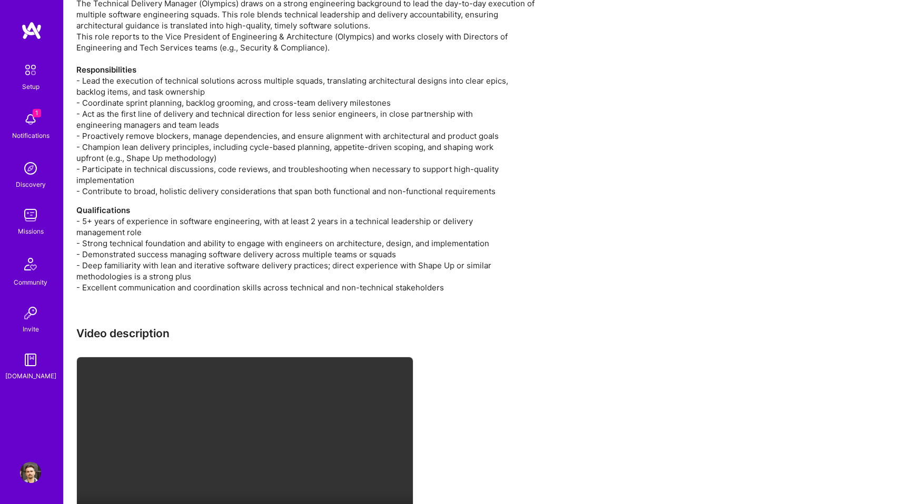
scroll to position [1410, 0]
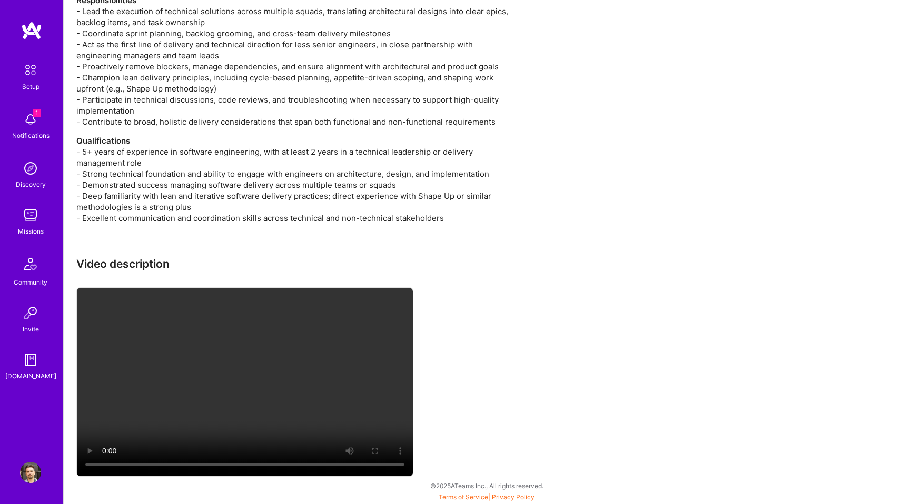
click at [177, 352] on video at bounding box center [245, 382] width 336 height 188
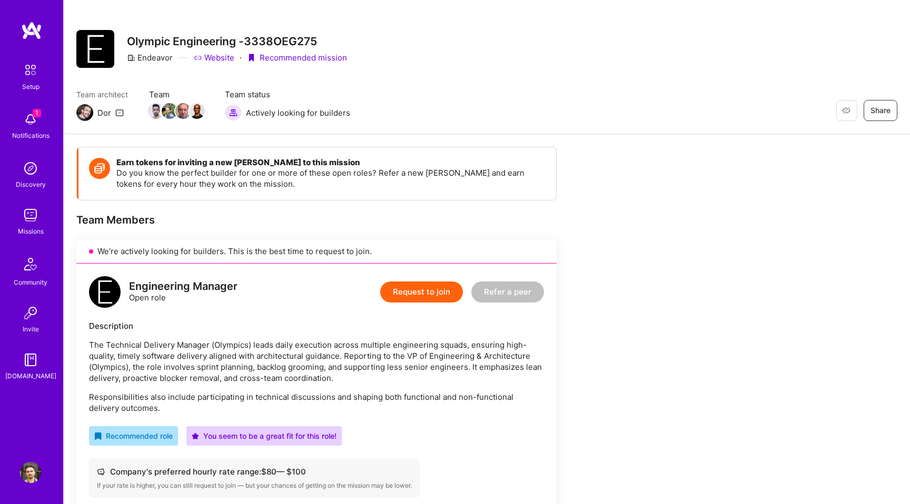
scroll to position [0, 0]
